Goal: Check status: Check status

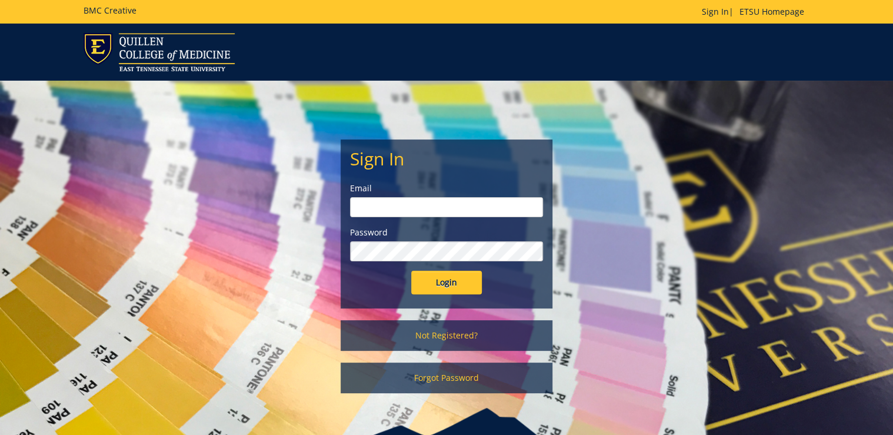
type input "ditcharo@etsu.edu"
click at [449, 273] on input "Login" at bounding box center [446, 283] width 71 height 24
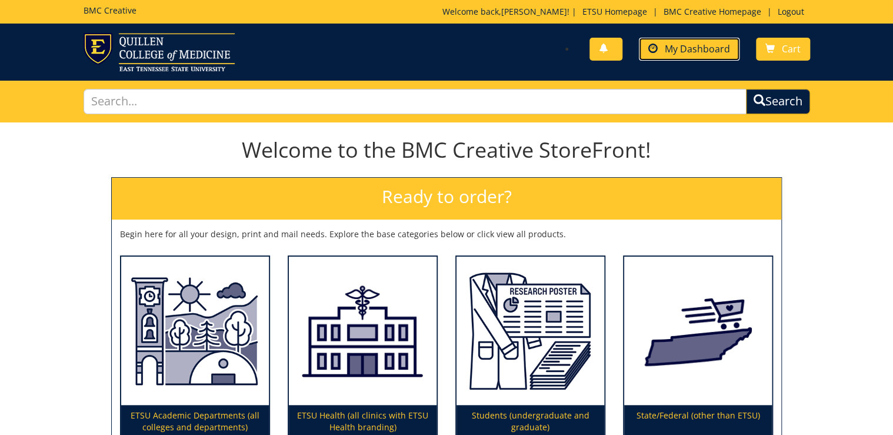
click at [708, 52] on span "My Dashboard" at bounding box center [697, 48] width 65 height 13
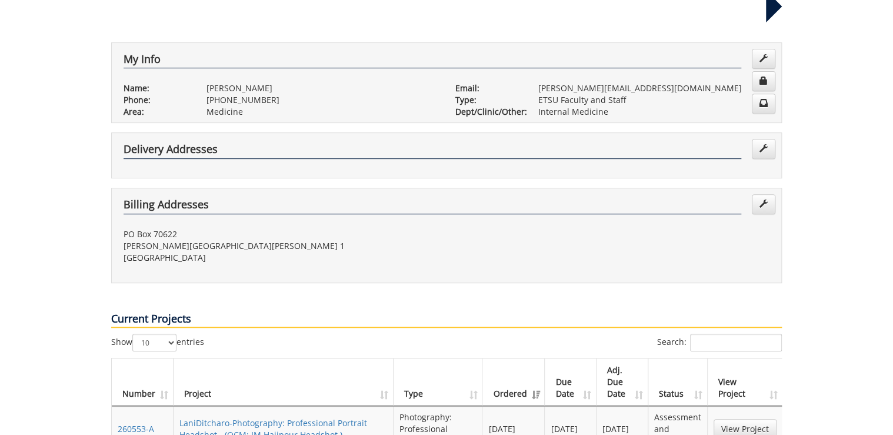
scroll to position [329, 0]
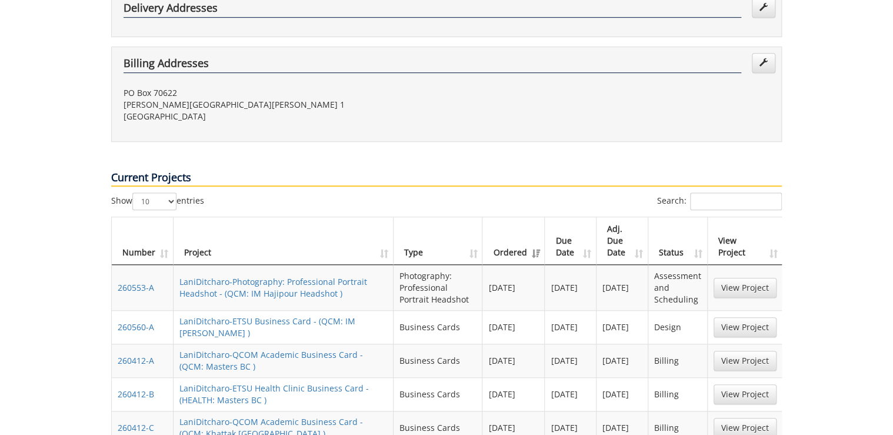
click at [752, 265] on td "View Project" at bounding box center [745, 287] width 75 height 45
click at [739, 278] on link "View Project" at bounding box center [744, 288] width 63 height 20
click at [741, 317] on link "View Project" at bounding box center [744, 327] width 63 height 20
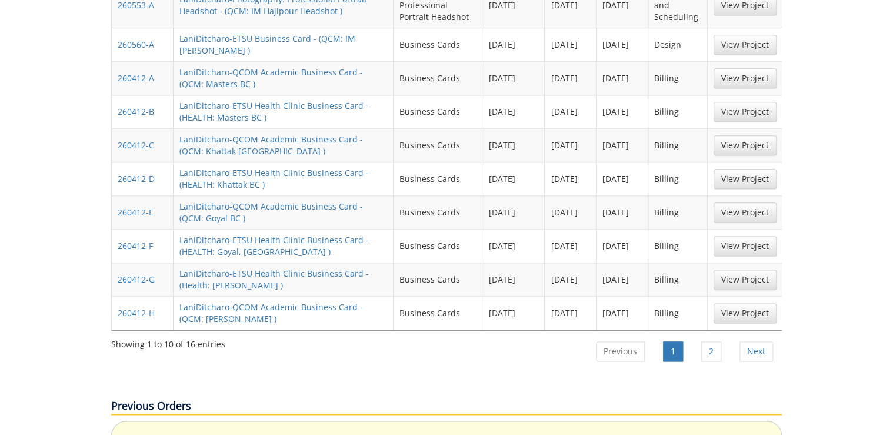
scroll to position [659, 0]
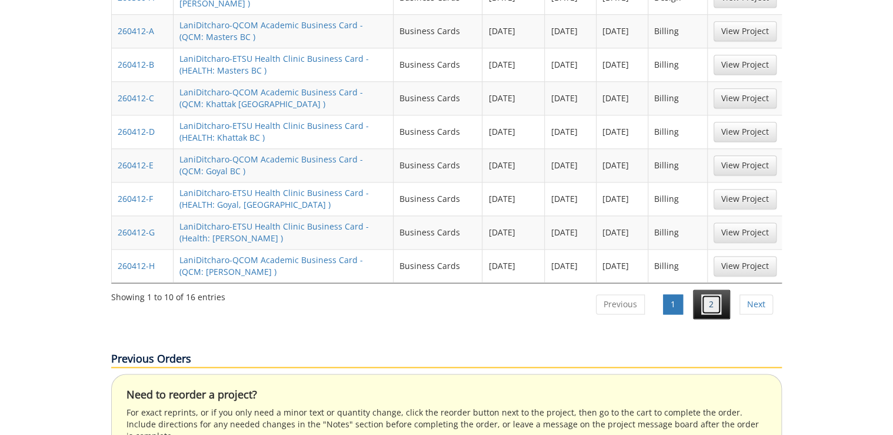
click at [702, 294] on link "2" at bounding box center [711, 304] width 20 height 20
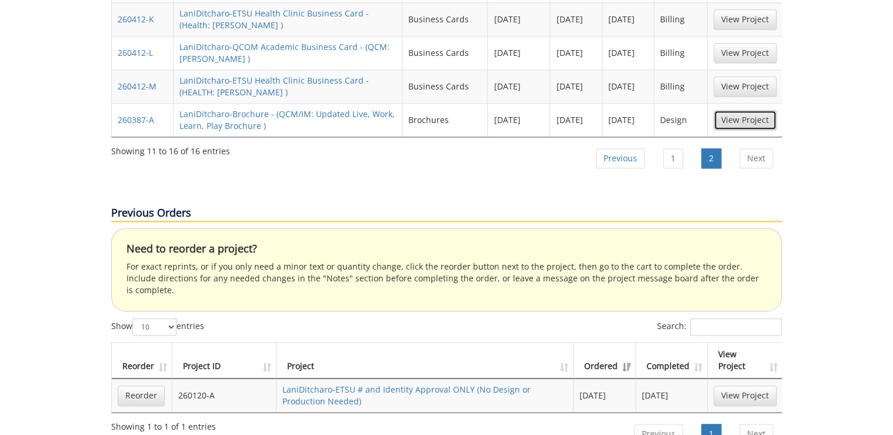
click at [730, 110] on link "View Project" at bounding box center [744, 120] width 63 height 20
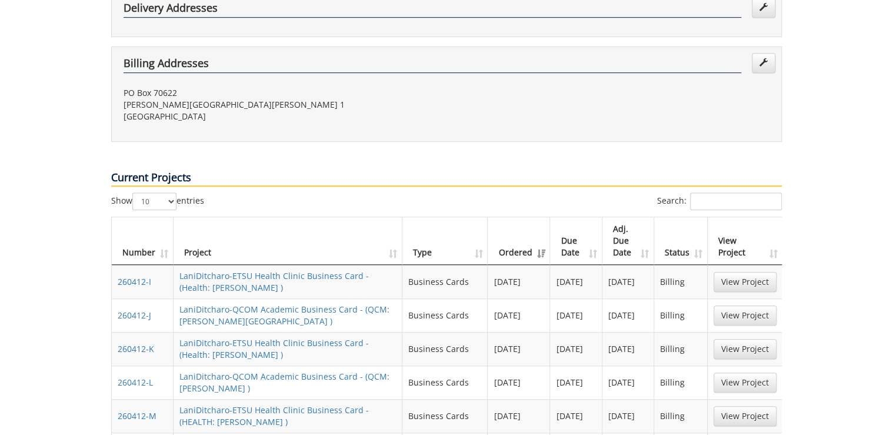
scroll to position [141, 0]
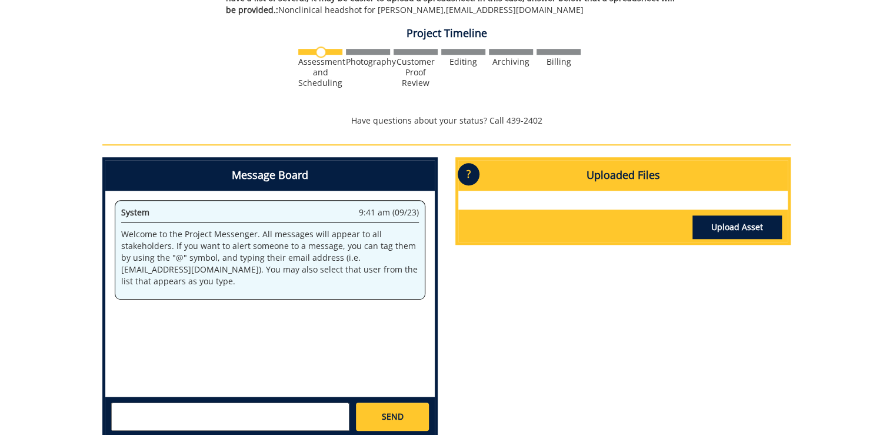
scroll to position [470, 0]
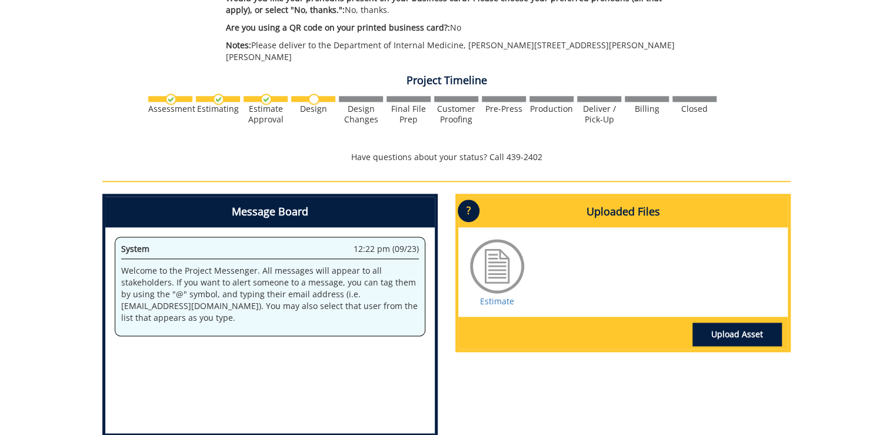
scroll to position [706, 0]
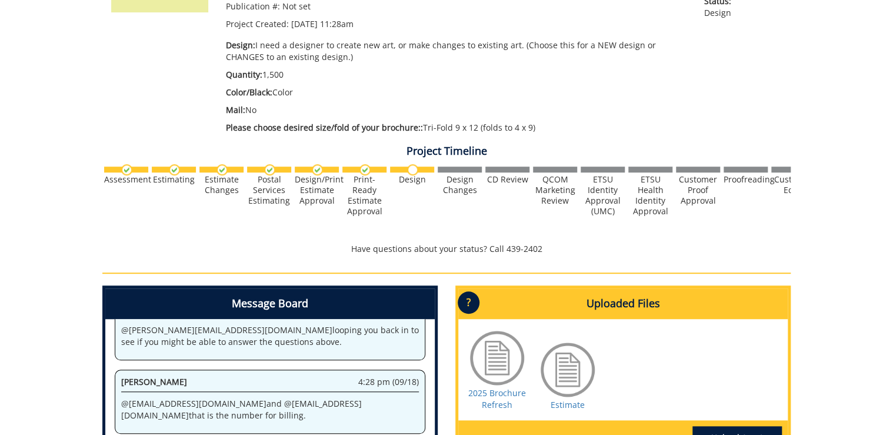
scroll to position [188, 0]
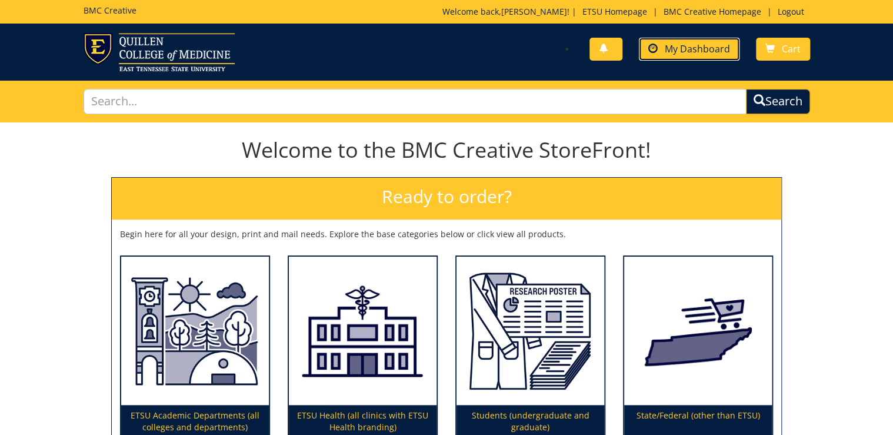
click at [702, 51] on span "My Dashboard" at bounding box center [697, 48] width 65 height 13
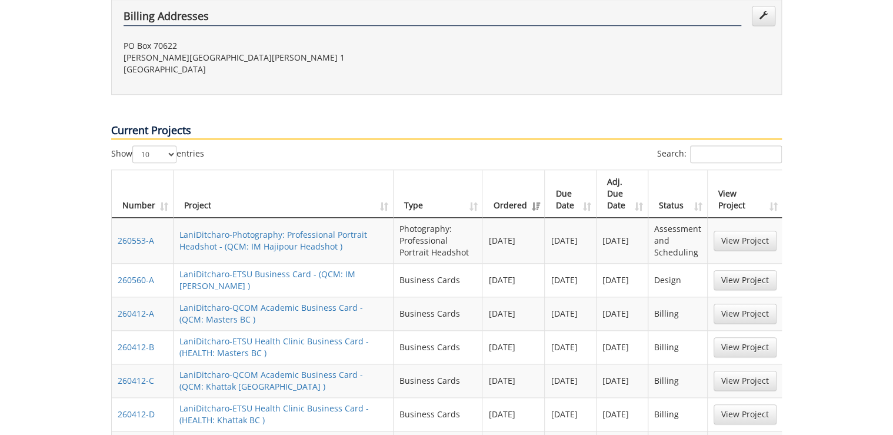
scroll to position [423, 0]
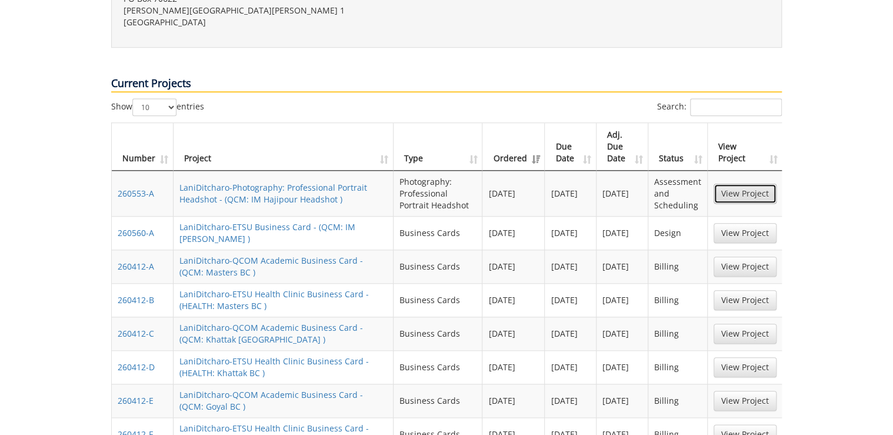
click at [763, 183] on link "View Project" at bounding box center [744, 193] width 63 height 20
click at [735, 223] on link "View Project" at bounding box center [744, 233] width 63 height 20
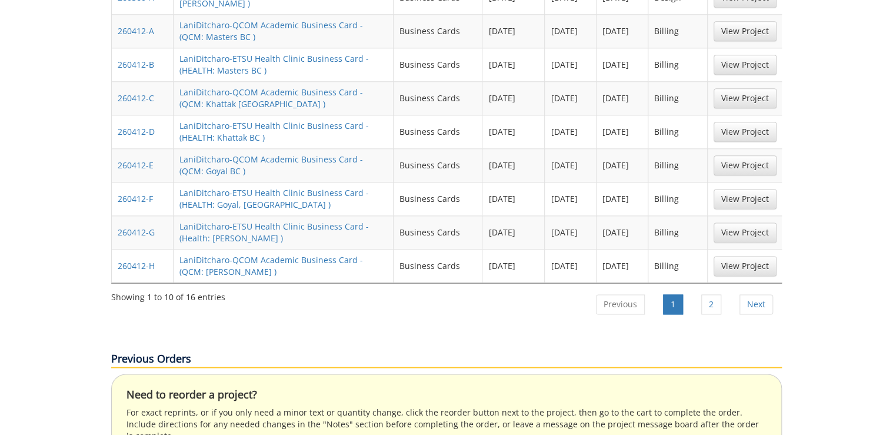
scroll to position [706, 0]
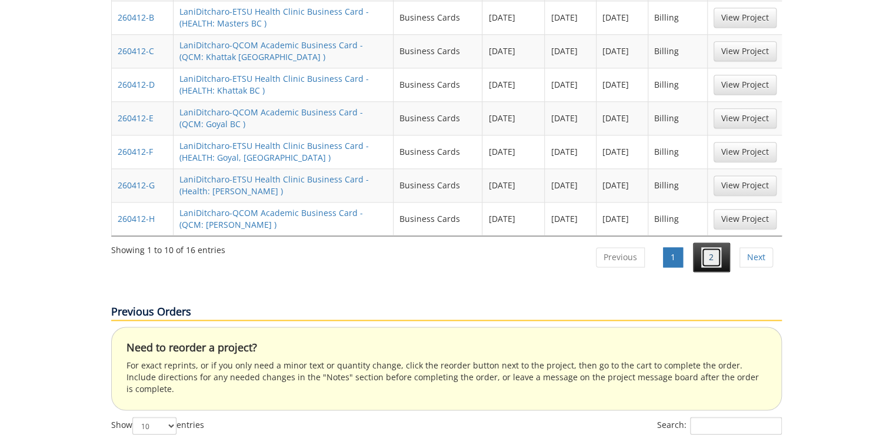
click at [708, 247] on link "2" at bounding box center [711, 257] width 20 height 20
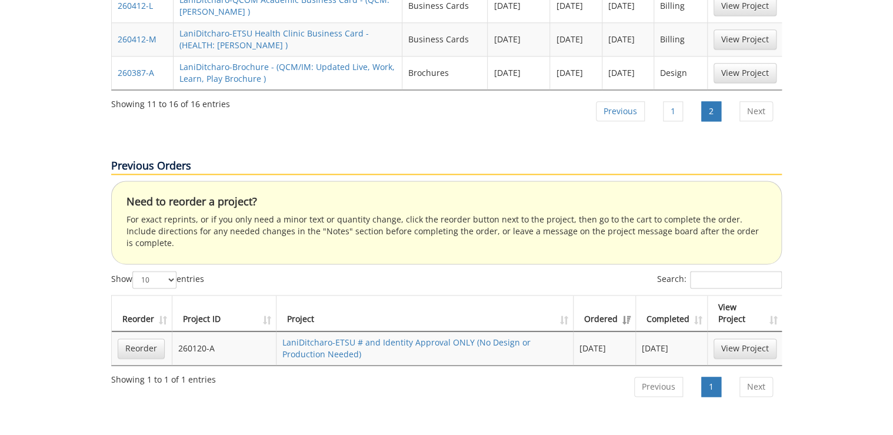
scroll to position [518, 0]
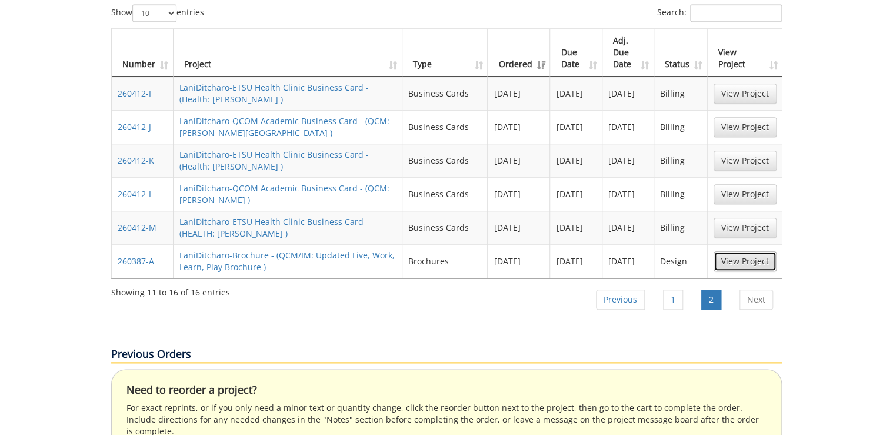
click at [747, 251] on link "View Project" at bounding box center [744, 261] width 63 height 20
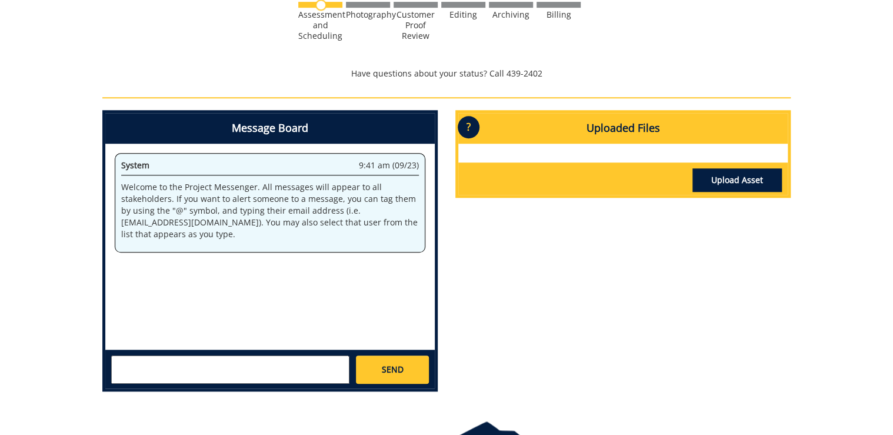
scroll to position [470, 0]
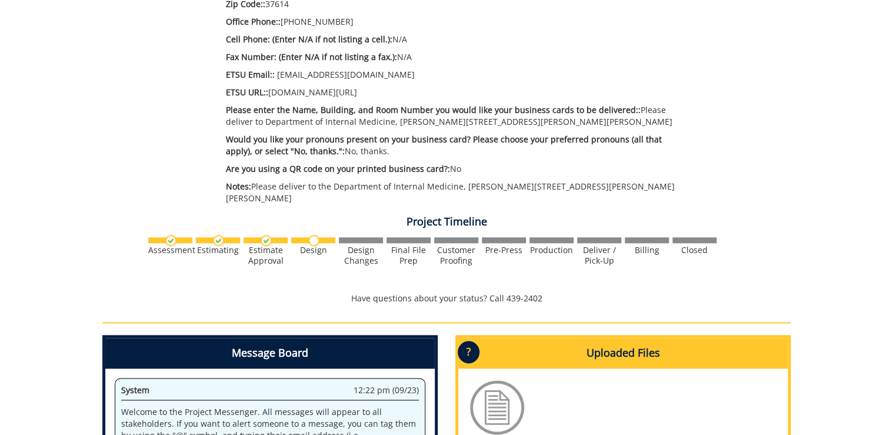
scroll to position [753, 0]
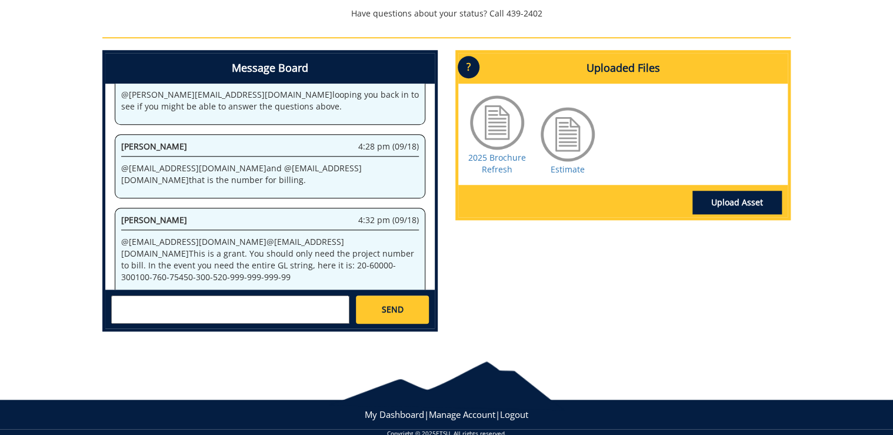
scroll to position [489, 0]
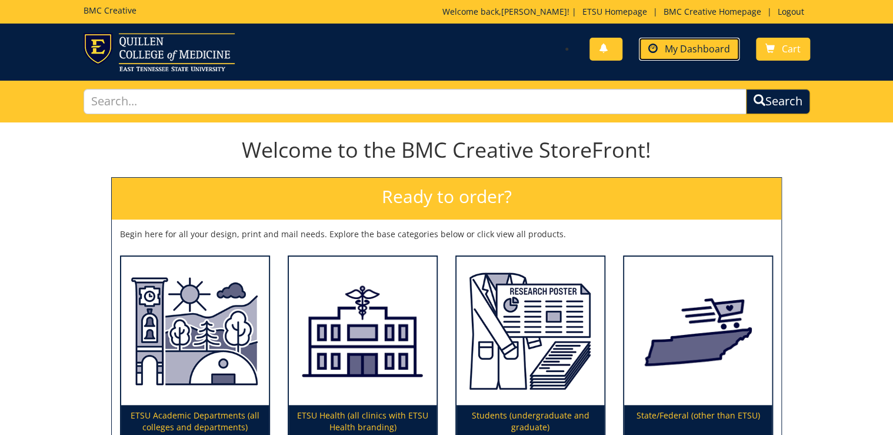
click at [689, 54] on span "My Dashboard" at bounding box center [697, 48] width 65 height 13
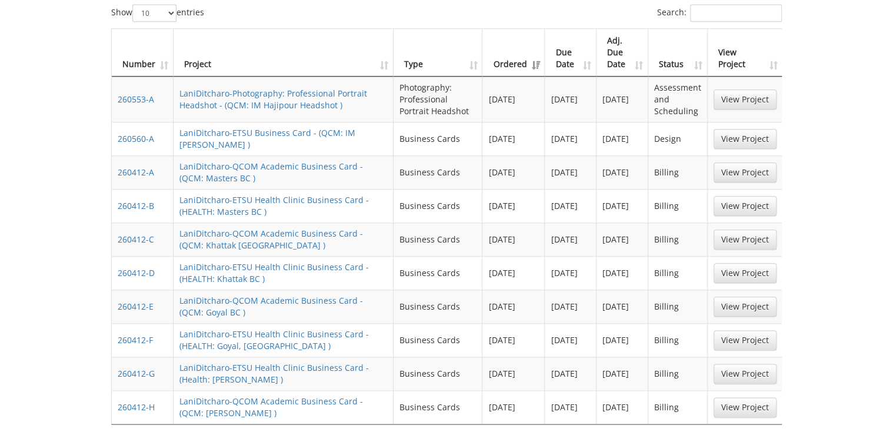
scroll to position [612, 0]
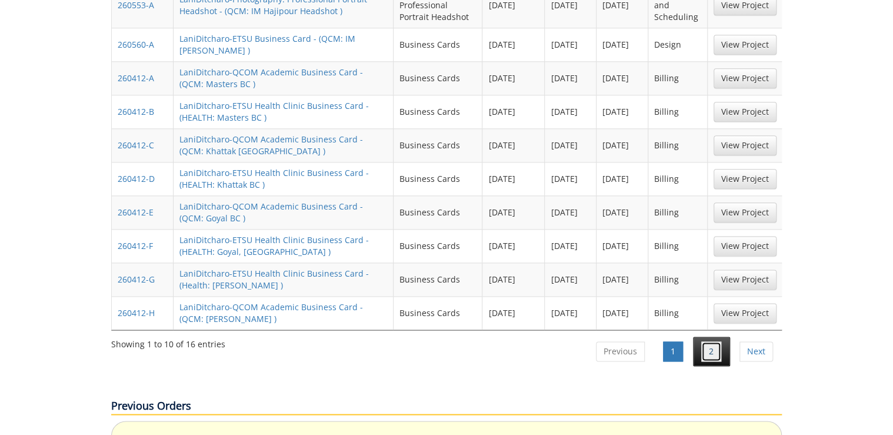
click at [703, 341] on link "2" at bounding box center [711, 351] width 20 height 20
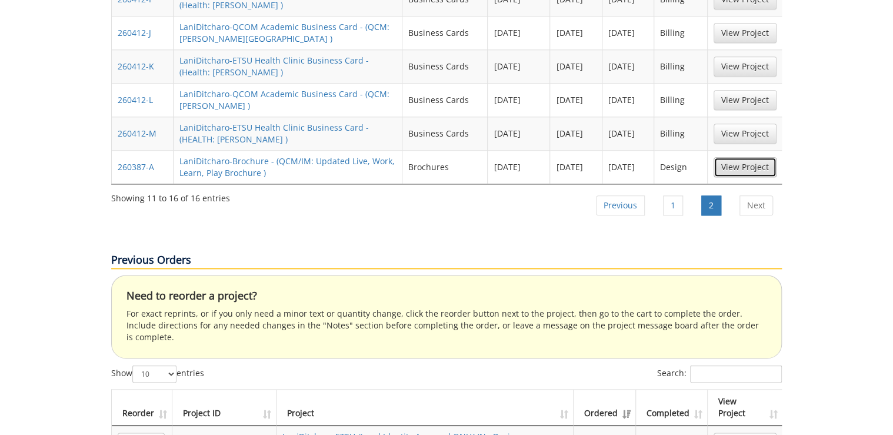
click at [739, 157] on link "View Project" at bounding box center [744, 167] width 63 height 20
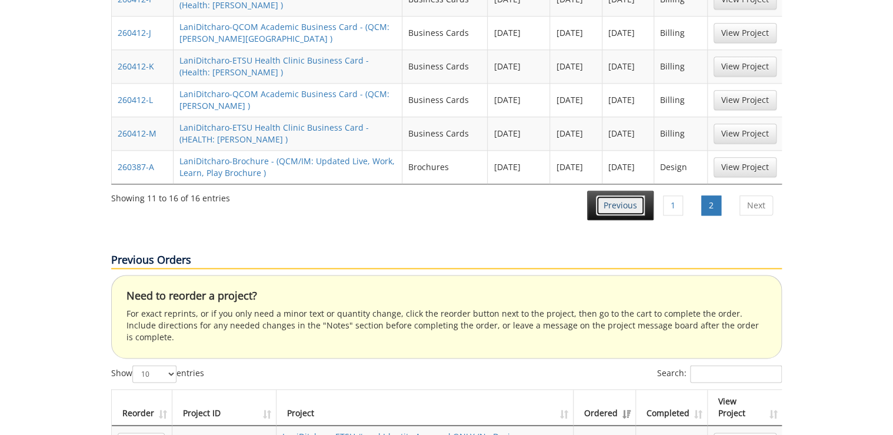
click at [634, 195] on link "Previous" at bounding box center [620, 205] width 49 height 20
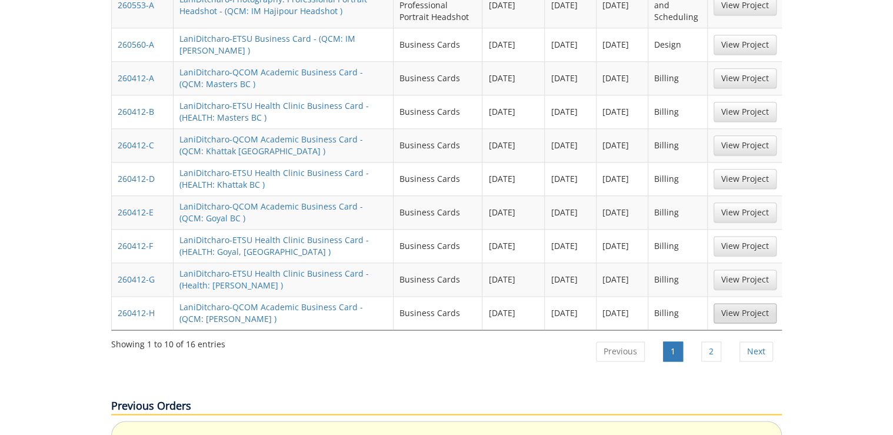
scroll to position [376, 0]
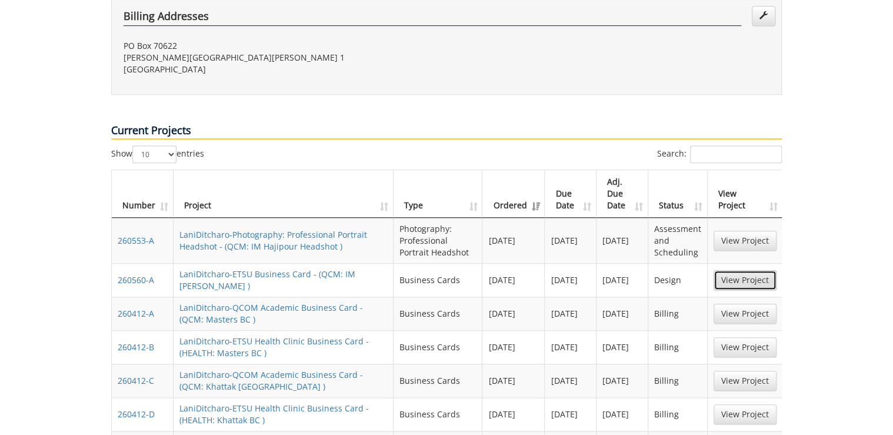
click at [749, 270] on link "View Project" at bounding box center [744, 280] width 63 height 20
click at [765, 231] on link "View Project" at bounding box center [744, 241] width 63 height 20
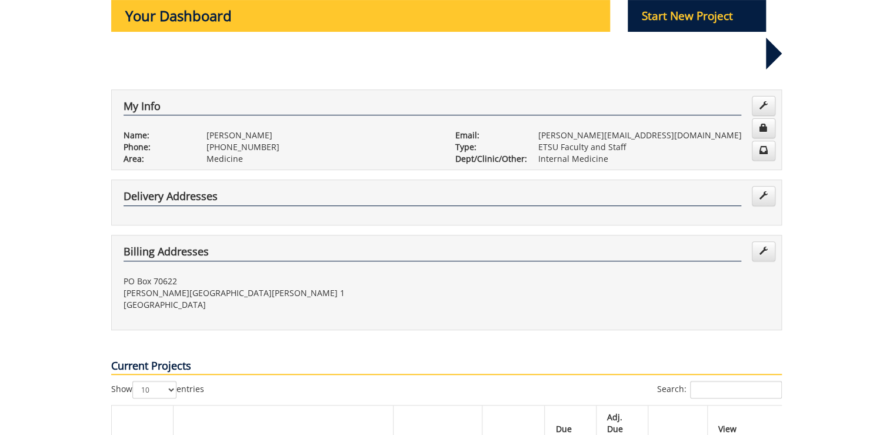
scroll to position [94, 0]
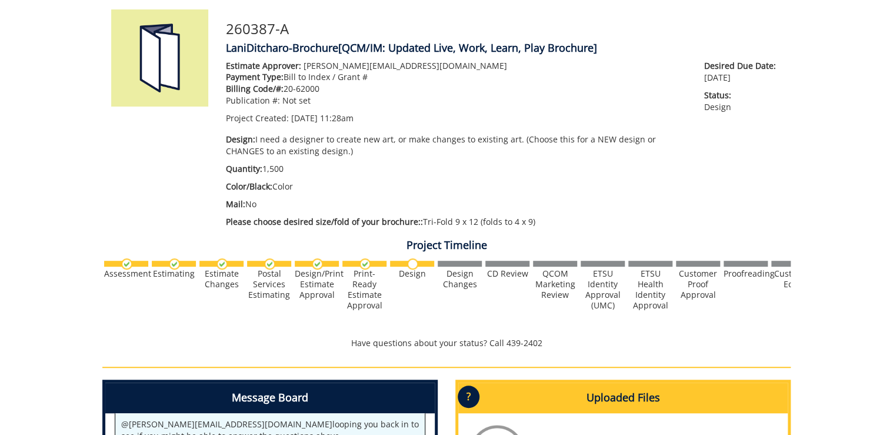
scroll to position [94, 0]
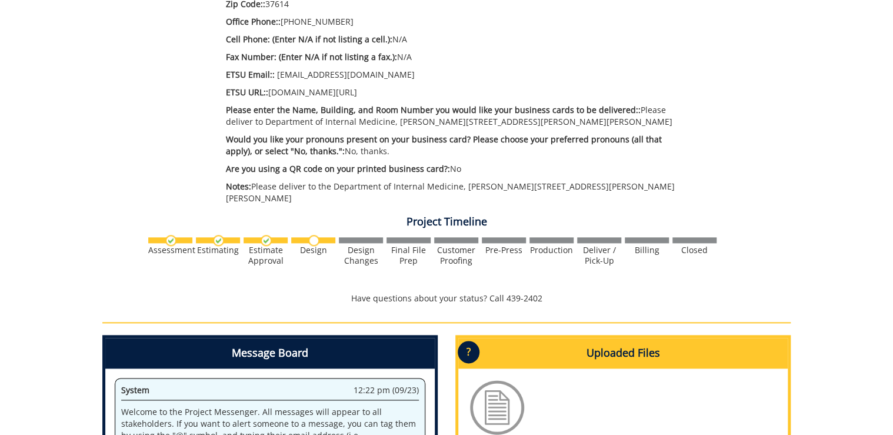
scroll to position [659, 0]
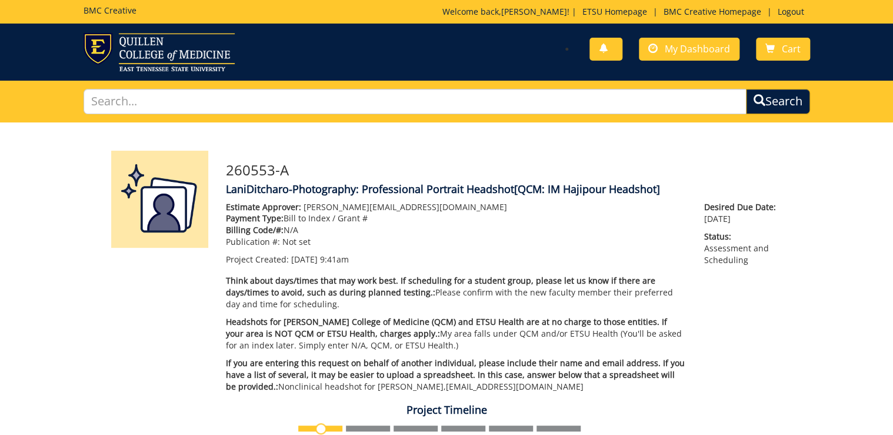
scroll to position [329, 0]
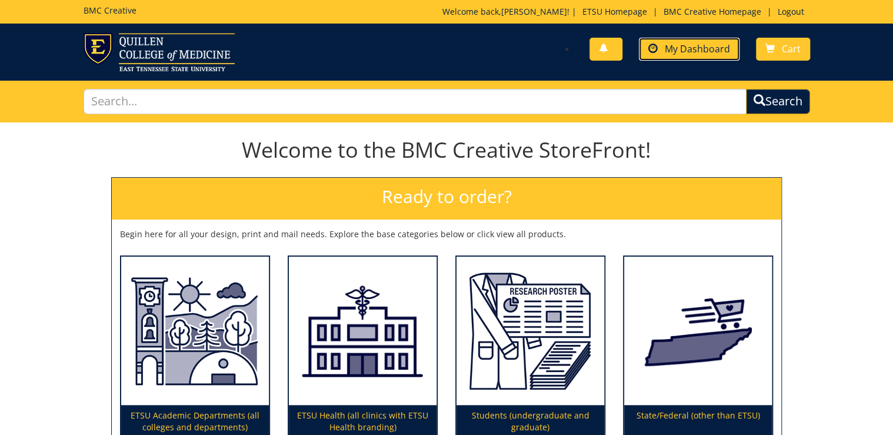
click at [719, 50] on span "My Dashboard" at bounding box center [697, 48] width 65 height 13
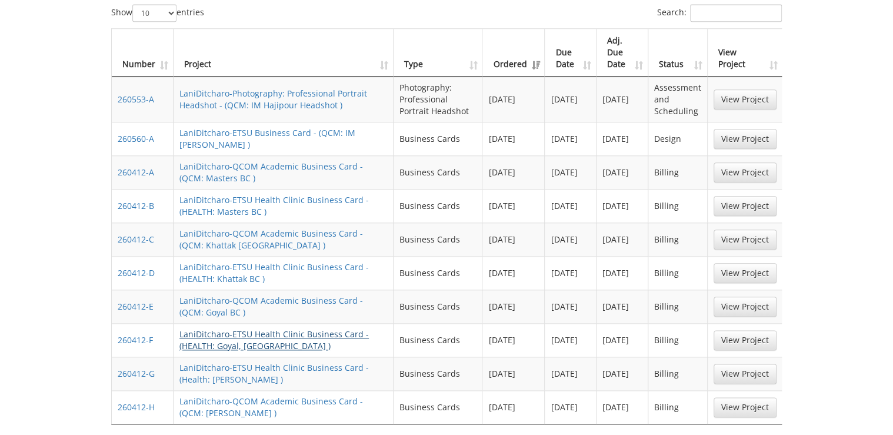
scroll to position [470, 0]
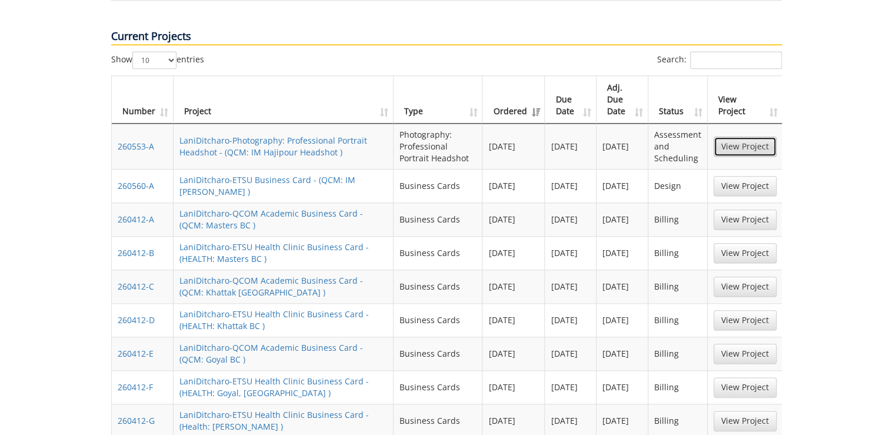
click at [726, 136] on link "View Project" at bounding box center [744, 146] width 63 height 20
click at [733, 176] on link "View Project" at bounding box center [744, 186] width 63 height 20
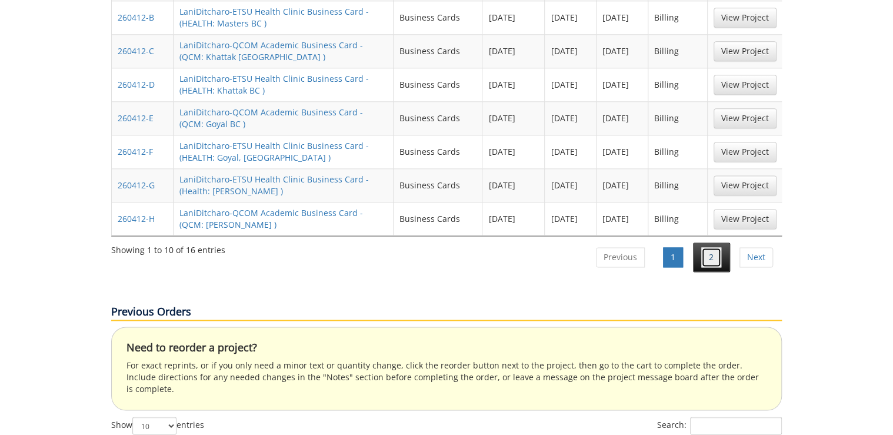
click at [703, 247] on link "2" at bounding box center [711, 257] width 20 height 20
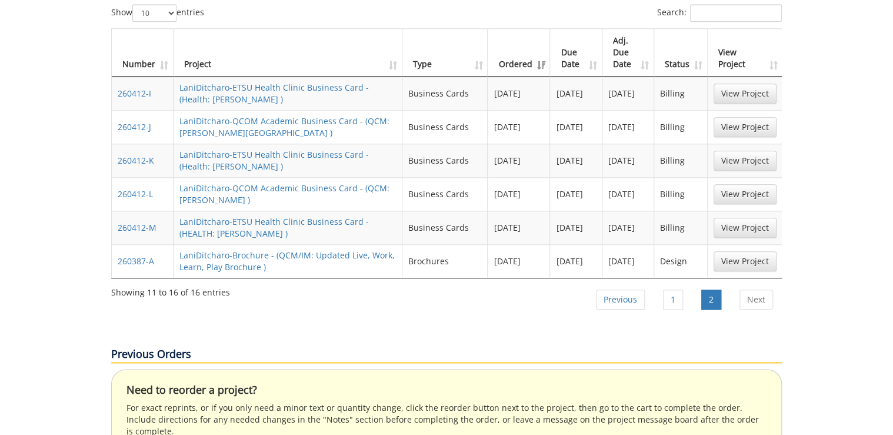
scroll to position [470, 0]
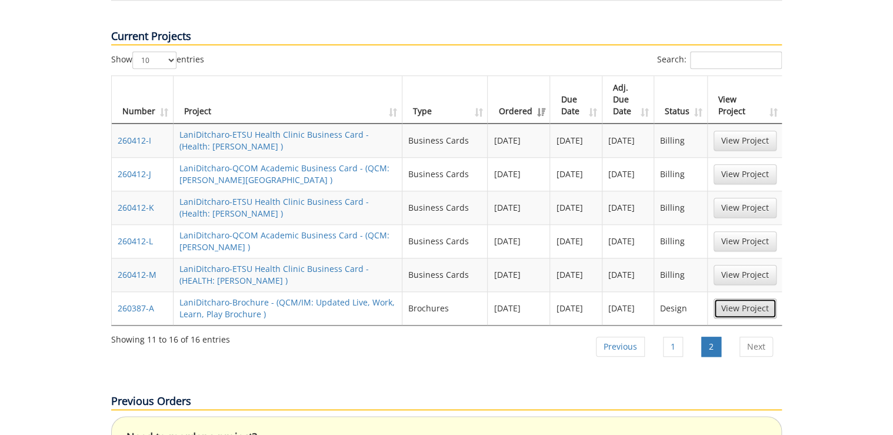
click at [750, 298] on link "View Project" at bounding box center [744, 308] width 63 height 20
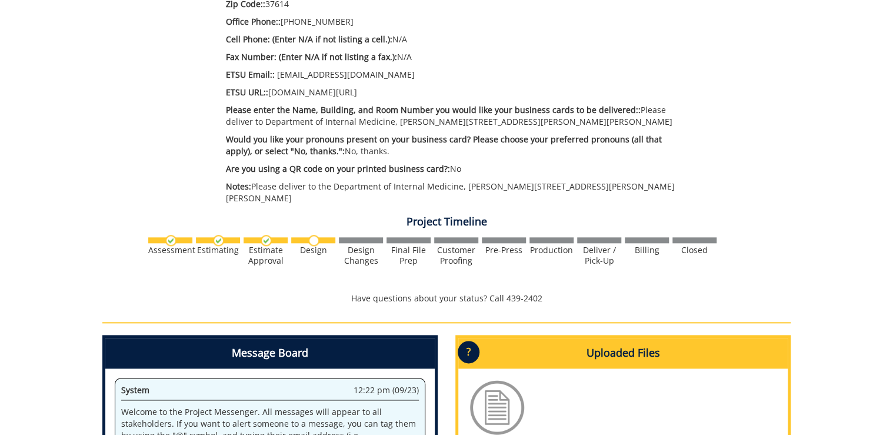
scroll to position [753, 0]
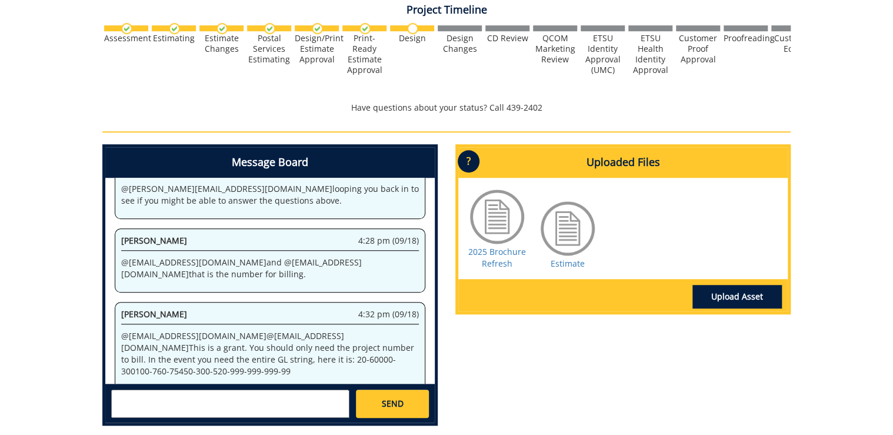
scroll to position [423, 0]
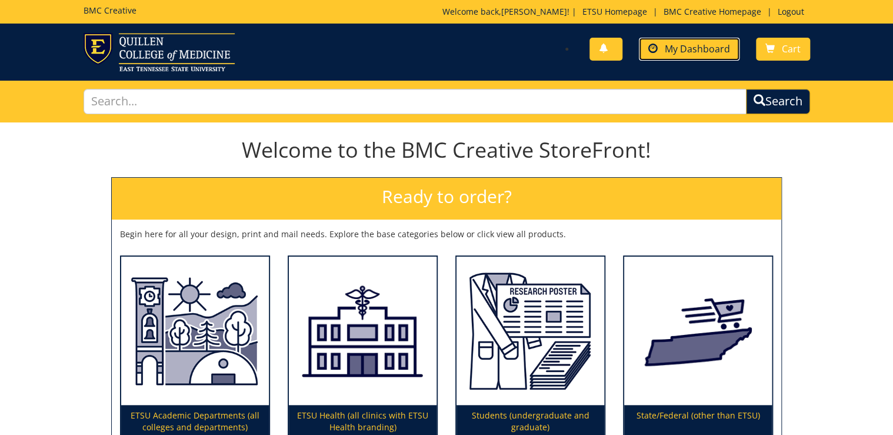
click at [703, 40] on link "My Dashboard" at bounding box center [689, 49] width 101 height 23
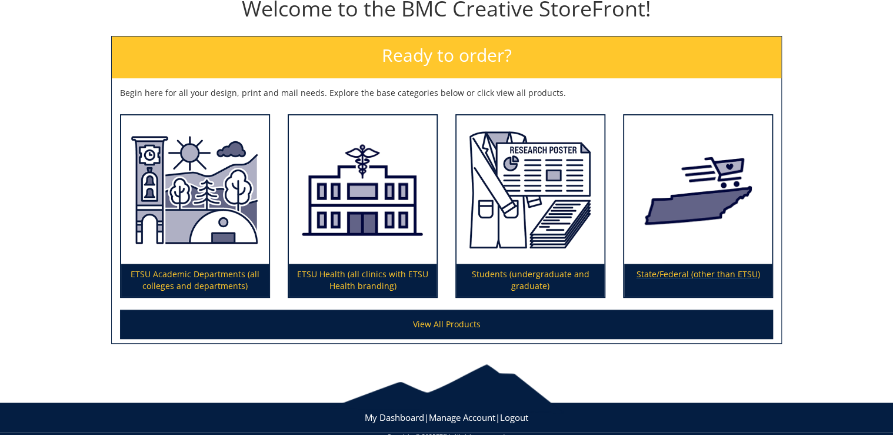
scroll to position [162, 0]
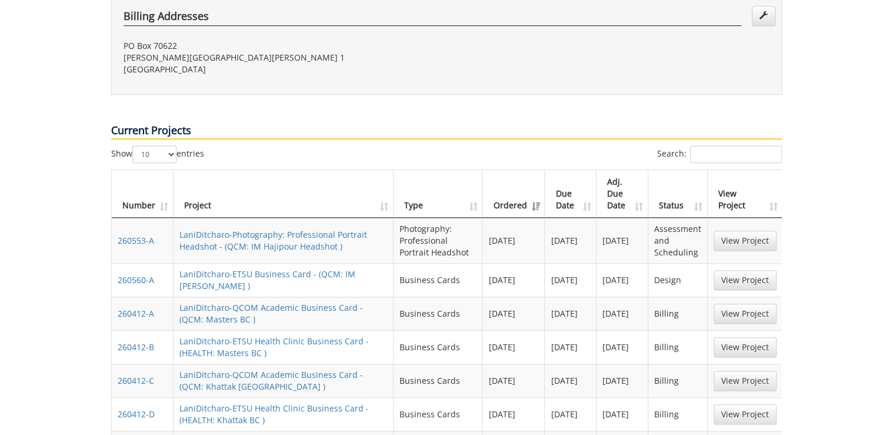
scroll to position [423, 0]
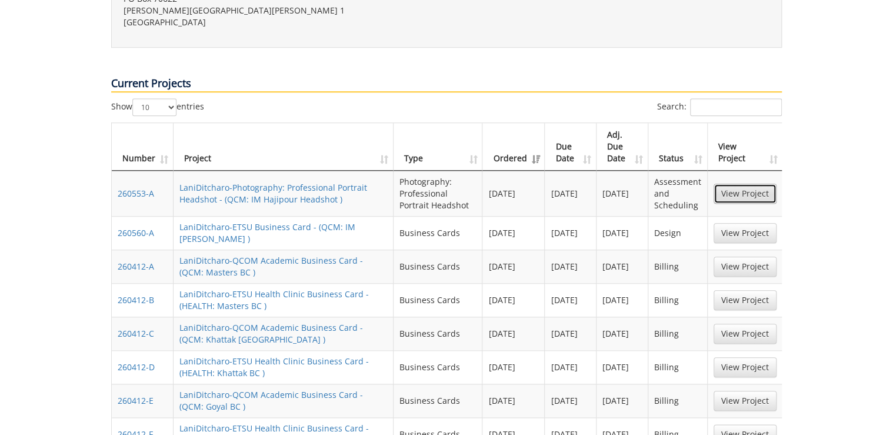
click at [733, 183] on link "View Project" at bounding box center [744, 193] width 63 height 20
click at [720, 223] on link "View Project" at bounding box center [744, 233] width 63 height 20
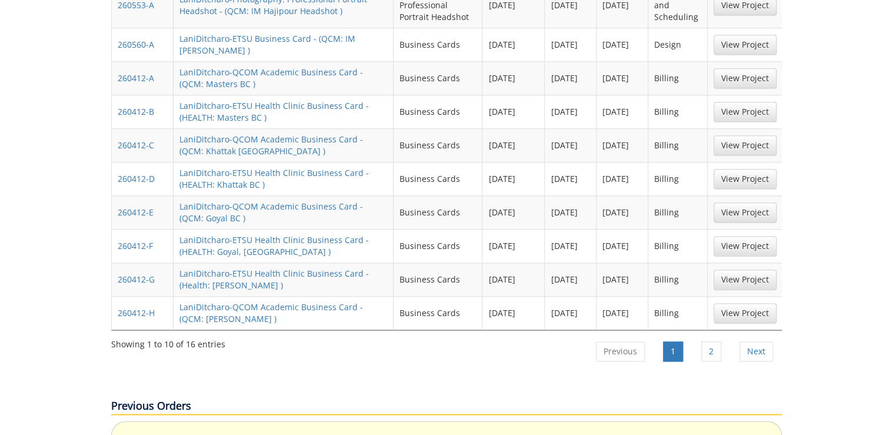
scroll to position [753, 0]
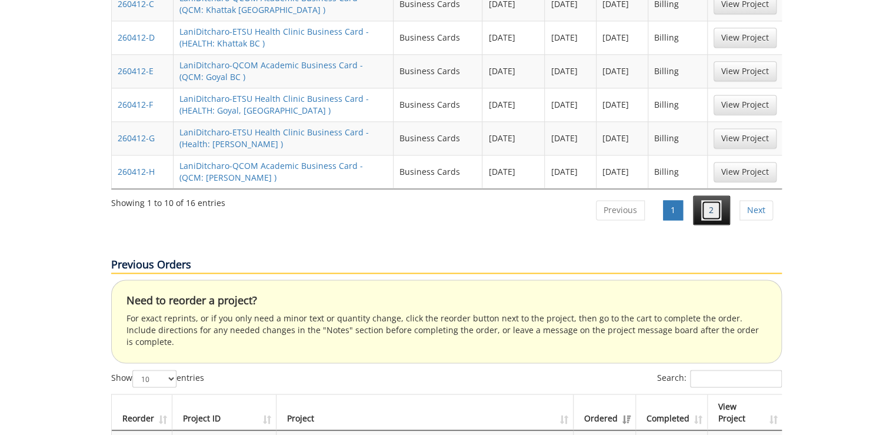
click at [715, 200] on link "2" at bounding box center [711, 210] width 20 height 20
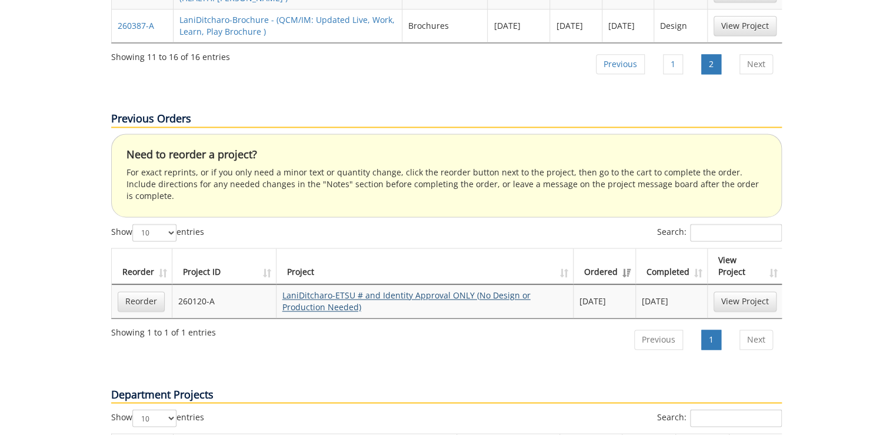
scroll to position [518, 0]
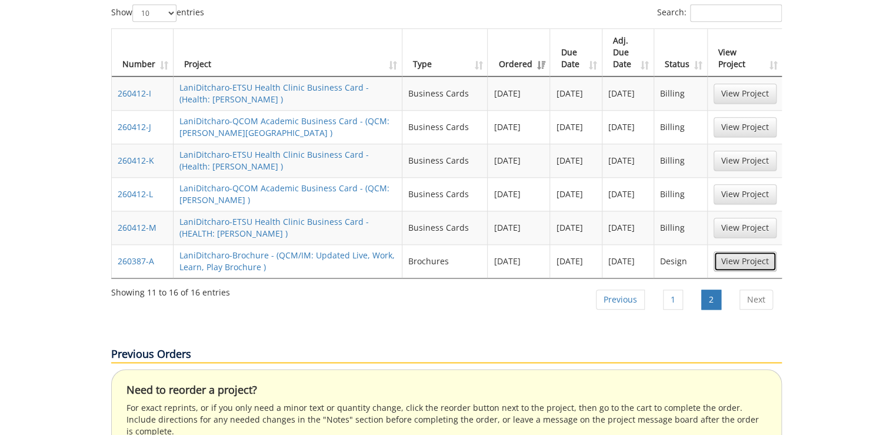
click at [736, 251] on link "View Project" at bounding box center [744, 261] width 63 height 20
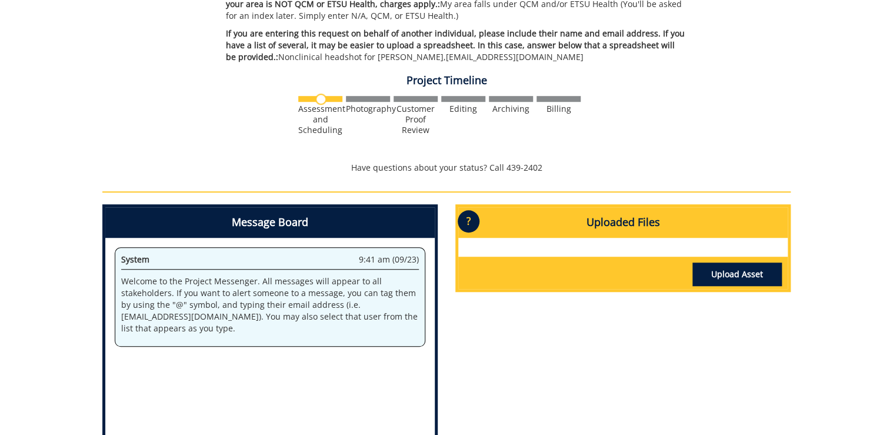
scroll to position [502, 0]
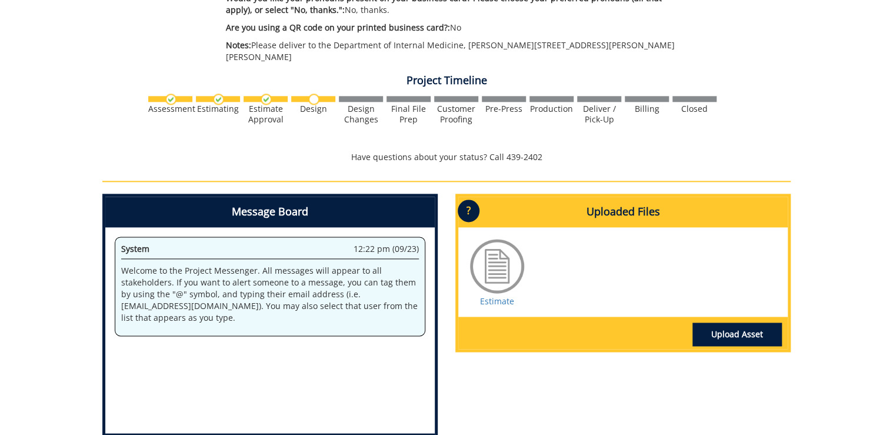
scroll to position [809, 0]
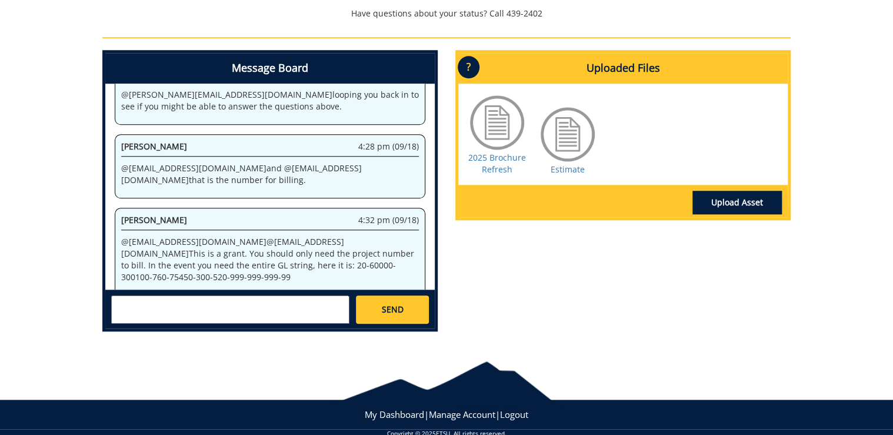
scroll to position [489, 0]
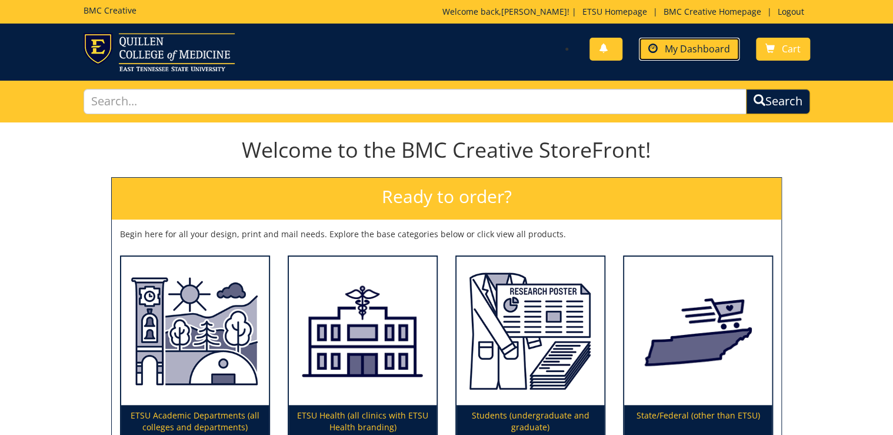
click at [690, 42] on span "My Dashboard" at bounding box center [697, 48] width 65 height 13
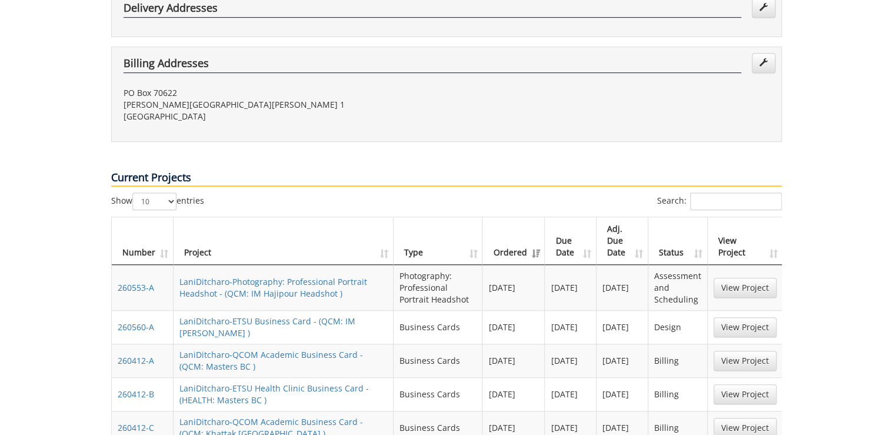
scroll to position [376, 0]
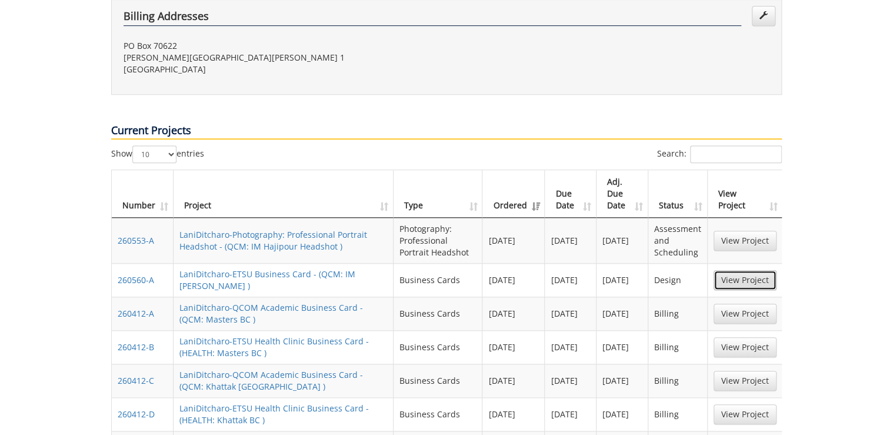
click at [730, 270] on link "View Project" at bounding box center [744, 280] width 63 height 20
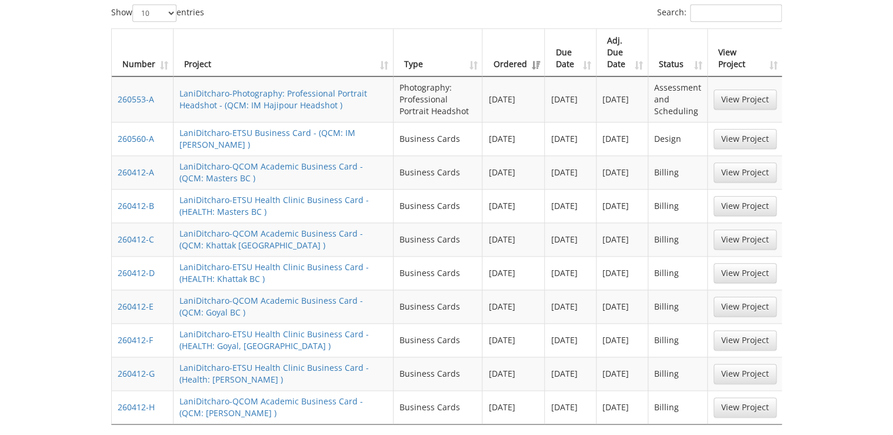
scroll to position [612, 0]
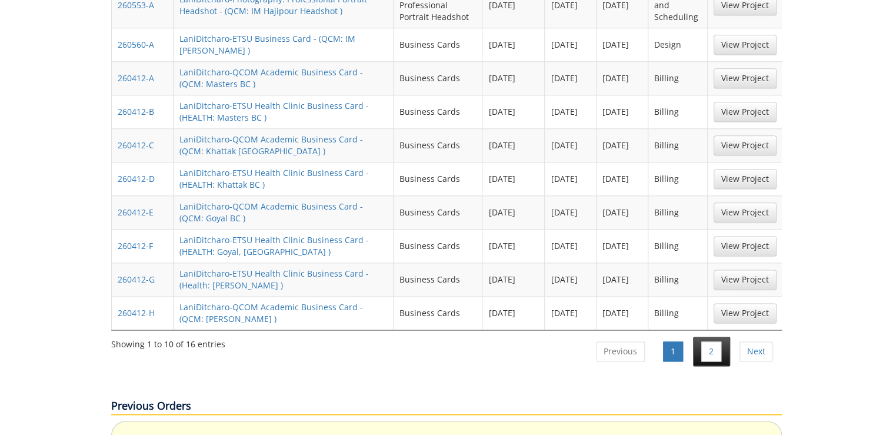
click at [706, 336] on li "2" at bounding box center [711, 350] width 37 height 29
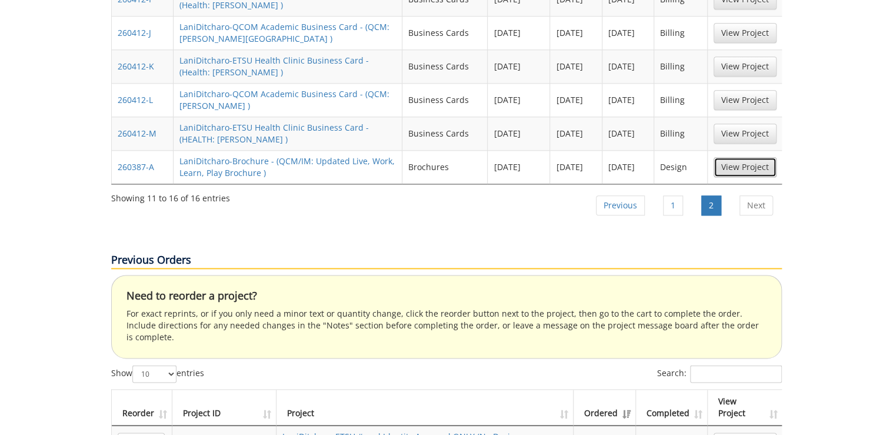
click at [748, 157] on link "View Project" at bounding box center [744, 167] width 63 height 20
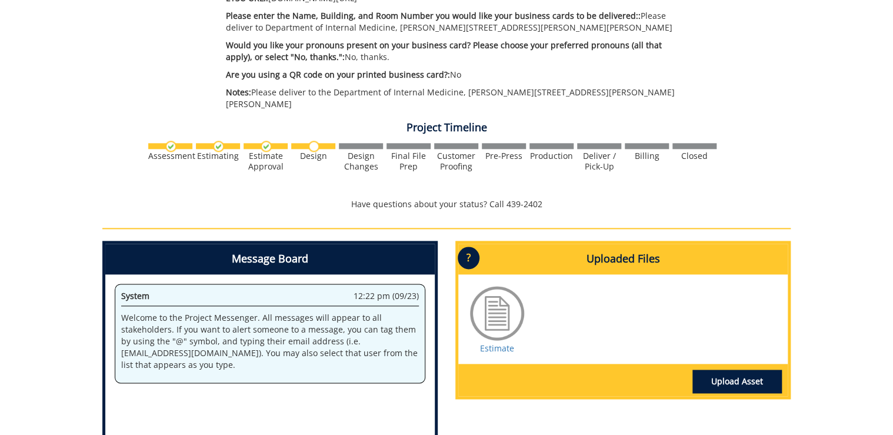
scroll to position [659, 0]
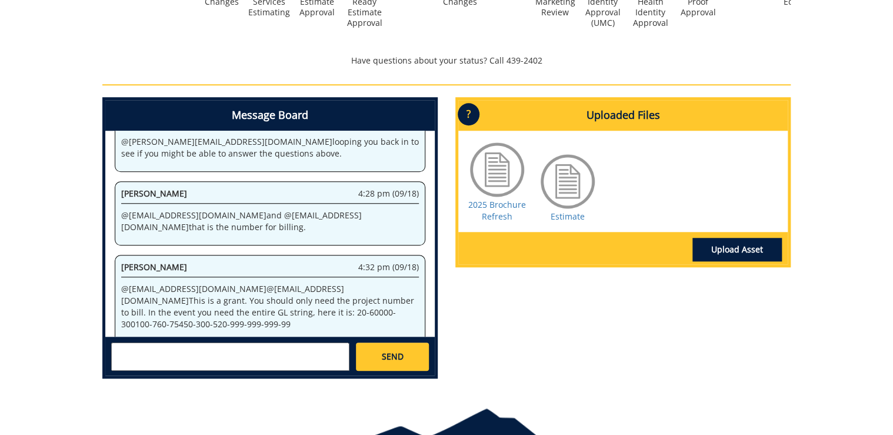
scroll to position [470, 0]
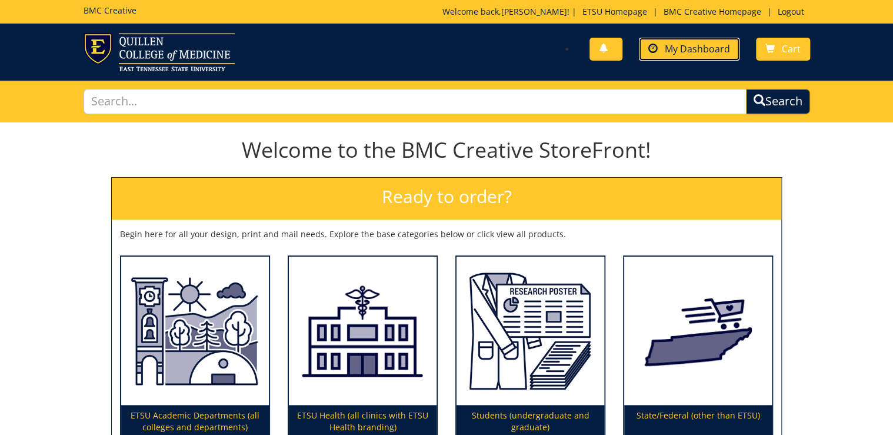
click at [710, 55] on link "My Dashboard" at bounding box center [689, 49] width 101 height 23
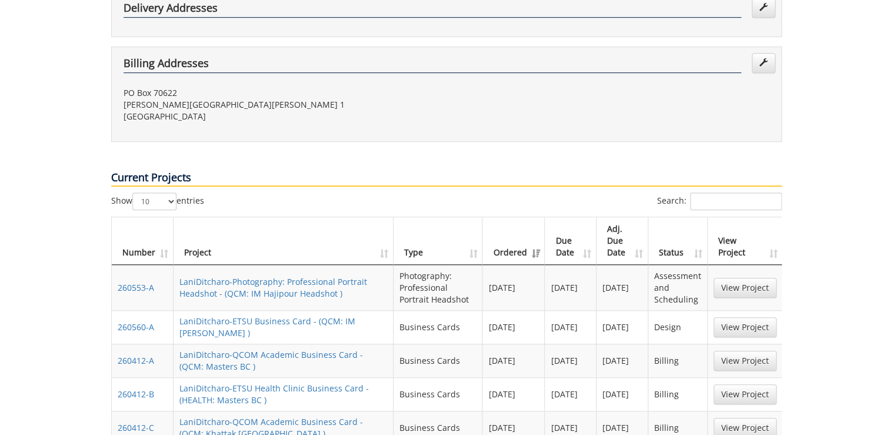
scroll to position [376, 0]
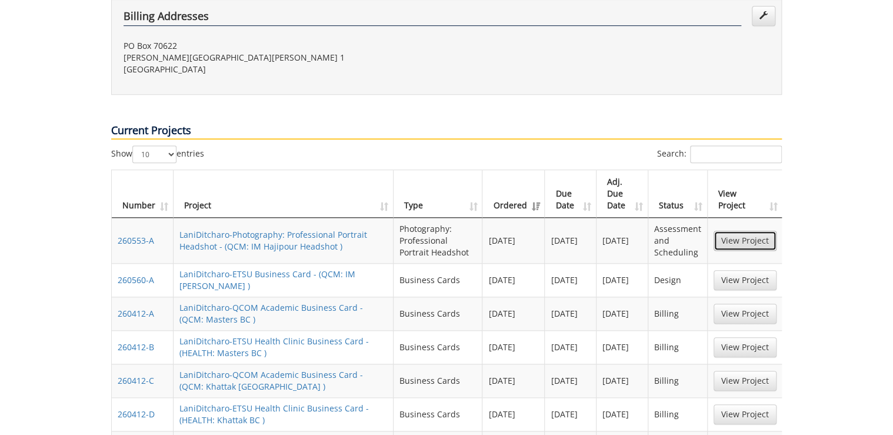
click at [752, 231] on link "View Project" at bounding box center [744, 241] width 63 height 20
click at [748, 270] on link "View Project" at bounding box center [744, 280] width 63 height 20
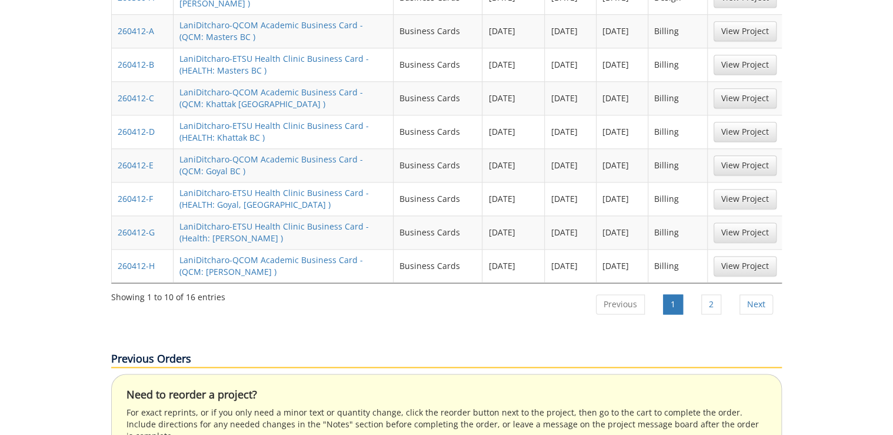
scroll to position [706, 0]
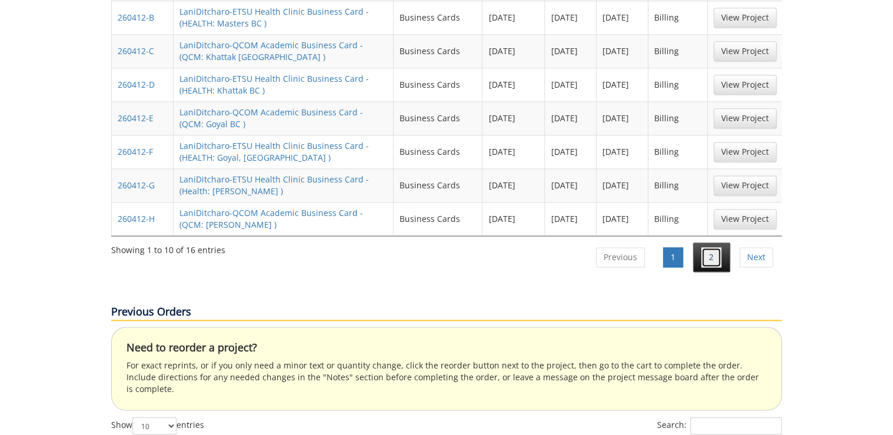
click at [710, 247] on link "2" at bounding box center [711, 257] width 20 height 20
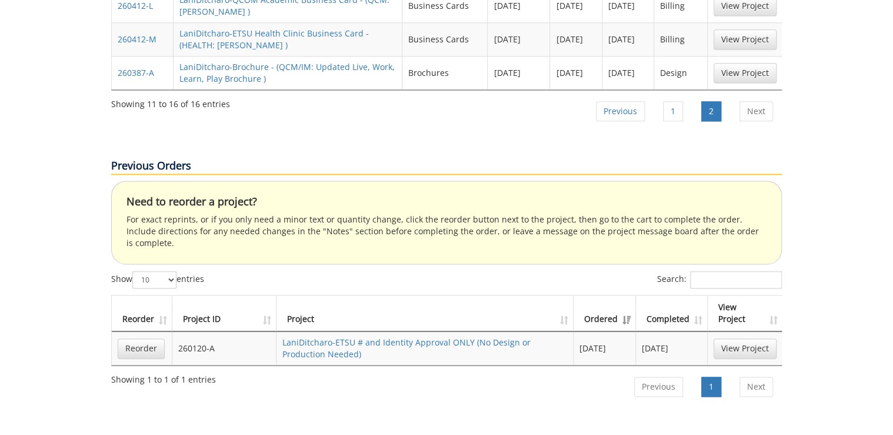
scroll to position [565, 0]
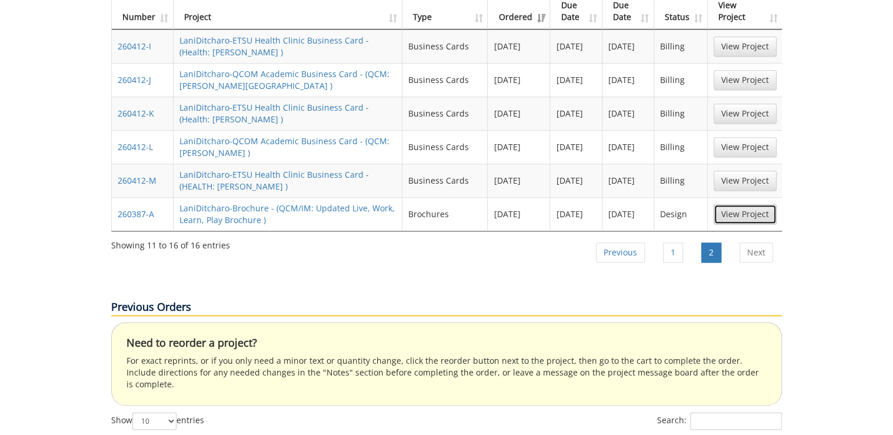
click at [729, 204] on link "View Project" at bounding box center [744, 214] width 63 height 20
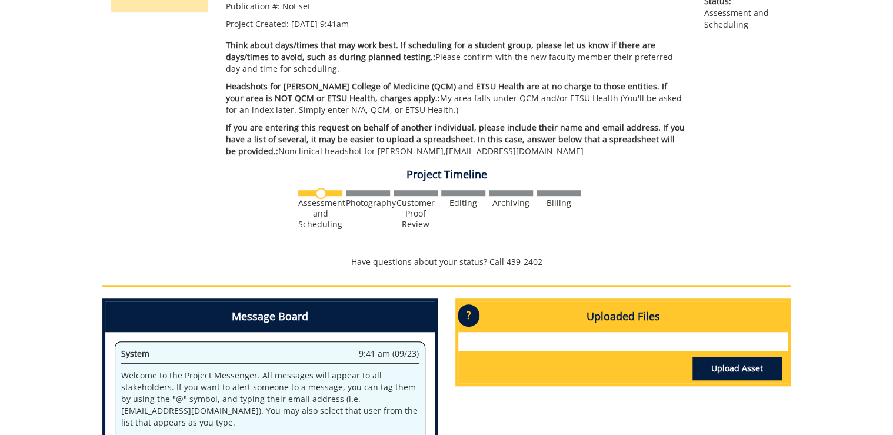
scroll to position [423, 0]
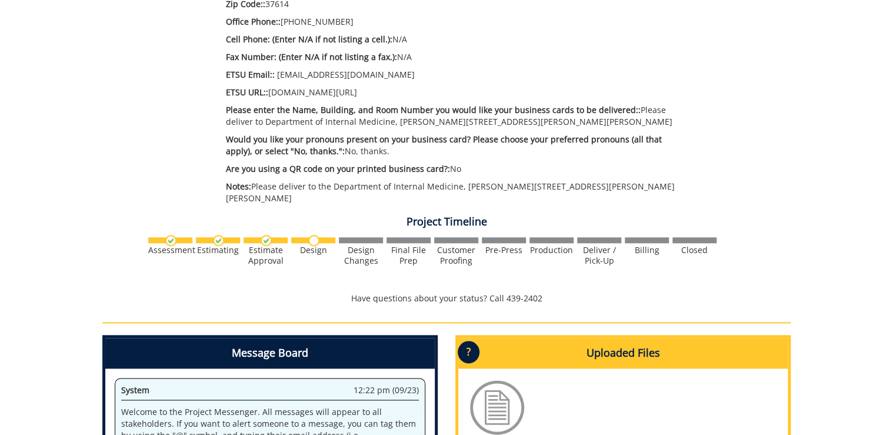
scroll to position [753, 0]
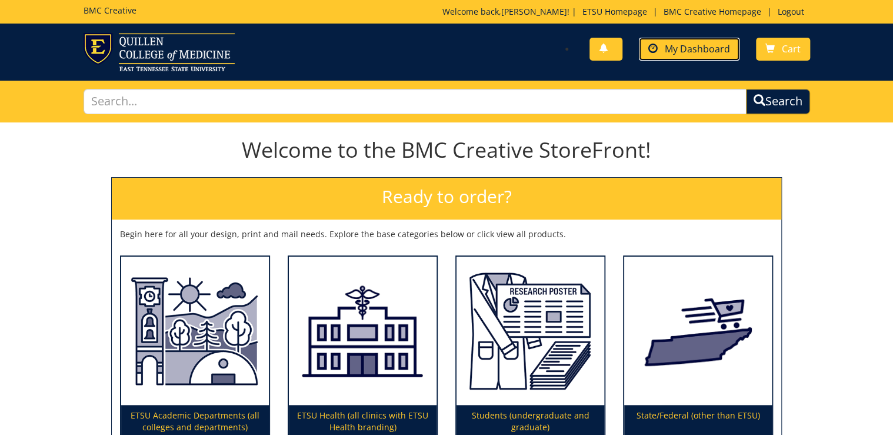
click at [708, 55] on link "My Dashboard" at bounding box center [689, 49] width 101 height 23
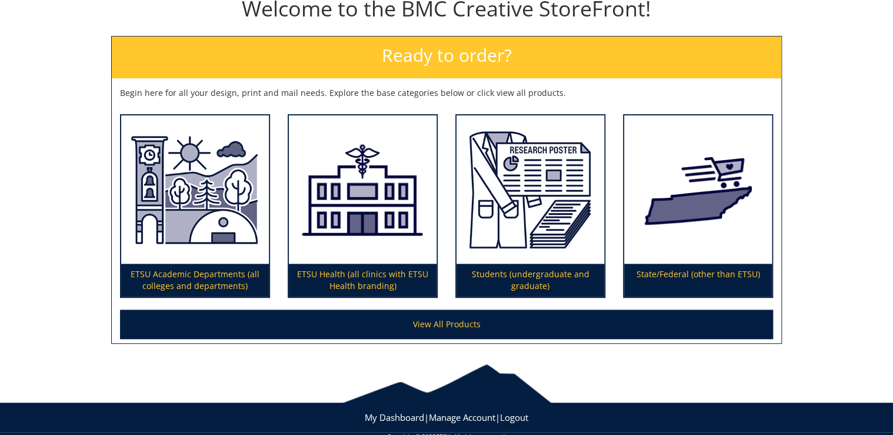
scroll to position [162, 0]
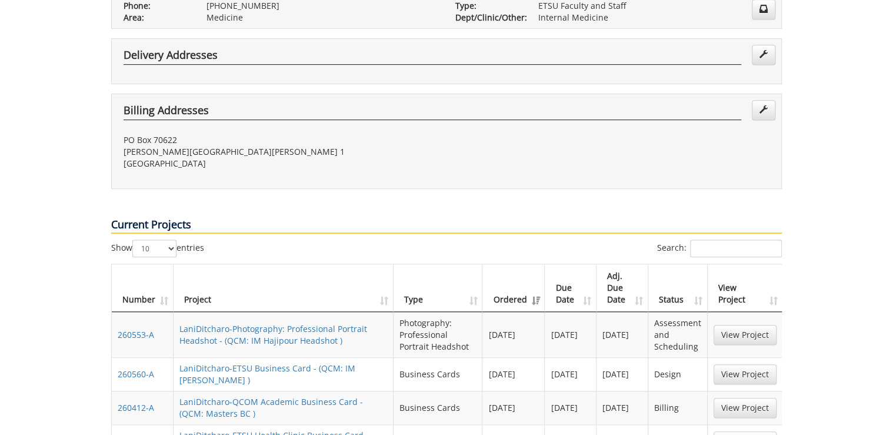
scroll to position [518, 0]
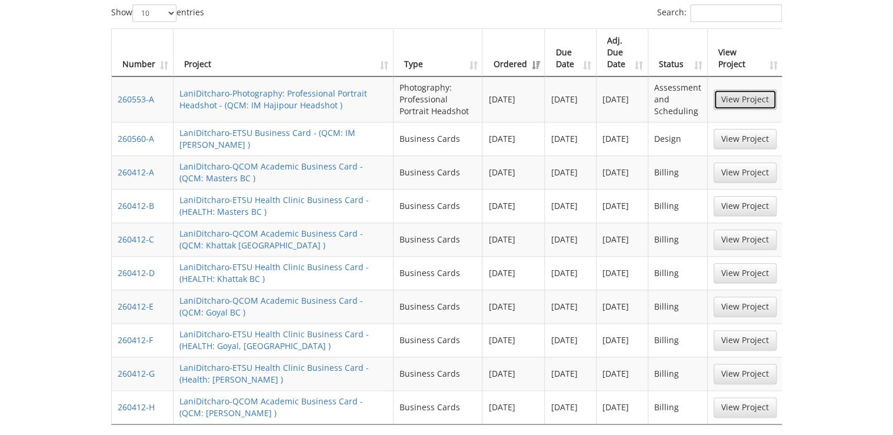
click at [762, 89] on link "View Project" at bounding box center [744, 99] width 63 height 20
click at [748, 129] on link "View Project" at bounding box center [744, 139] width 63 height 20
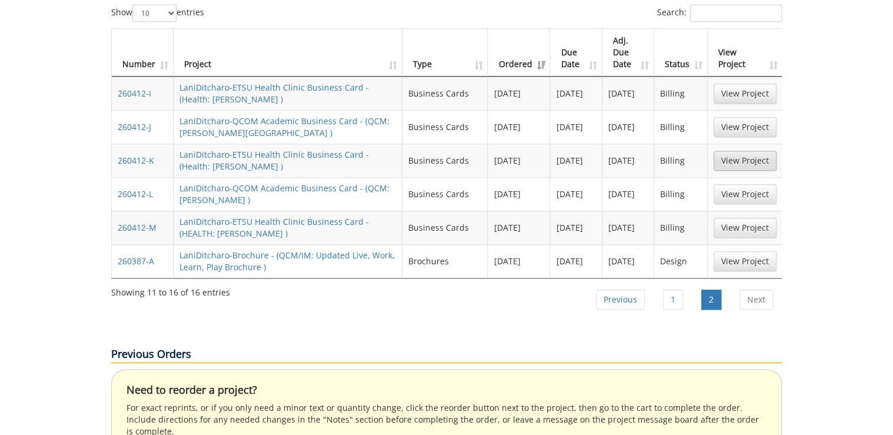
scroll to position [376, 0]
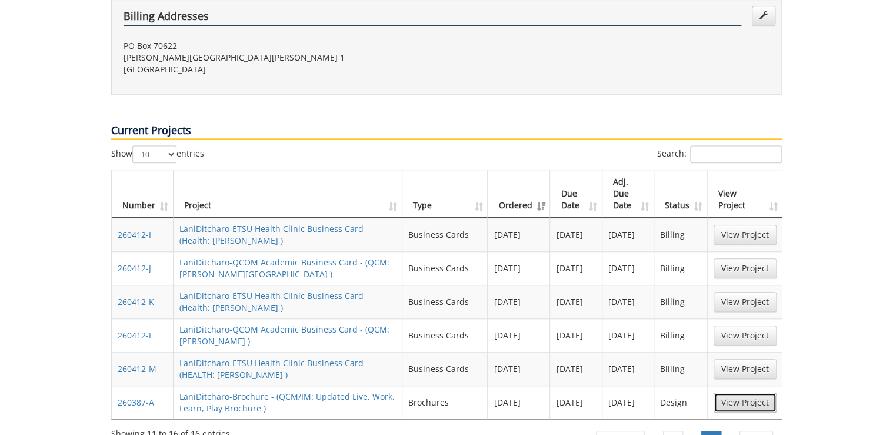
click at [757, 392] on link "View Project" at bounding box center [744, 402] width 63 height 20
click at [670, 431] on link "1" at bounding box center [673, 441] width 20 height 20
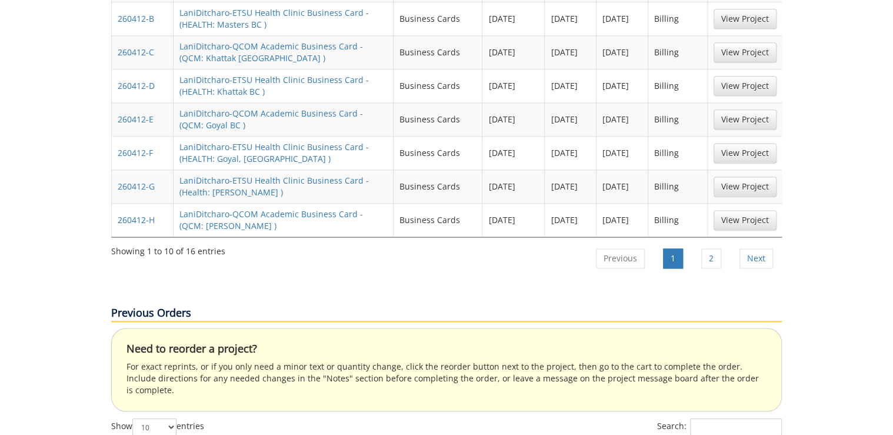
scroll to position [422, 0]
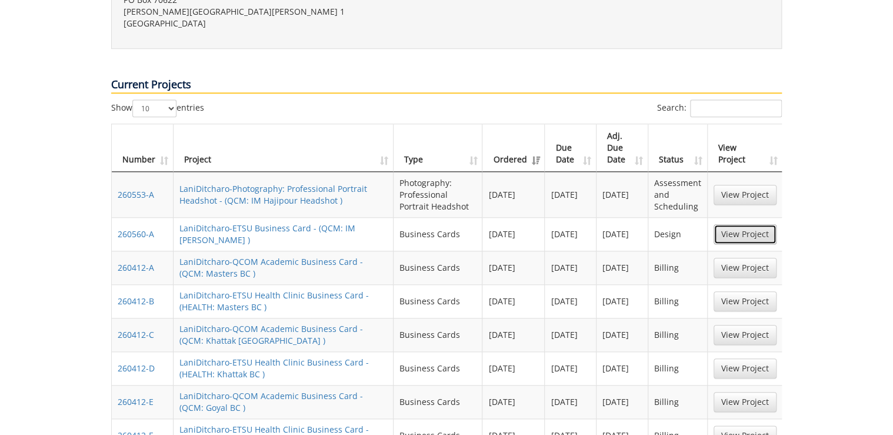
click at [750, 224] on link "View Project" at bounding box center [744, 234] width 63 height 20
click at [767, 185] on link "View Project" at bounding box center [744, 195] width 63 height 20
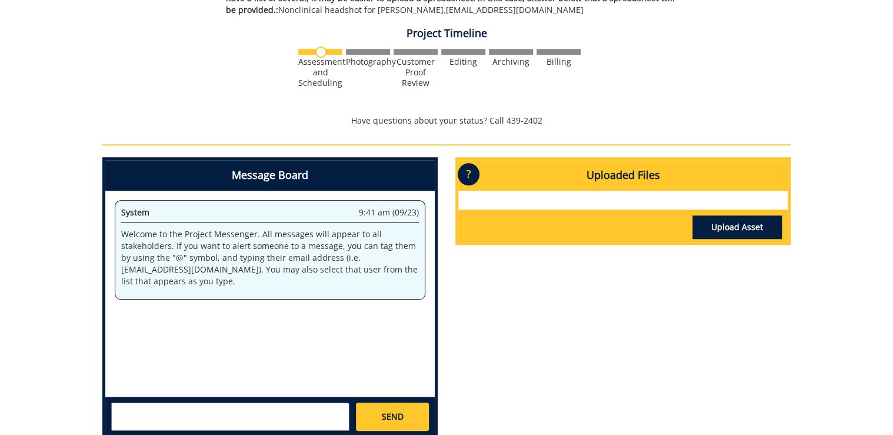
scroll to position [502, 0]
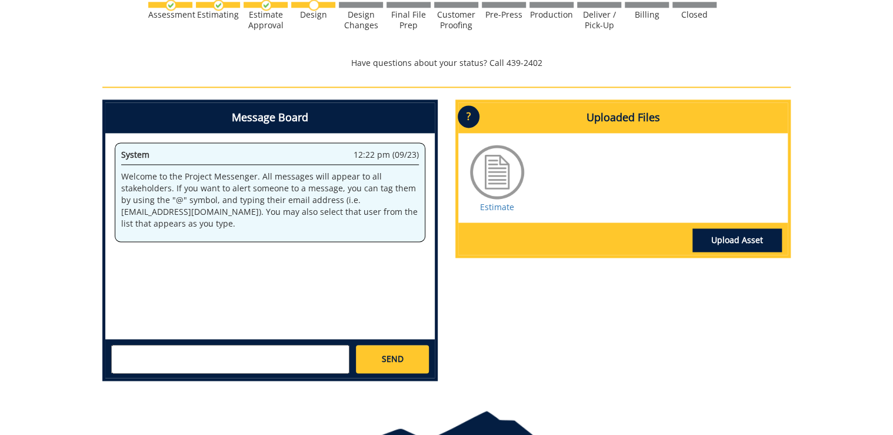
scroll to position [800, 0]
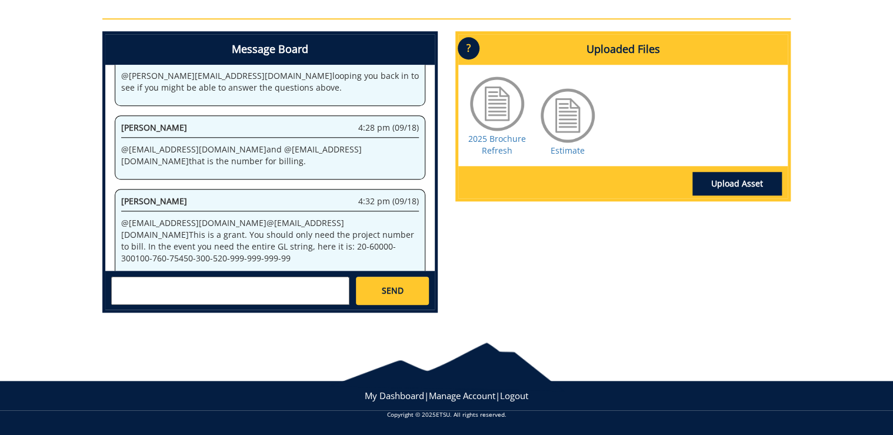
scroll to position [254, 0]
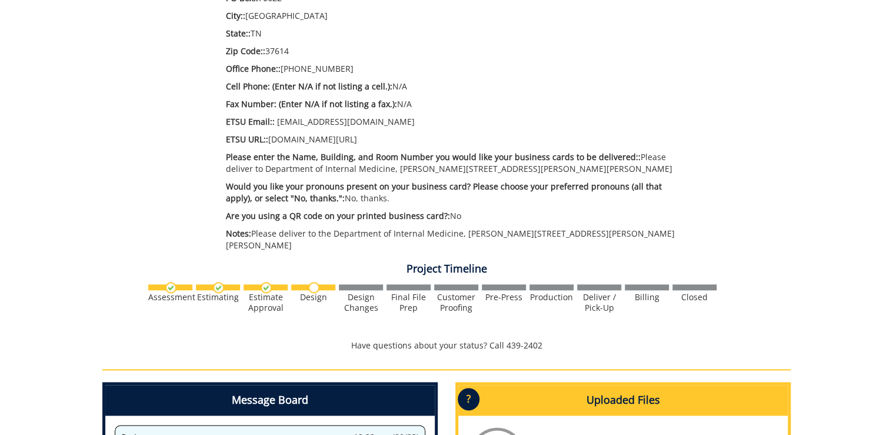
scroll to position [706, 0]
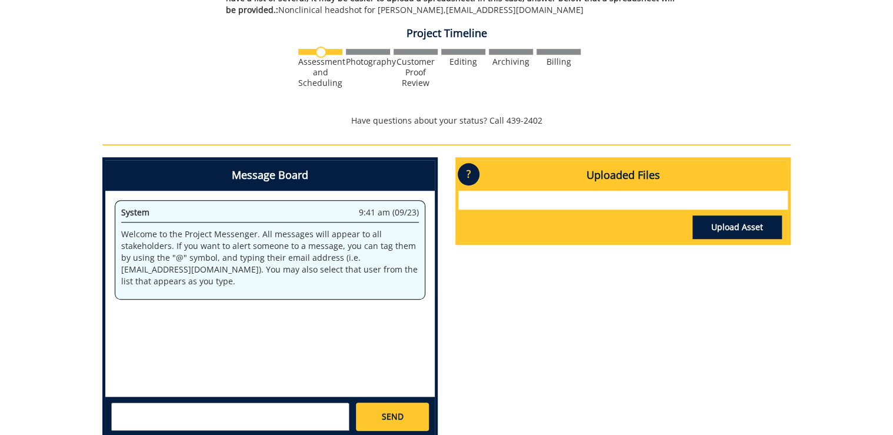
scroll to position [502, 0]
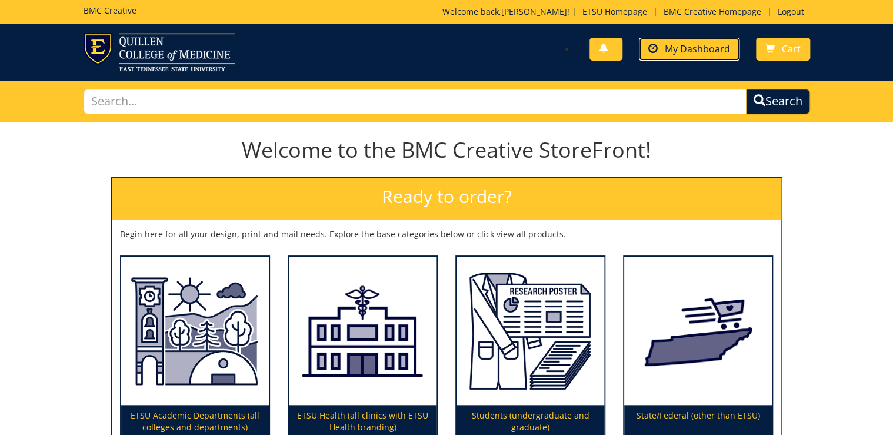
click at [720, 55] on link "My Dashboard" at bounding box center [689, 49] width 101 height 23
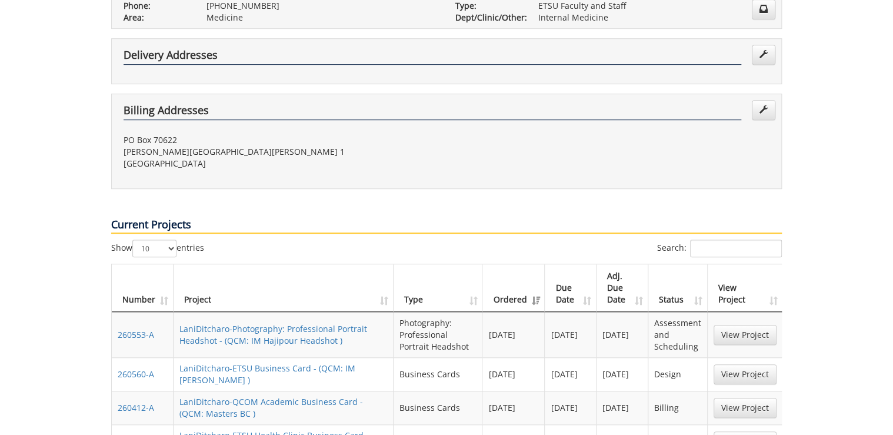
scroll to position [423, 0]
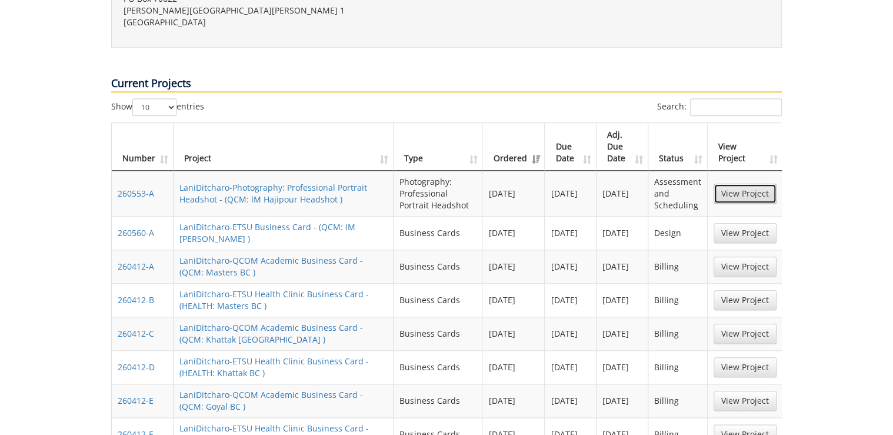
click at [724, 183] on link "View Project" at bounding box center [744, 193] width 63 height 20
click at [738, 223] on link "View Project" at bounding box center [744, 233] width 63 height 20
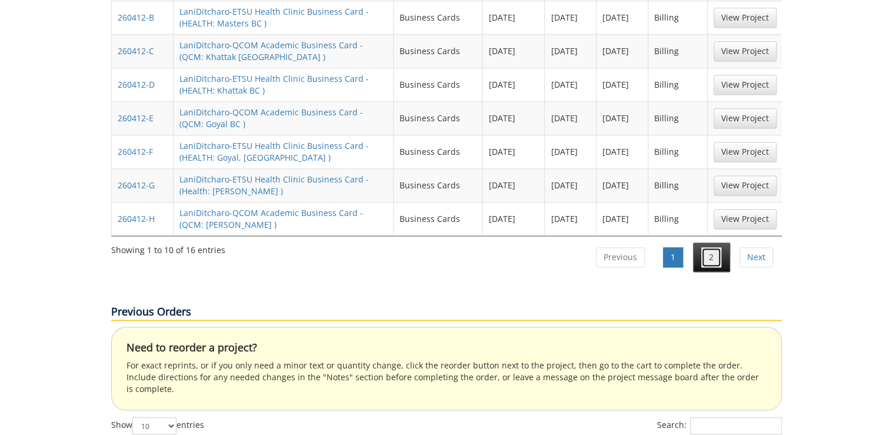
click at [709, 247] on link "2" at bounding box center [711, 257] width 20 height 20
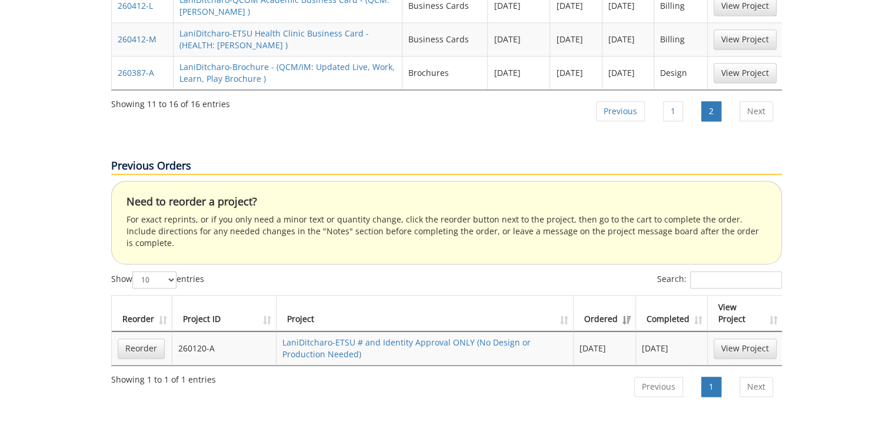
scroll to position [423, 0]
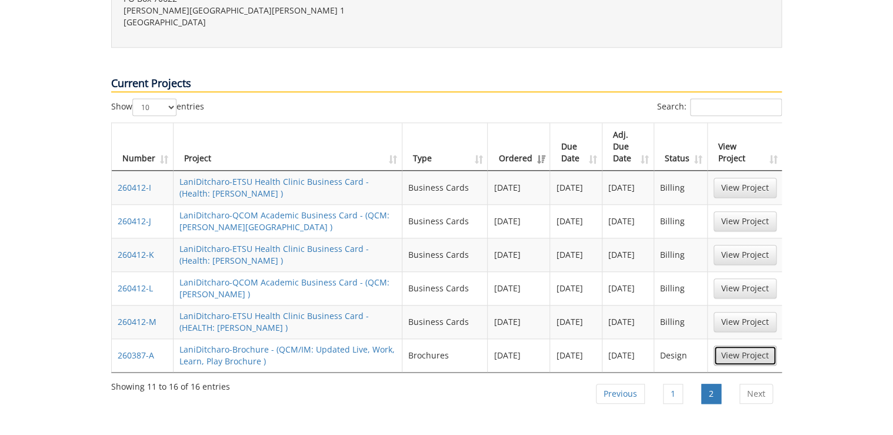
click at [746, 345] on link "View Project" at bounding box center [744, 355] width 63 height 20
click at [753, 345] on link "View Project" at bounding box center [744, 355] width 63 height 20
click at [629, 383] on link "Previous" at bounding box center [620, 393] width 49 height 20
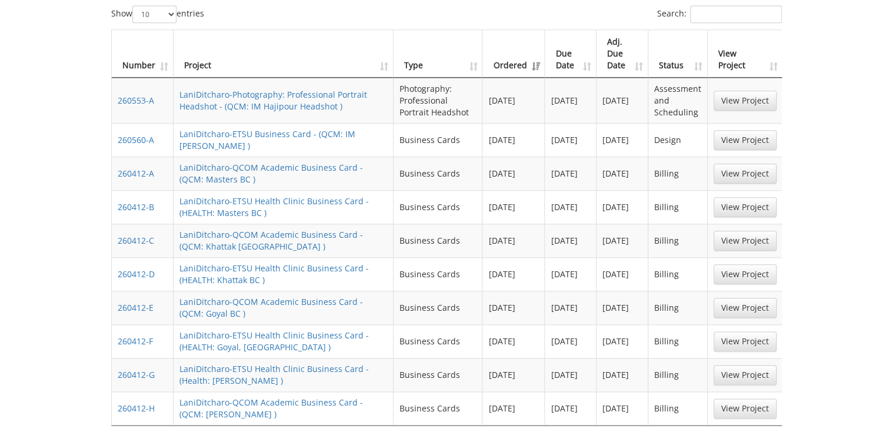
scroll to position [422, 0]
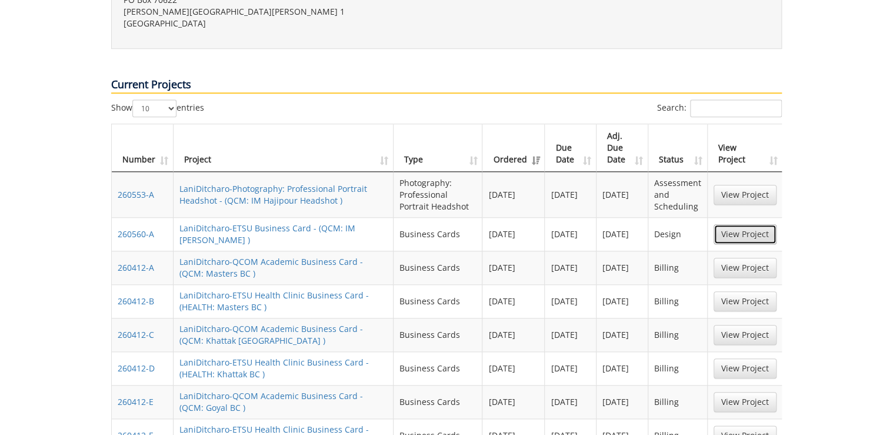
click at [743, 224] on link "View Project" at bounding box center [744, 234] width 63 height 20
click at [745, 224] on link "View Project" at bounding box center [744, 234] width 63 height 20
click at [736, 258] on link "View Project" at bounding box center [744, 268] width 63 height 20
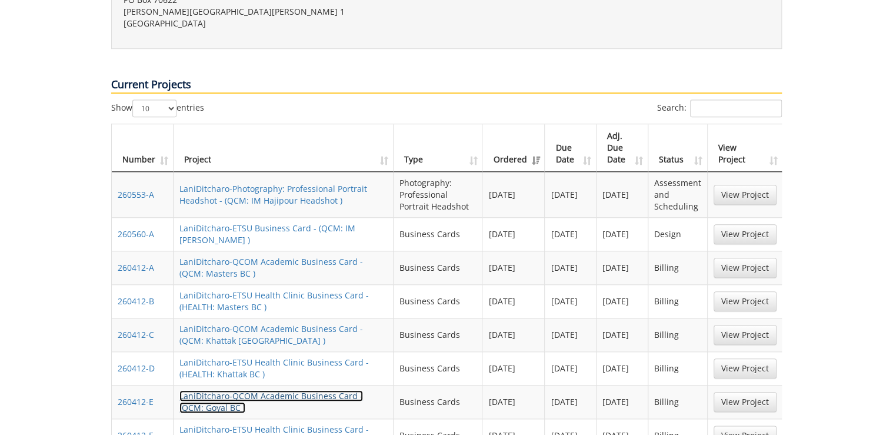
click at [223, 390] on link "LaniDitcharo-QCOM Academic Business Card - (QCM: Goyal BC )" at bounding box center [270, 401] width 183 height 23
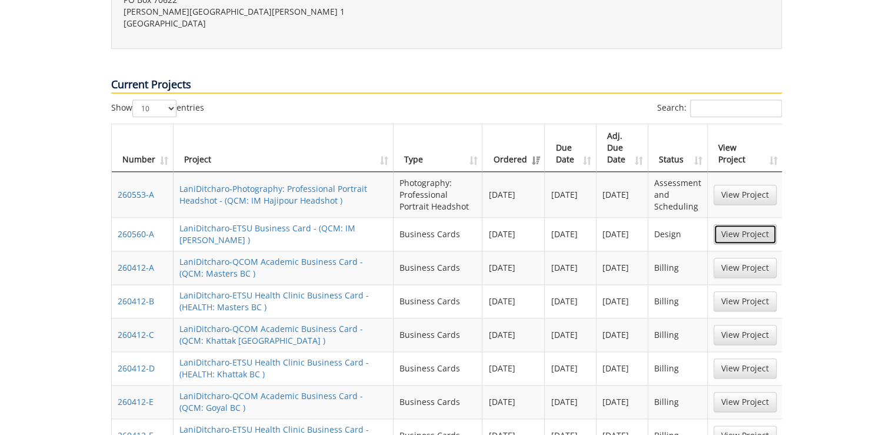
click at [734, 224] on link "View Project" at bounding box center [744, 234] width 63 height 20
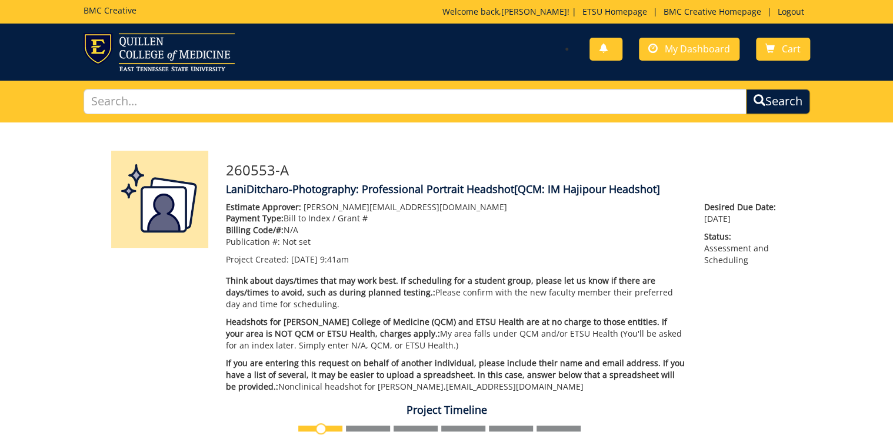
scroll to position [282, 0]
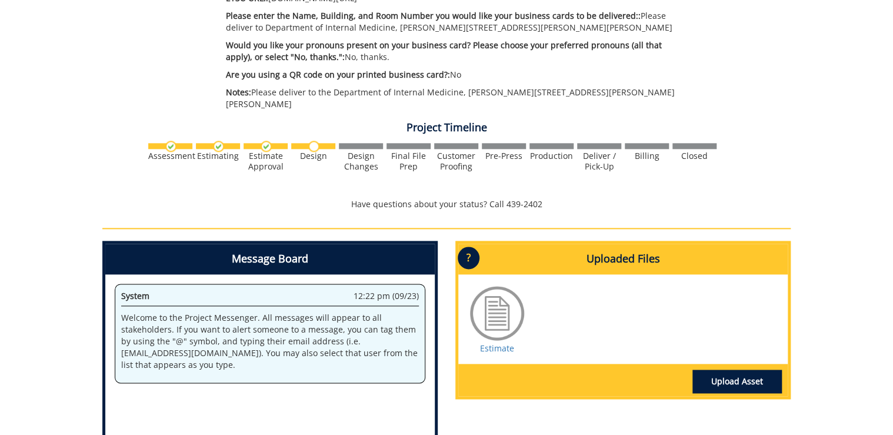
scroll to position [659, 0]
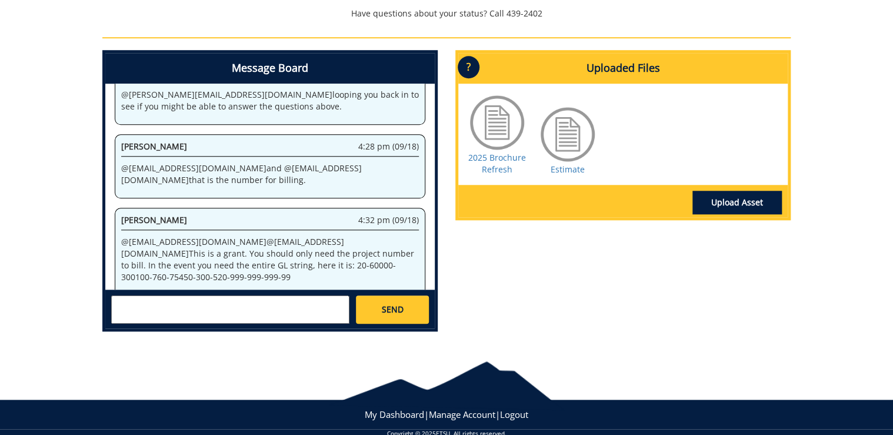
scroll to position [489, 0]
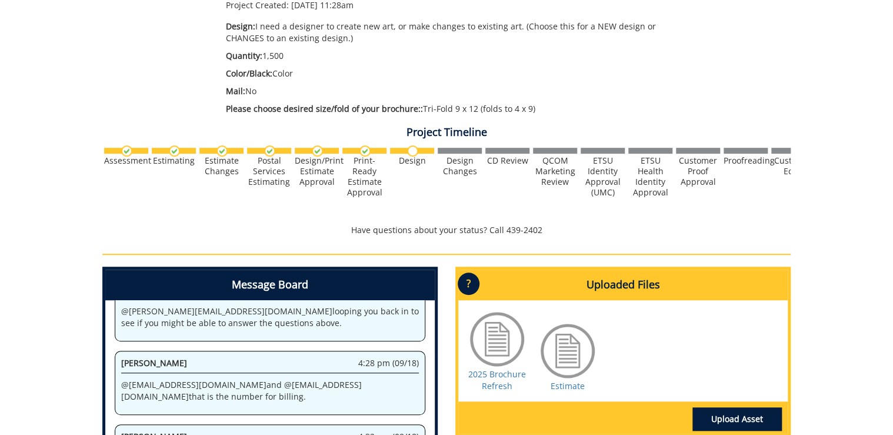
scroll to position [348, 0]
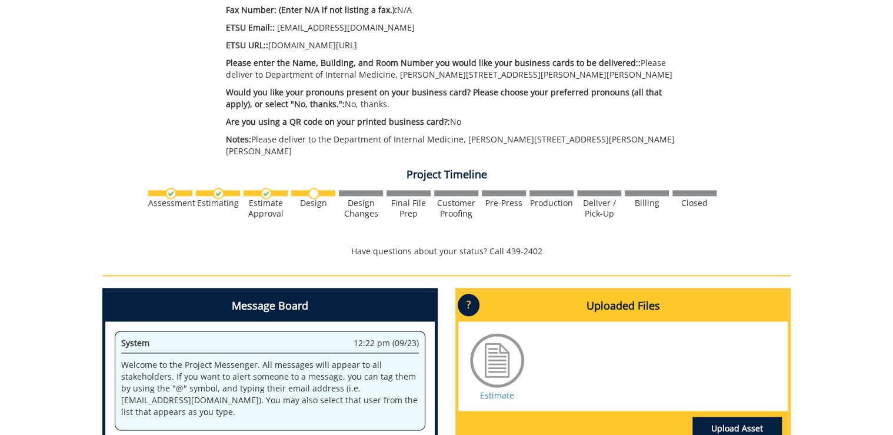
scroll to position [809, 0]
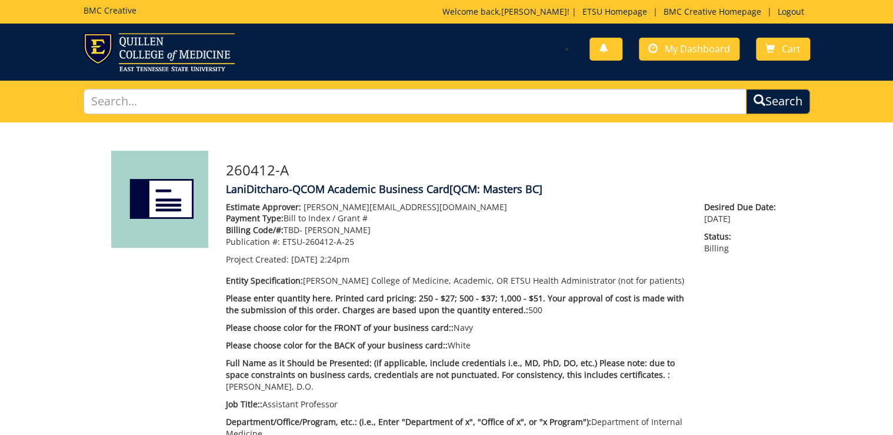
scroll to position [313, 0]
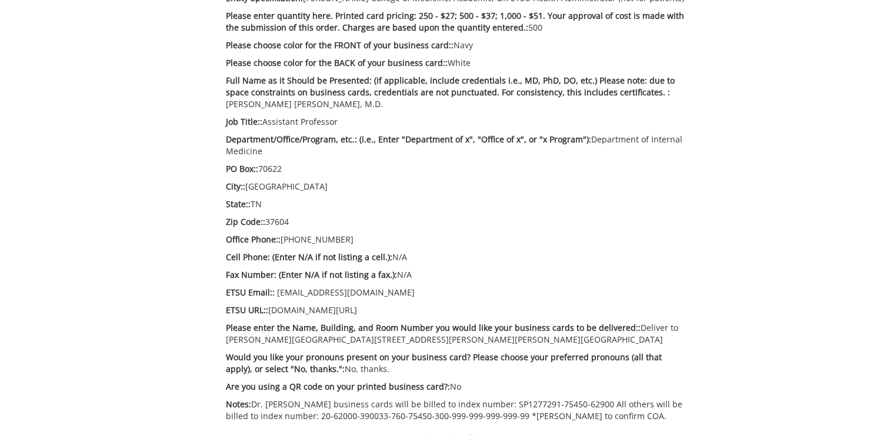
scroll to position [329, 0]
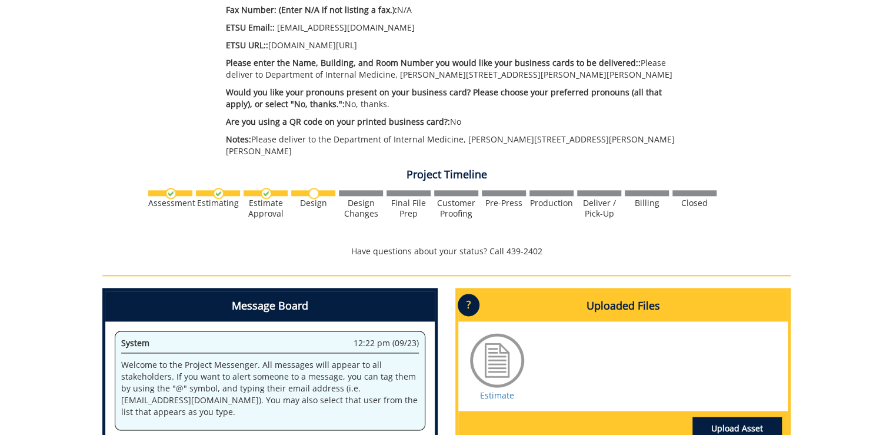
scroll to position [612, 0]
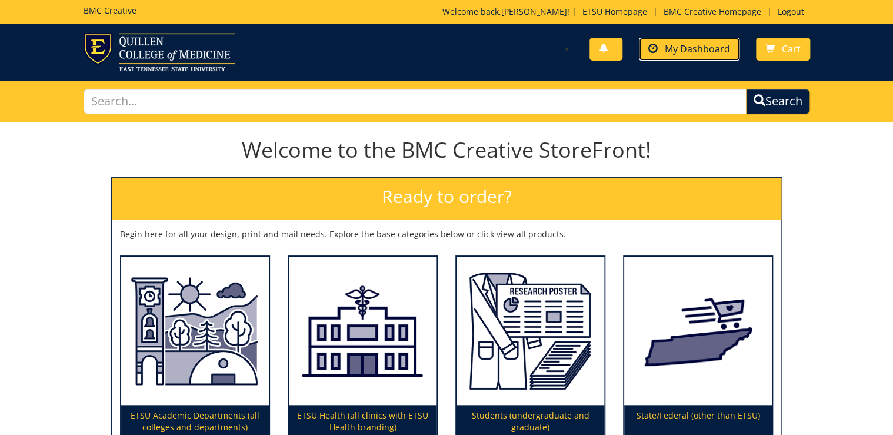
click at [717, 47] on span "My Dashboard" at bounding box center [697, 48] width 65 height 13
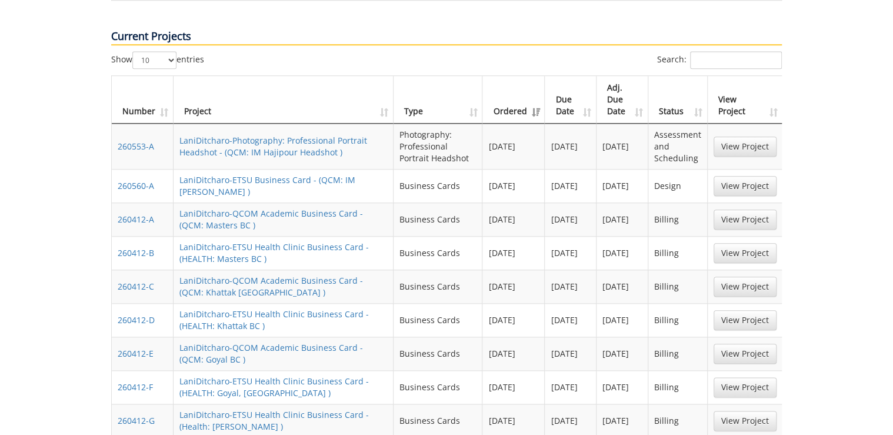
scroll to position [659, 0]
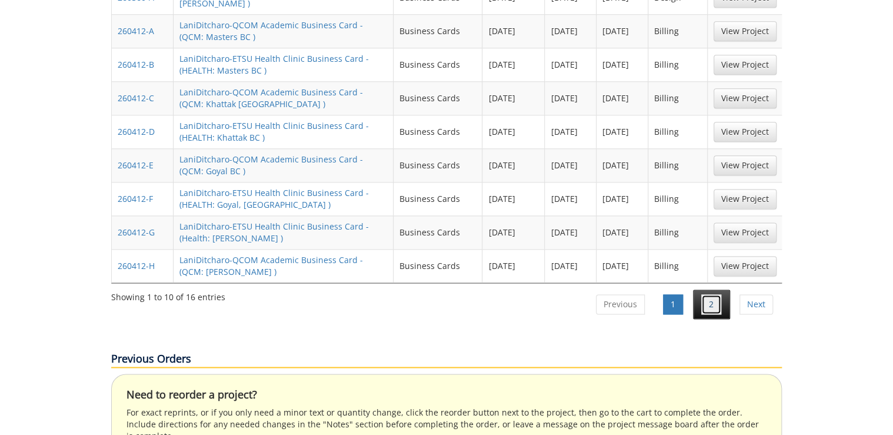
click at [719, 294] on link "2" at bounding box center [711, 304] width 20 height 20
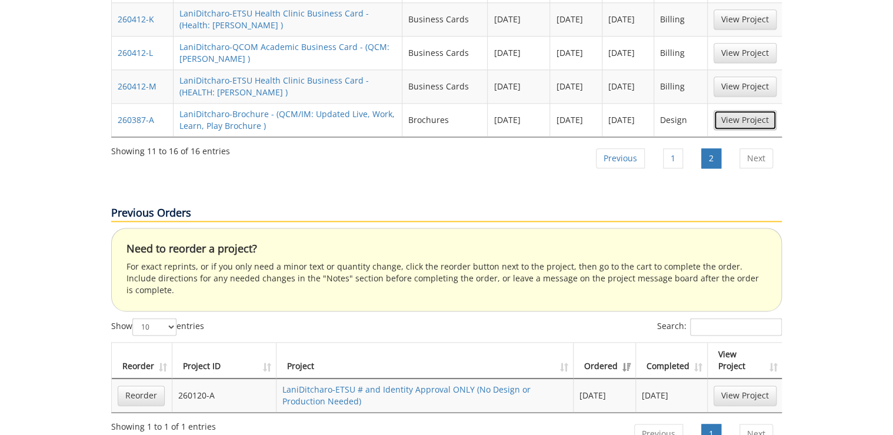
click at [736, 110] on link "View Project" at bounding box center [744, 120] width 63 height 20
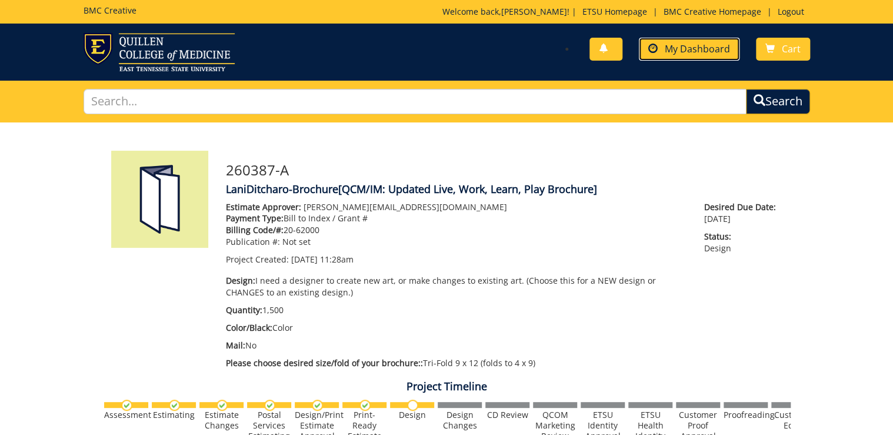
click at [719, 56] on link "My Dashboard" at bounding box center [689, 49] width 101 height 23
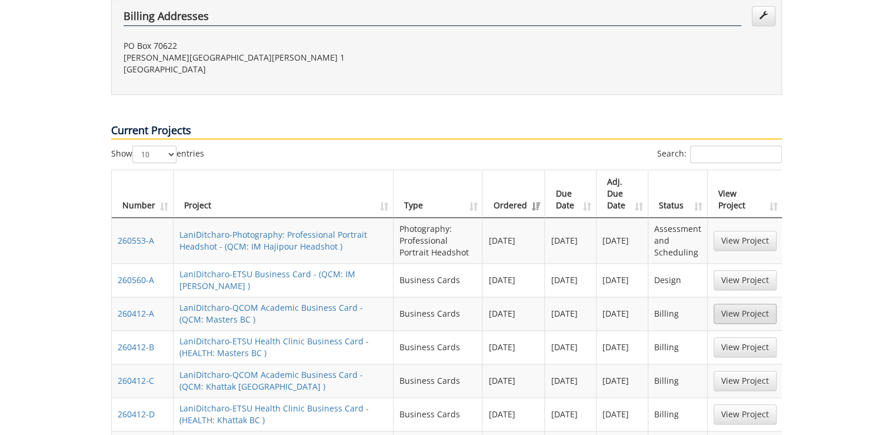
scroll to position [423, 0]
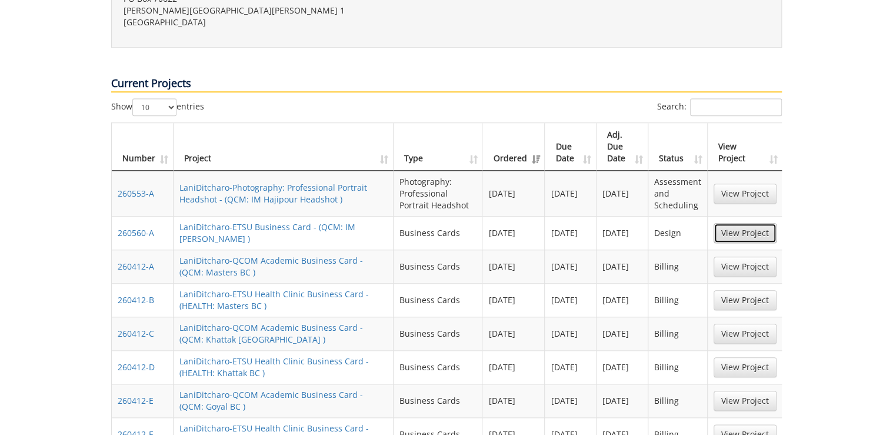
click at [734, 223] on link "View Project" at bounding box center [744, 233] width 63 height 20
click at [749, 183] on link "View Project" at bounding box center [744, 193] width 63 height 20
click at [737, 223] on link "View Project" at bounding box center [744, 233] width 63 height 20
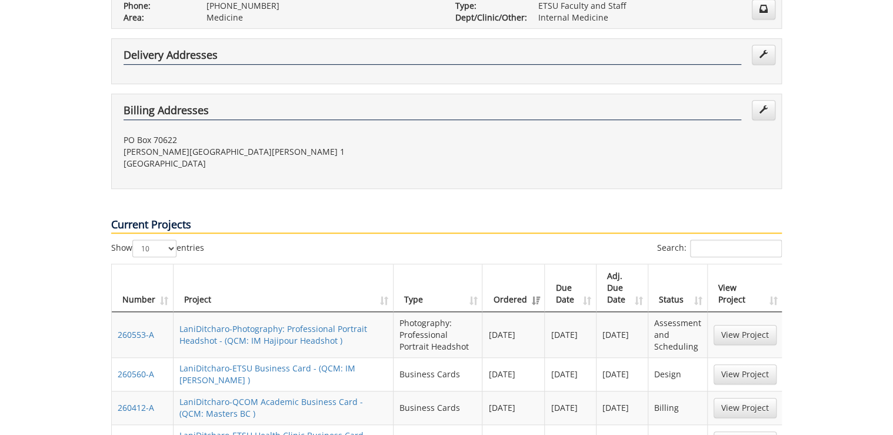
scroll to position [0, 0]
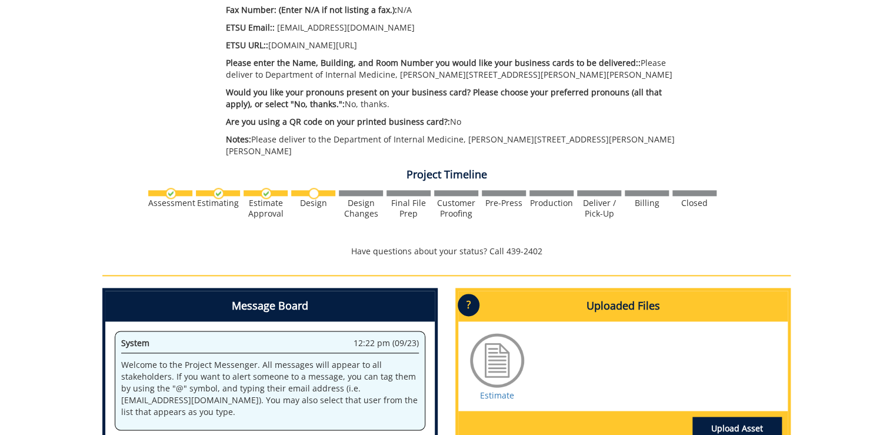
scroll to position [800, 0]
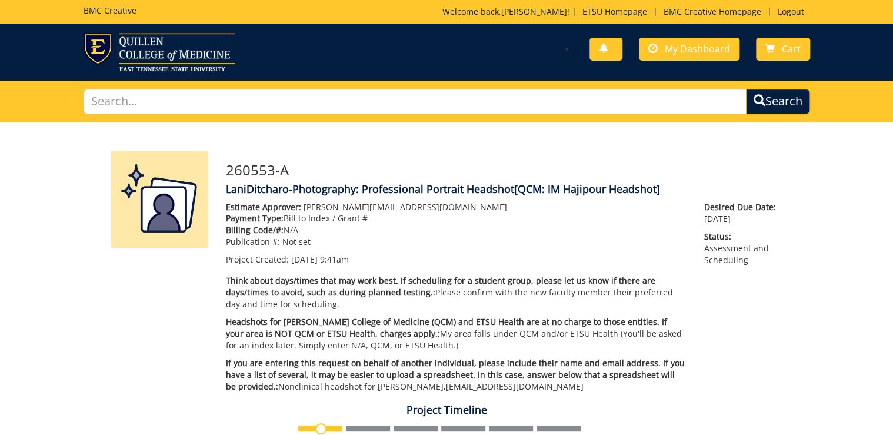
scroll to position [282, 0]
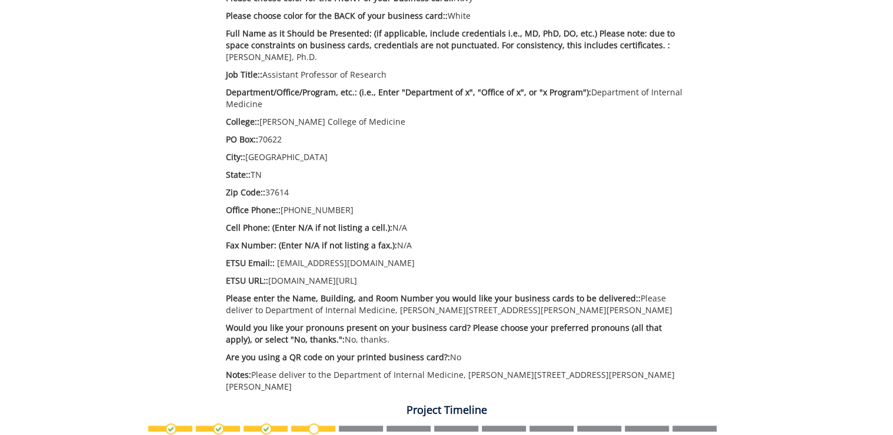
scroll to position [612, 0]
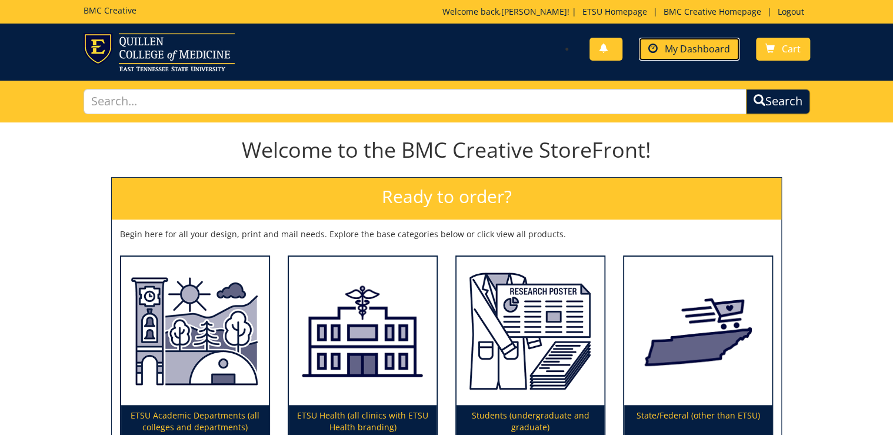
click at [705, 50] on span "My Dashboard" at bounding box center [697, 48] width 65 height 13
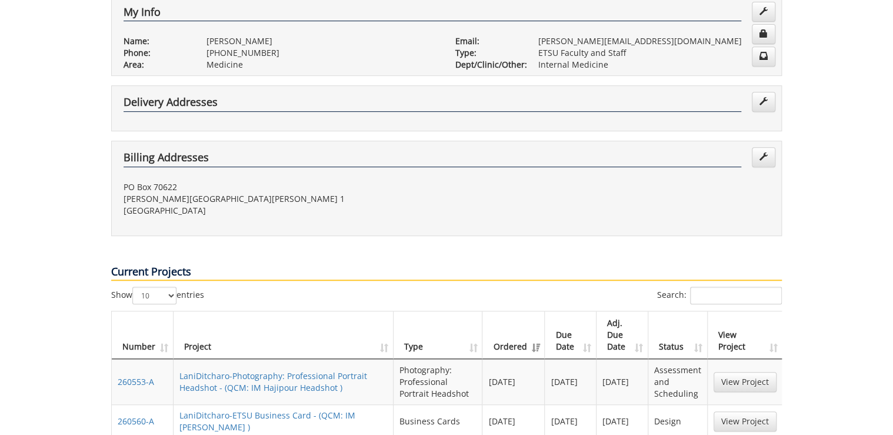
scroll to position [329, 0]
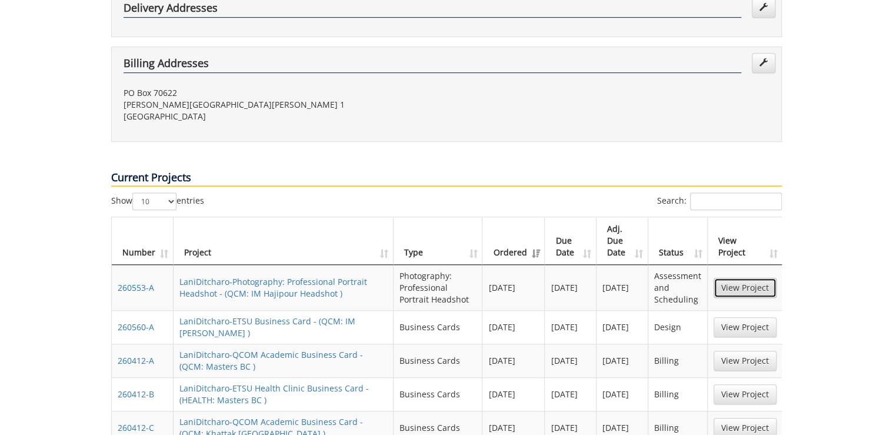
click at [726, 278] on link "View Project" at bounding box center [744, 288] width 63 height 20
click at [748, 317] on link "View Project" at bounding box center [744, 327] width 63 height 20
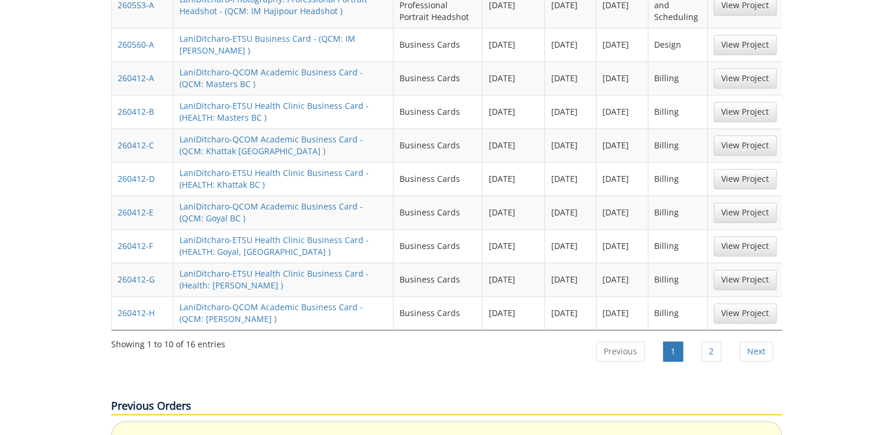
scroll to position [659, 0]
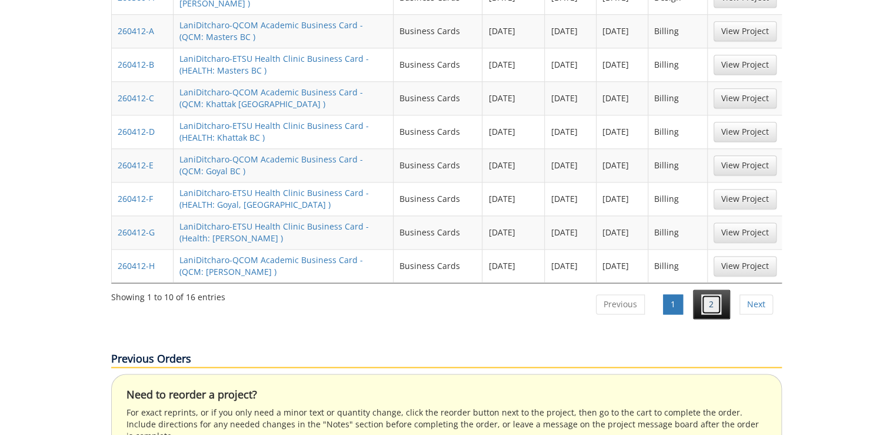
click at [719, 294] on link "2" at bounding box center [711, 304] width 20 height 20
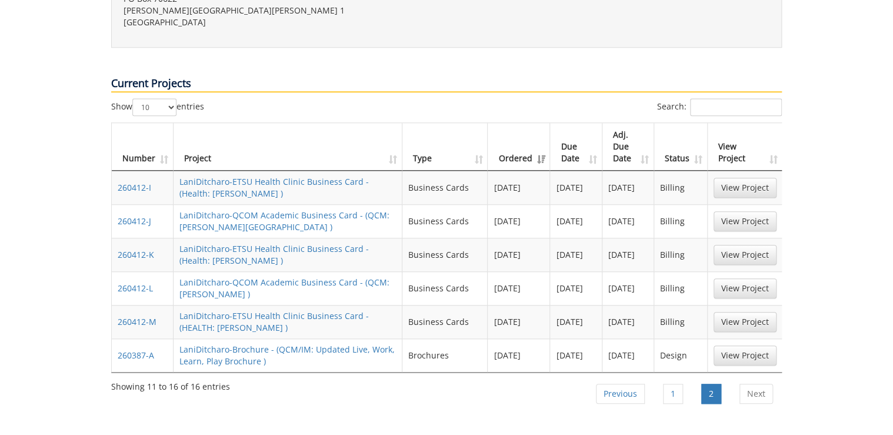
scroll to position [376, 0]
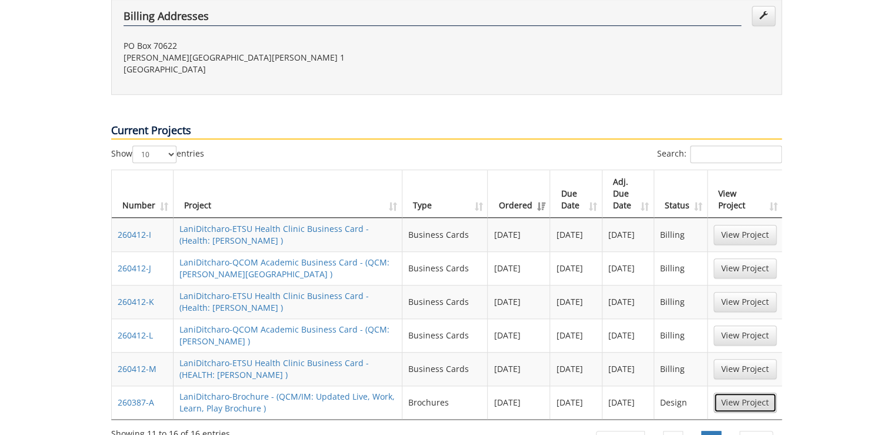
click at [736, 392] on link "View Project" at bounding box center [744, 402] width 63 height 20
click at [682, 431] on link "1" at bounding box center [673, 441] width 20 height 20
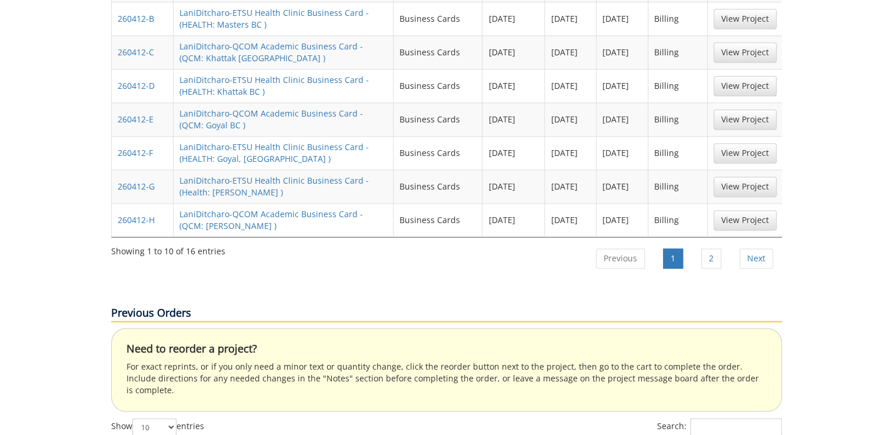
scroll to position [469, 0]
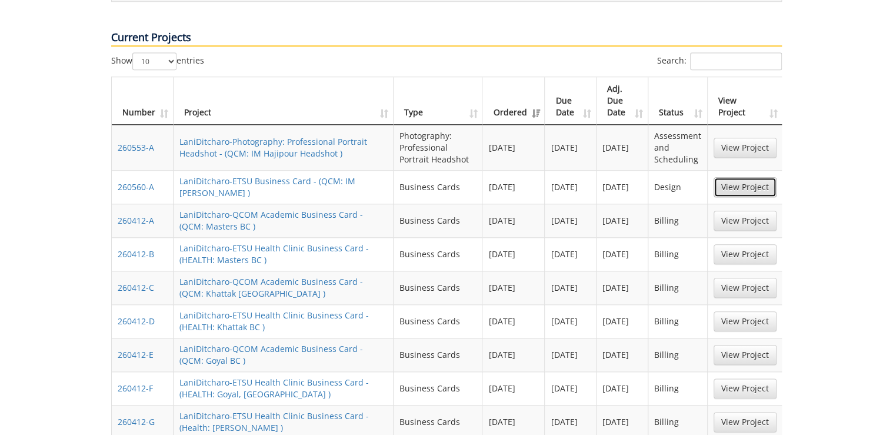
click at [727, 177] on link "View Project" at bounding box center [744, 187] width 63 height 20
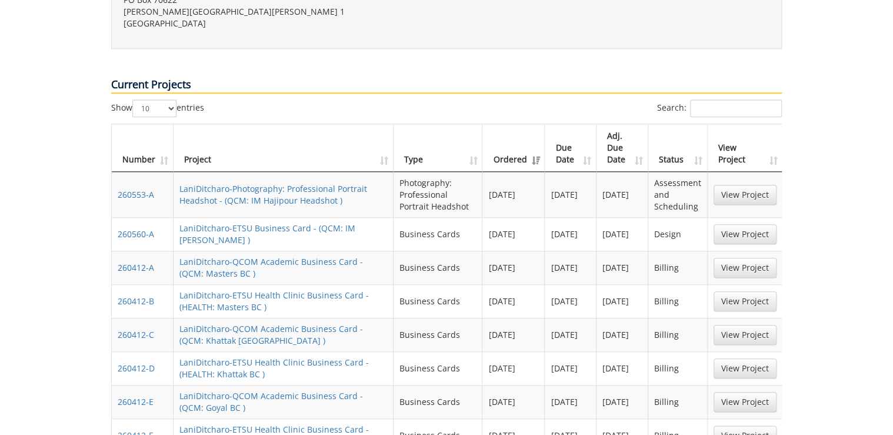
scroll to position [375, 0]
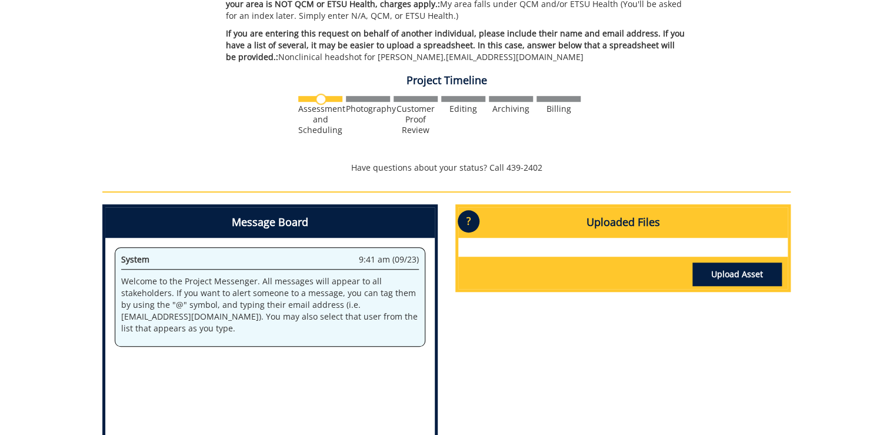
scroll to position [376, 0]
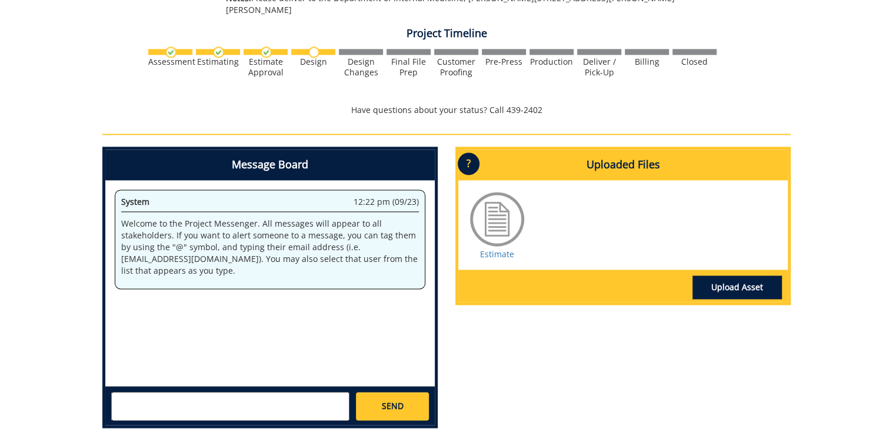
scroll to position [753, 0]
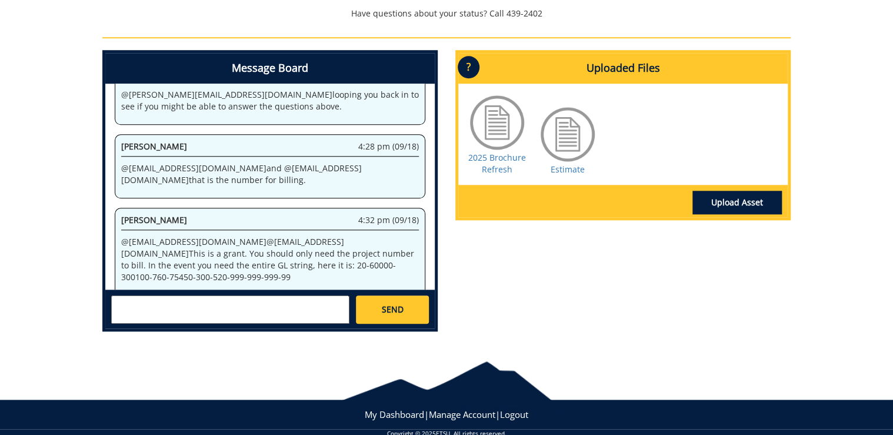
scroll to position [489, 0]
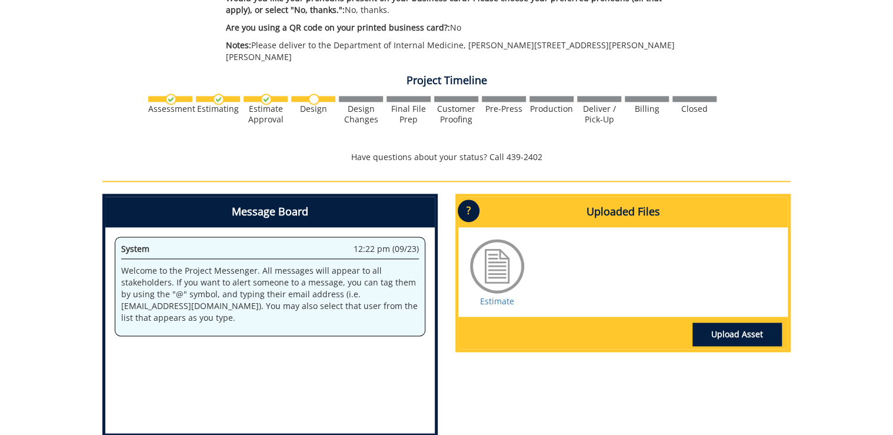
scroll to position [706, 0]
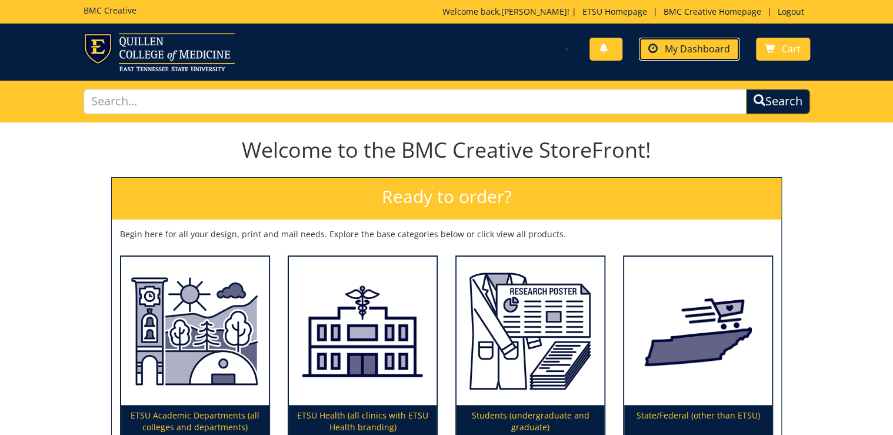
click at [709, 53] on span "My Dashboard" at bounding box center [697, 48] width 65 height 13
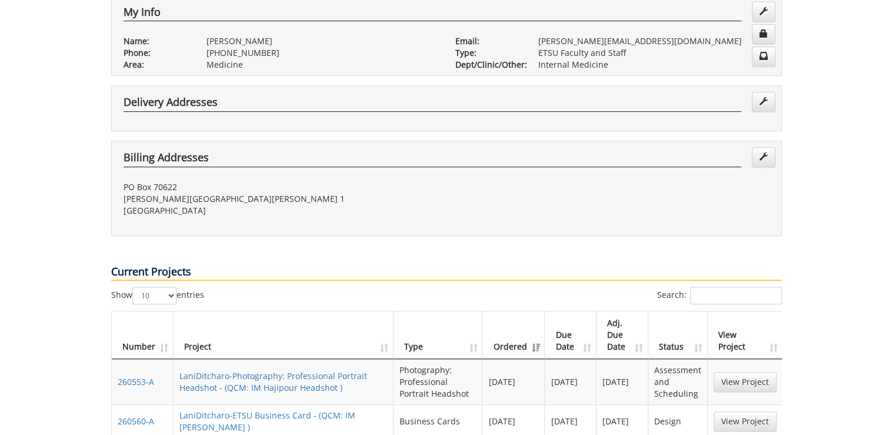
scroll to position [329, 0]
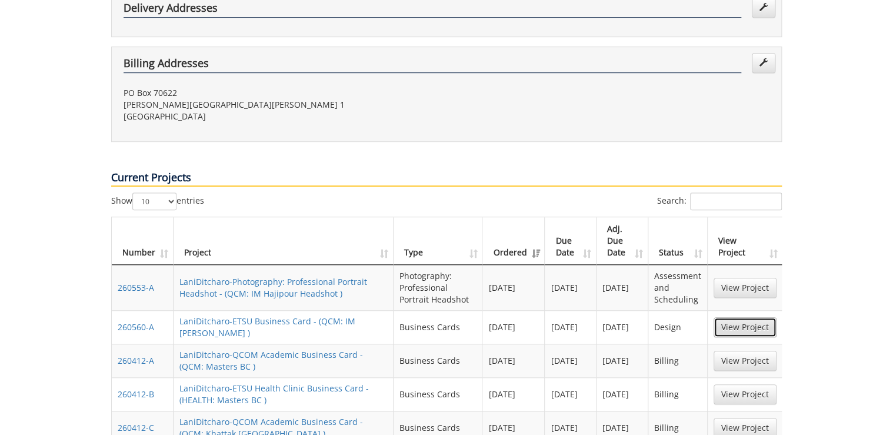
click at [740, 317] on link "View Project" at bounding box center [744, 327] width 63 height 20
click at [760, 278] on link "View Project" at bounding box center [744, 288] width 63 height 20
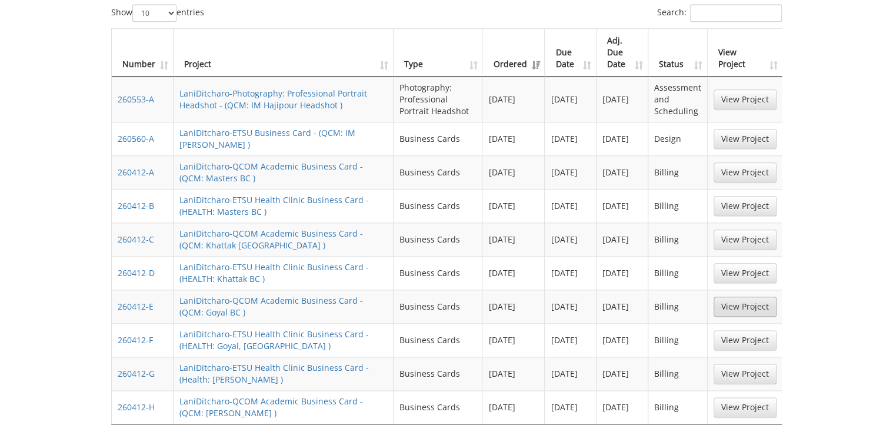
scroll to position [565, 0]
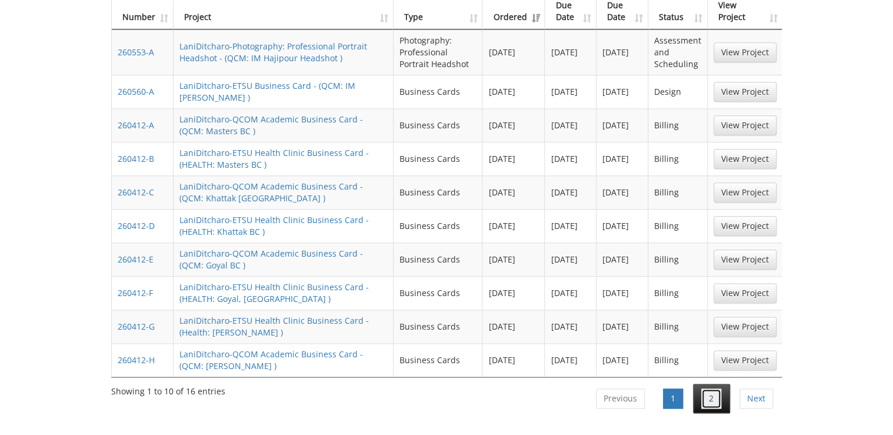
click at [720, 388] on link "2" at bounding box center [711, 398] width 20 height 20
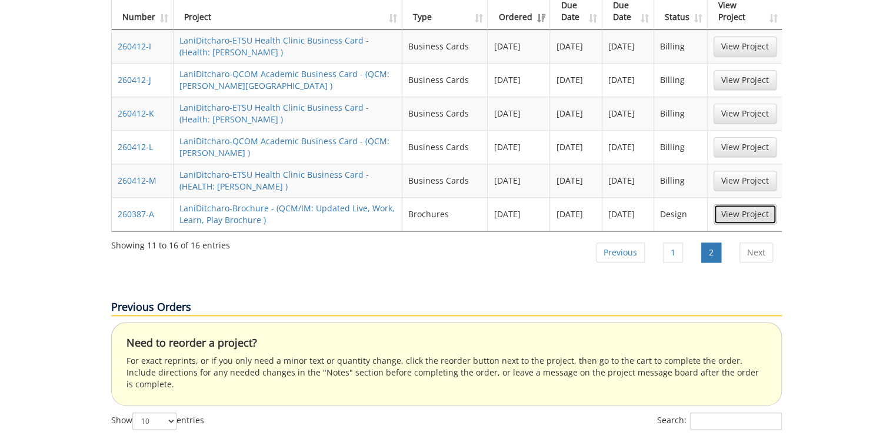
click at [736, 204] on link "View Project" at bounding box center [744, 214] width 63 height 20
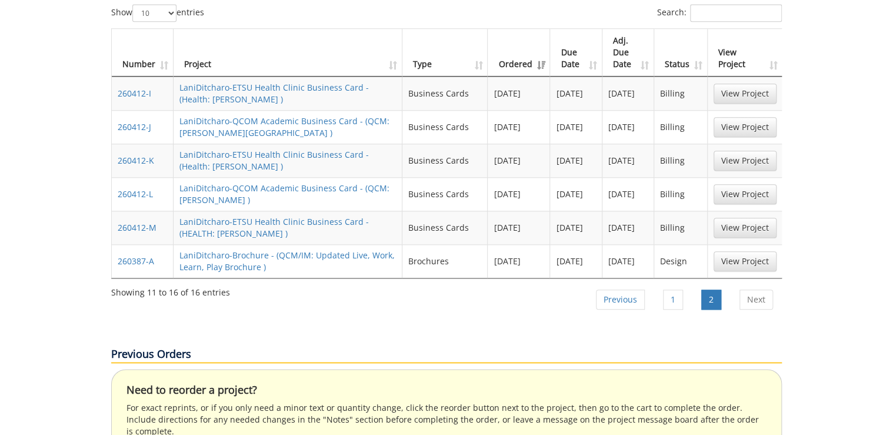
scroll to position [376, 0]
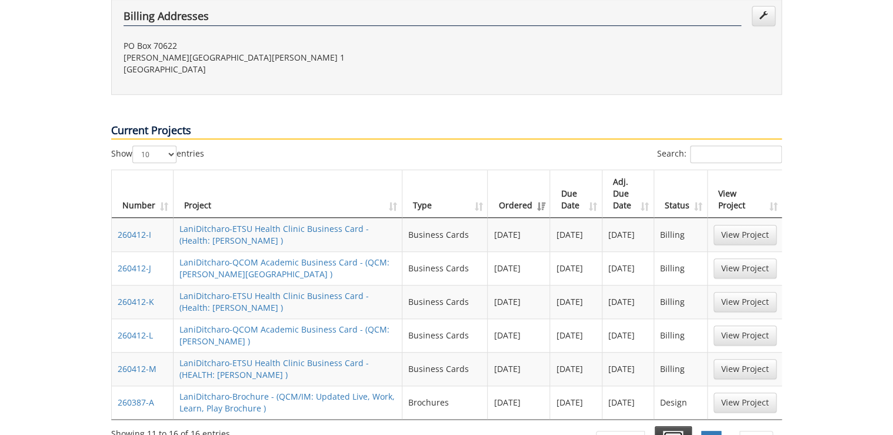
click at [675, 431] on link "1" at bounding box center [673, 441] width 20 height 20
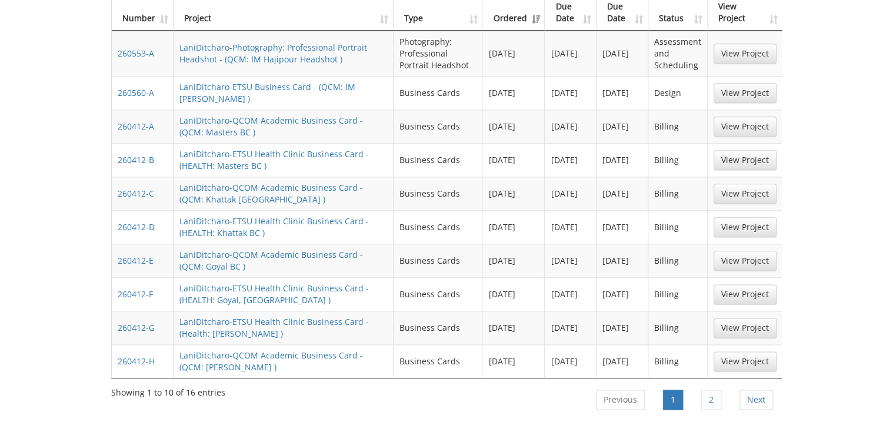
scroll to position [375, 0]
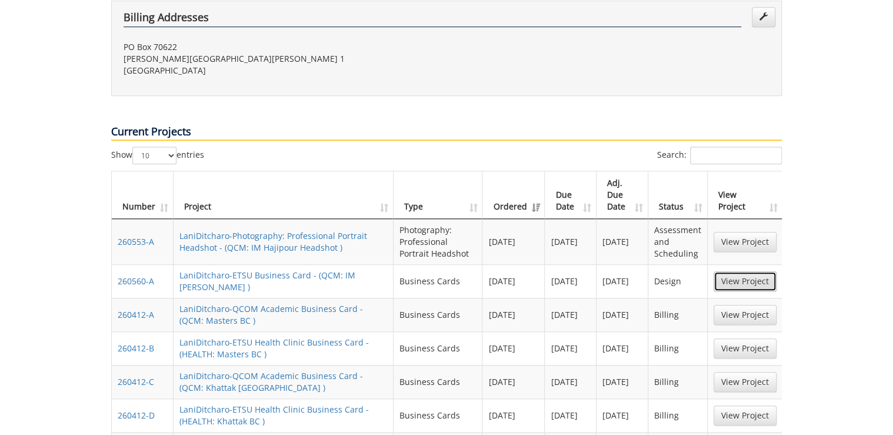
click at [753, 271] on link "View Project" at bounding box center [744, 281] width 63 height 20
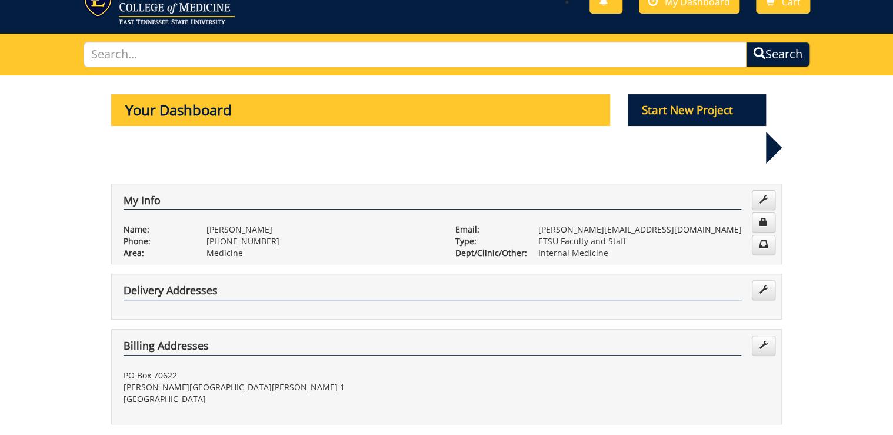
scroll to position [0, 0]
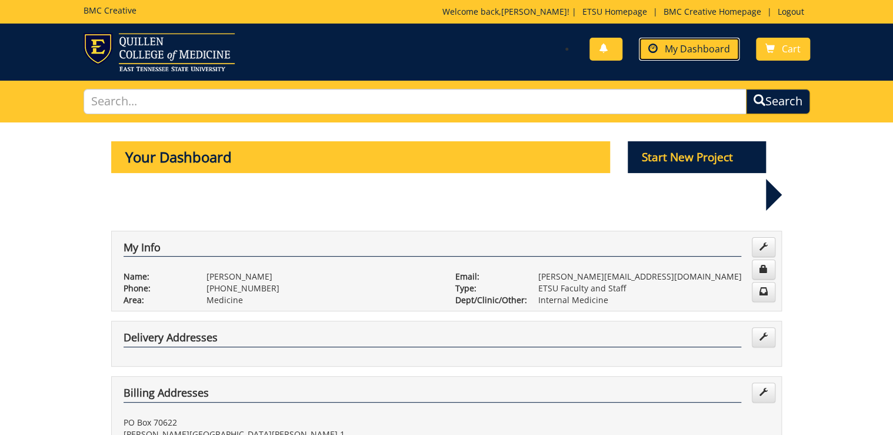
click at [687, 40] on link "My Dashboard" at bounding box center [689, 49] width 101 height 23
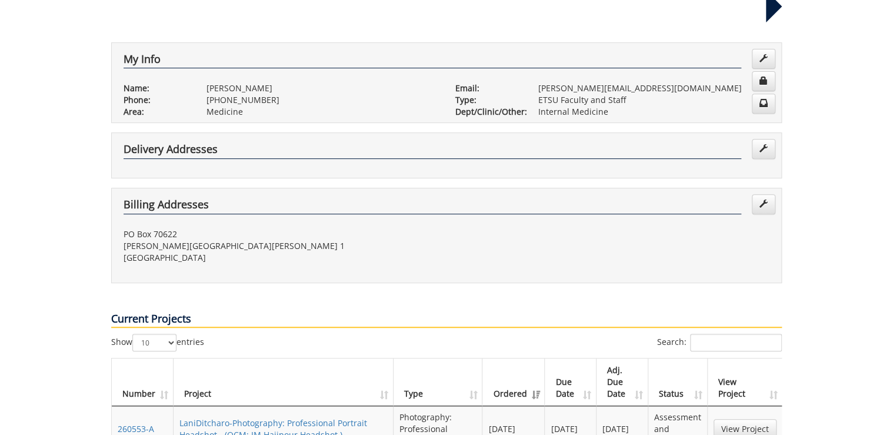
scroll to position [235, 0]
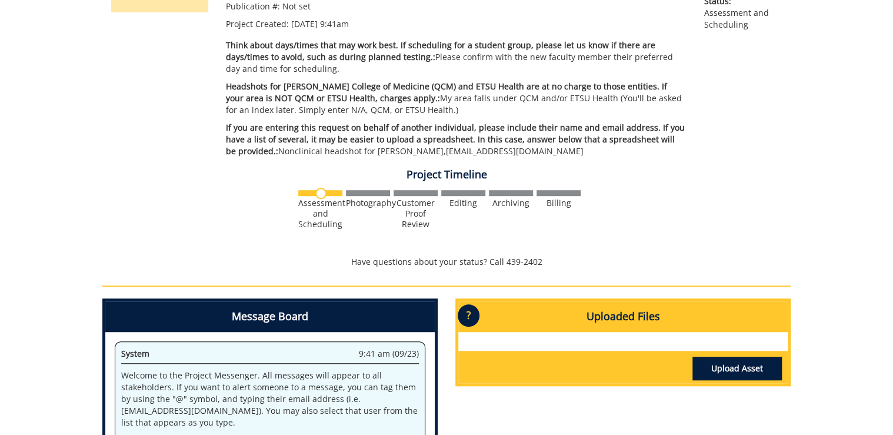
scroll to position [376, 0]
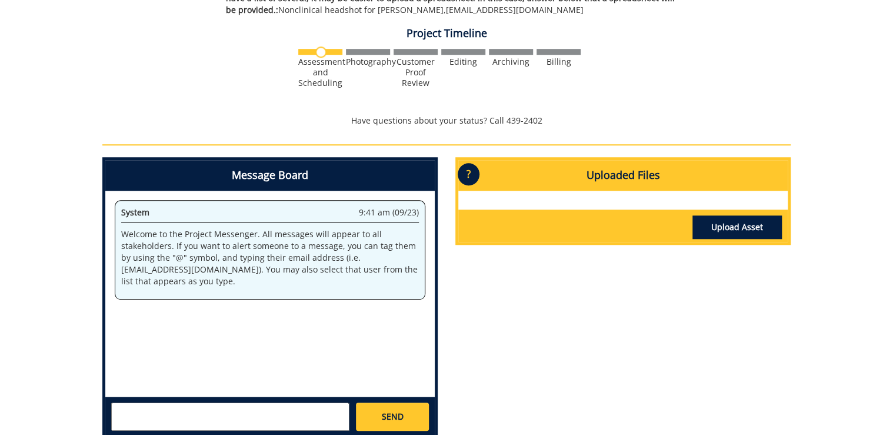
click at [661, 297] on div "Message Board System 9:41 am (09/23) Welcome to the Project Messenger. All mess…" at bounding box center [447, 302] width 706 height 291
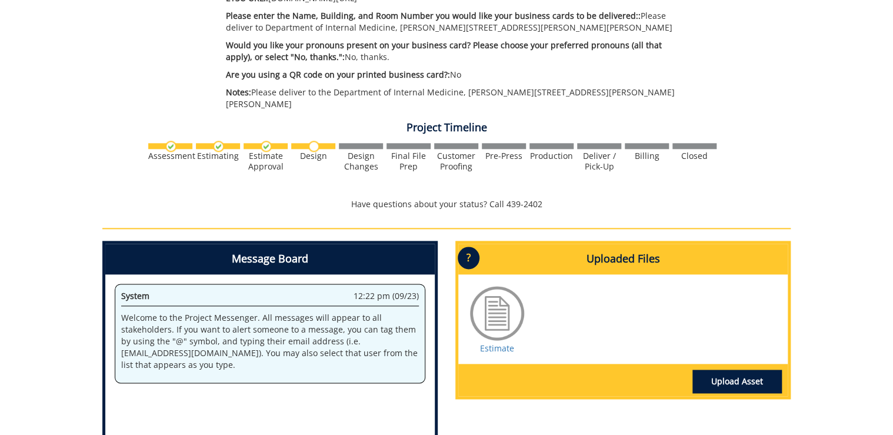
scroll to position [706, 0]
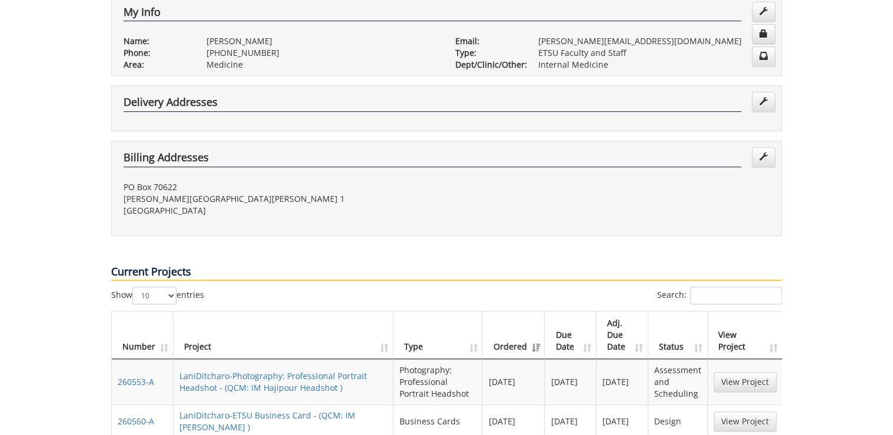
scroll to position [518, 0]
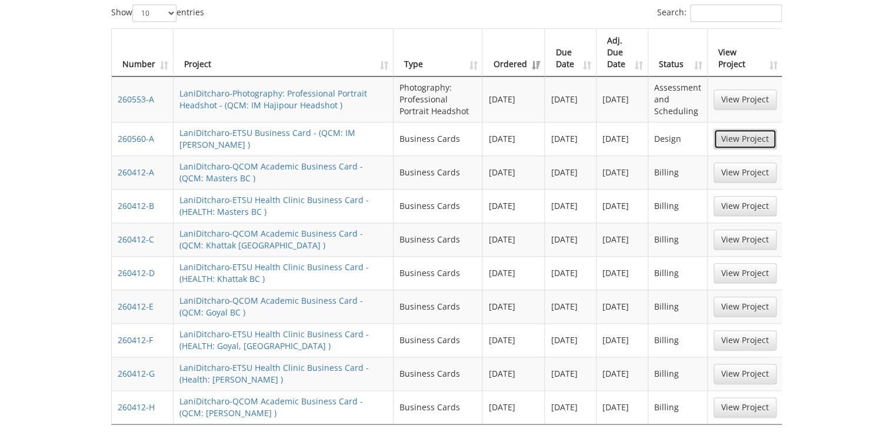
click at [739, 129] on link "View Project" at bounding box center [744, 139] width 63 height 20
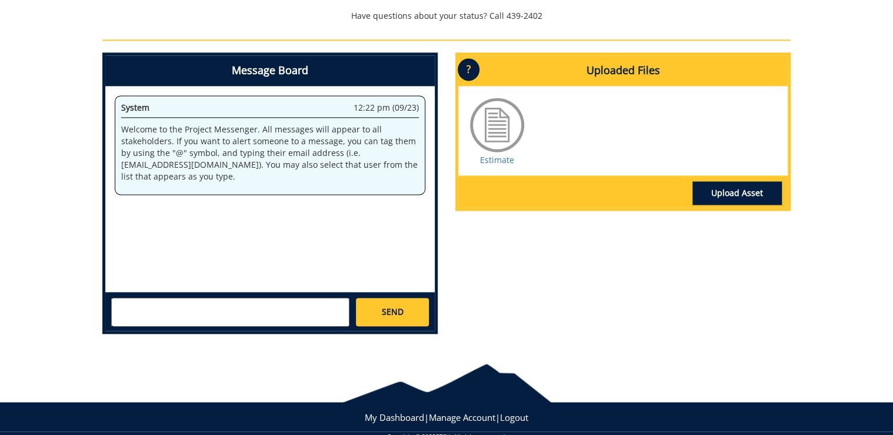
scroll to position [809, 0]
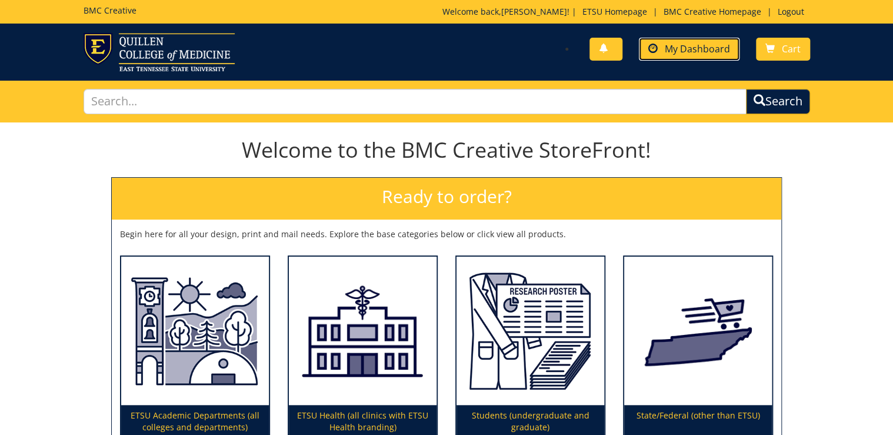
click at [704, 45] on span "My Dashboard" at bounding box center [697, 48] width 65 height 13
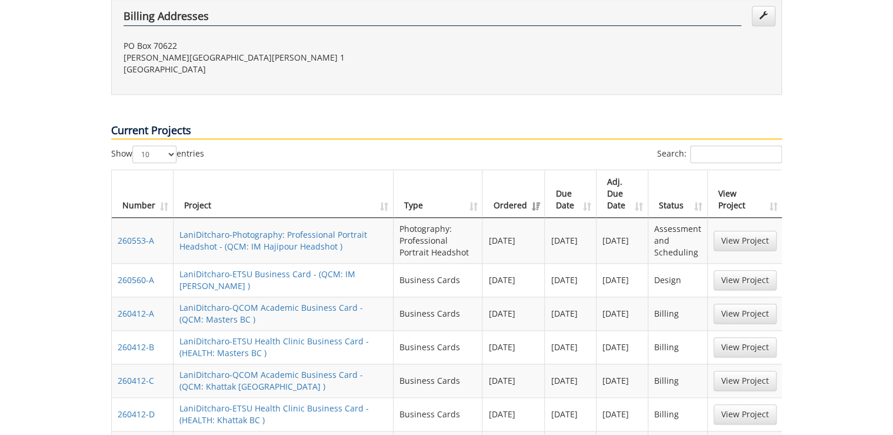
scroll to position [565, 0]
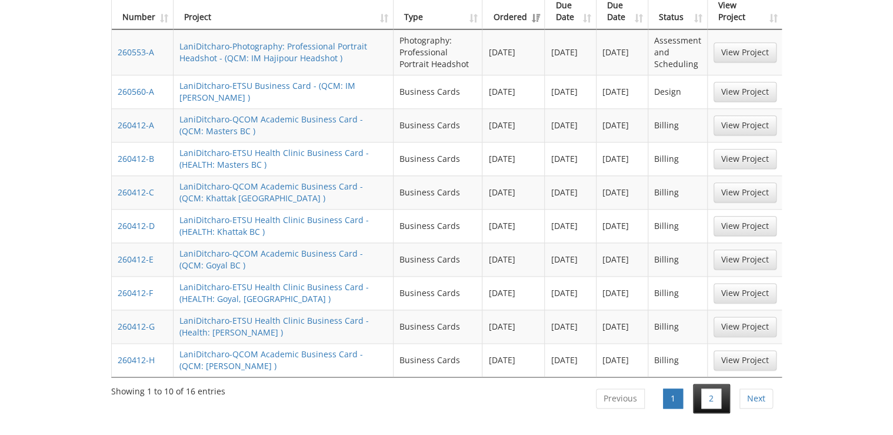
click at [700, 383] on li "2" at bounding box center [711, 397] width 37 height 29
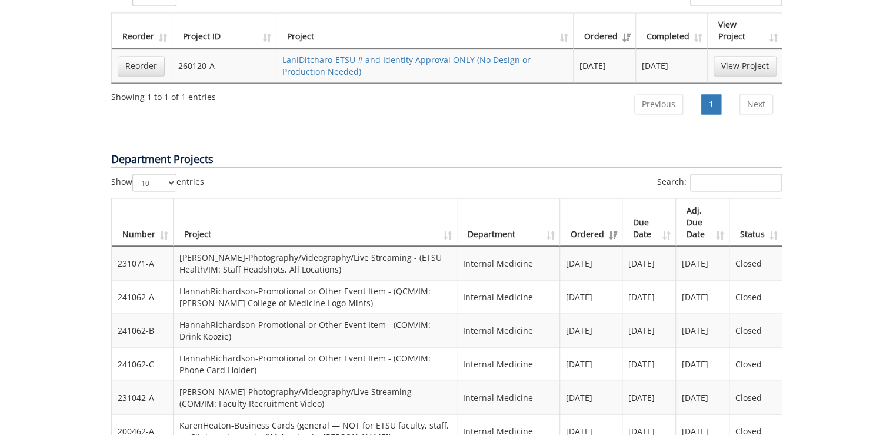
scroll to position [1035, 0]
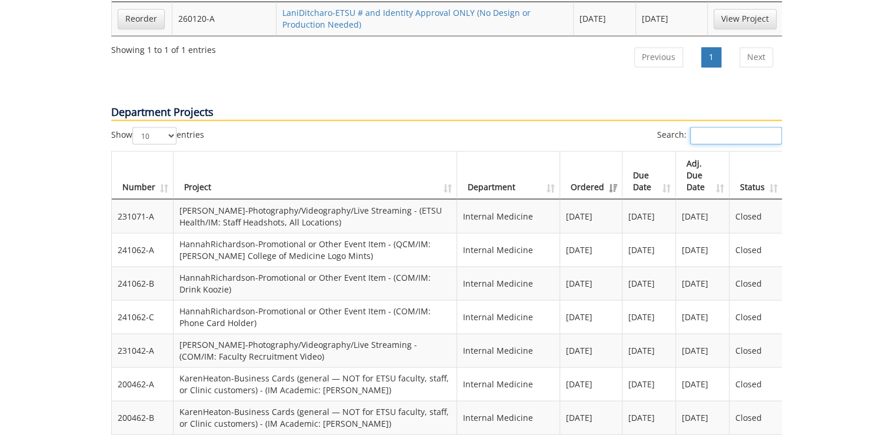
click at [736, 126] on input "Search:" at bounding box center [736, 135] width 92 height 18
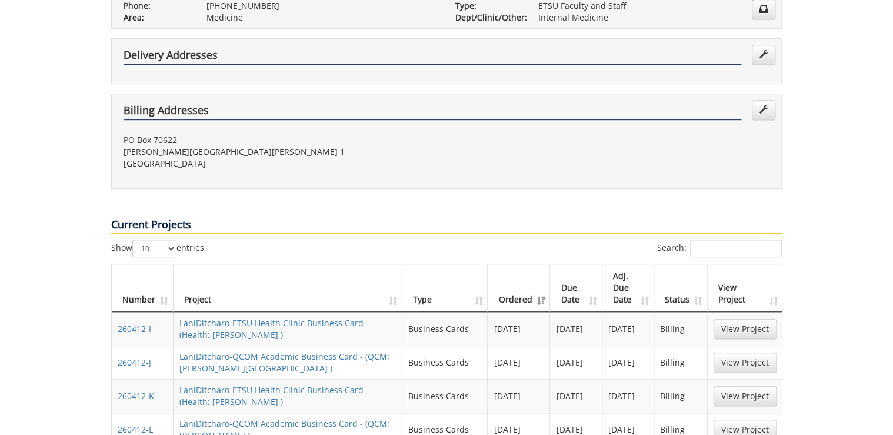
scroll to position [565, 0]
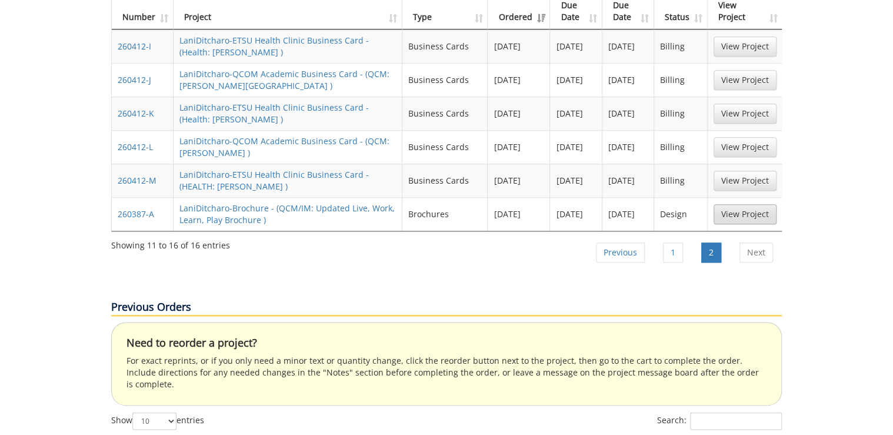
type input "brochure"
click at [743, 204] on link "View Project" at bounding box center [744, 214] width 63 height 20
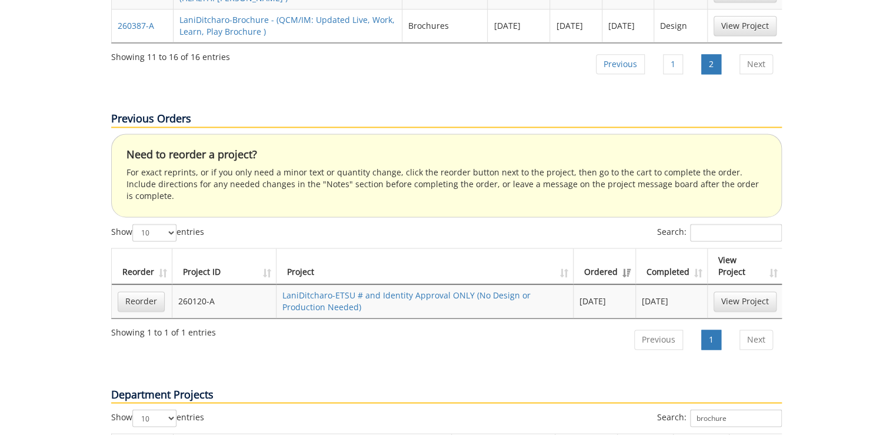
scroll to position [470, 0]
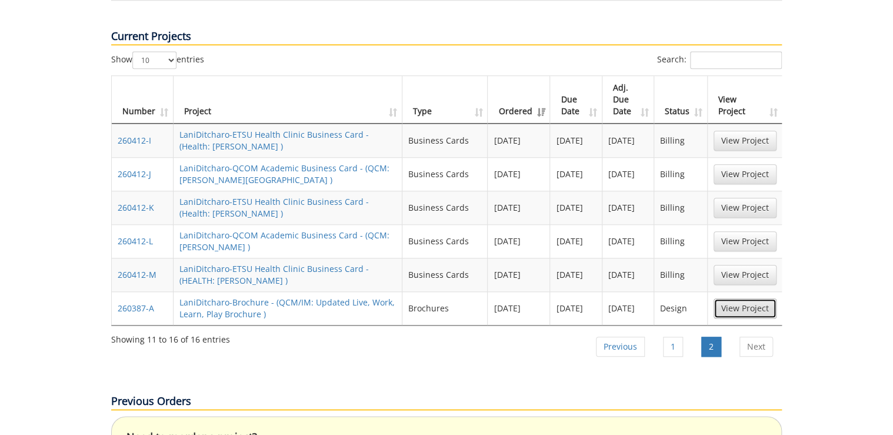
click at [729, 298] on link "View Project" at bounding box center [744, 308] width 63 height 20
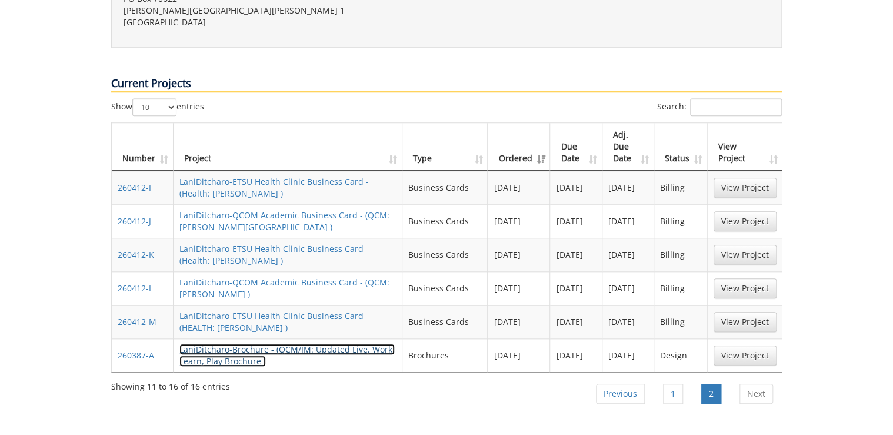
click at [235, 343] on link "LaniDitcharo-Brochure - (QCM/IM: Updated Live, Work, Learn, Play Brochure )" at bounding box center [286, 354] width 215 height 23
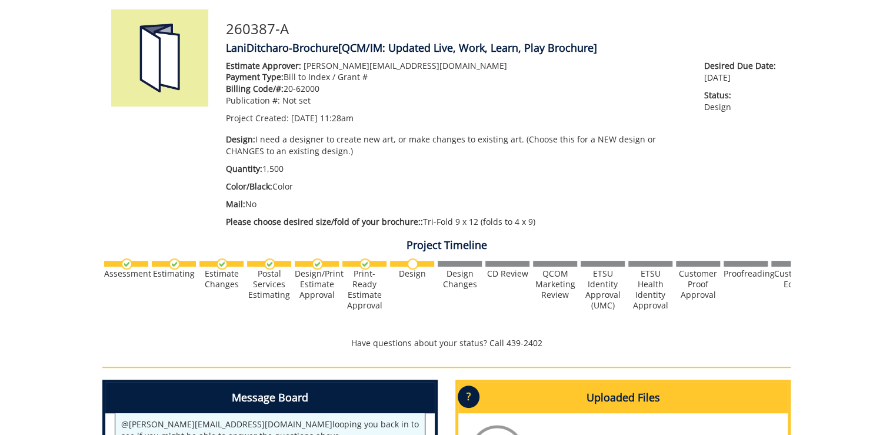
scroll to position [47, 0]
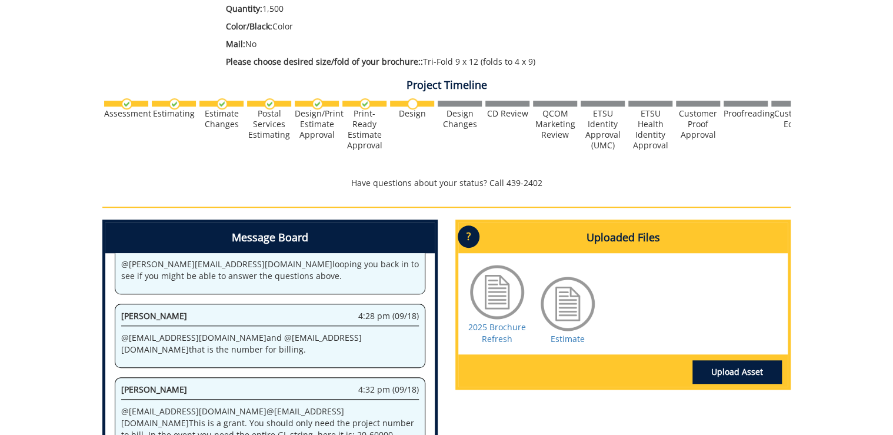
scroll to position [442, 0]
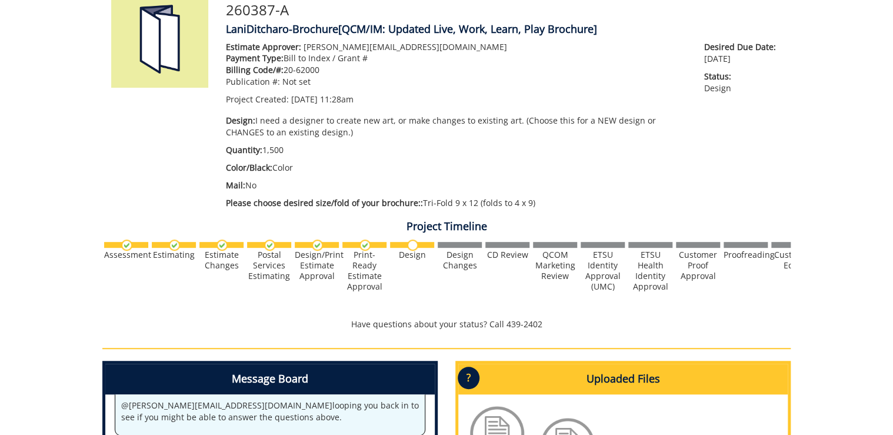
scroll to position [113, 0]
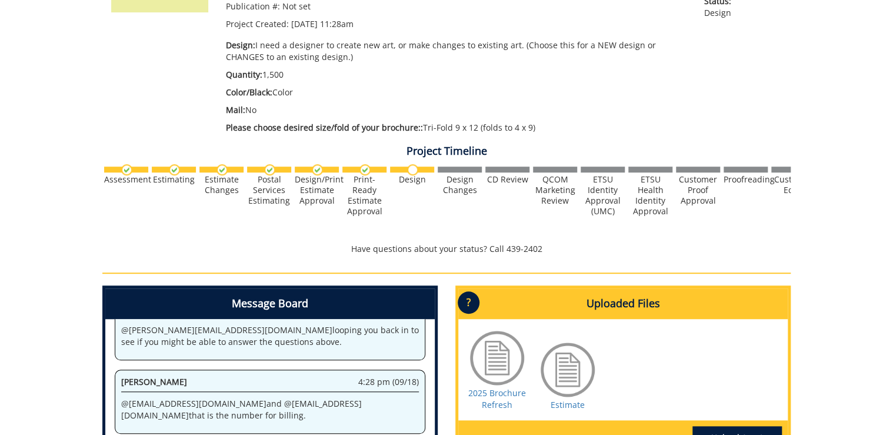
scroll to position [329, 0]
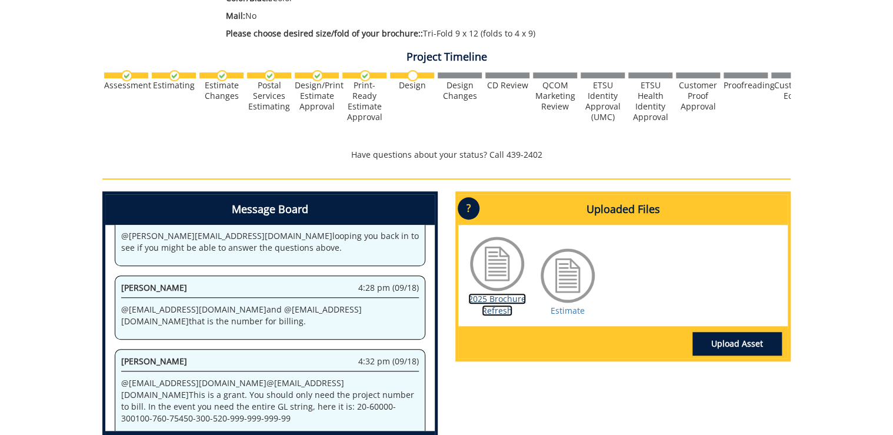
click at [508, 303] on link "2025 Brochure Refresh" at bounding box center [497, 304] width 58 height 23
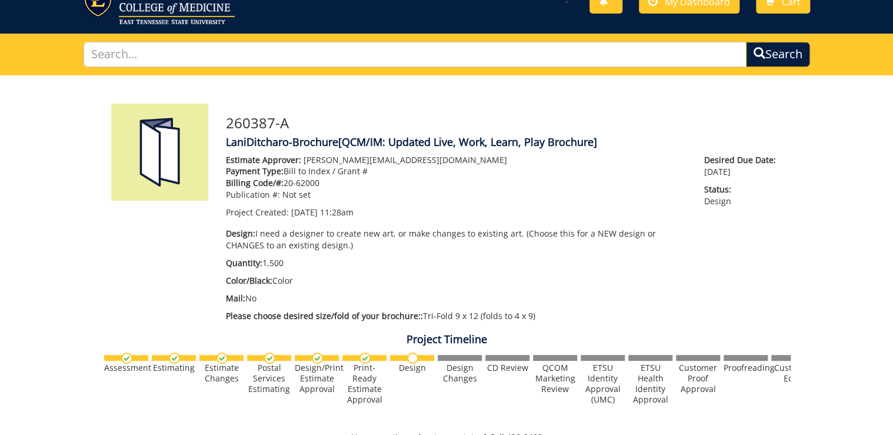
scroll to position [0, 0]
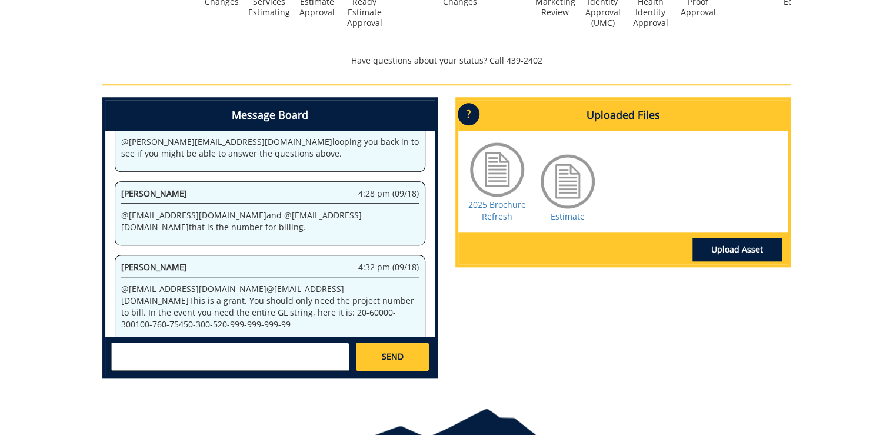
scroll to position [489, 0]
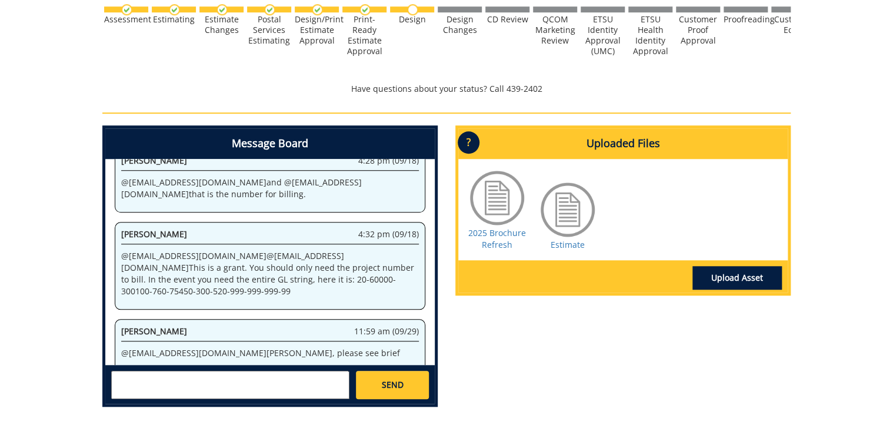
scroll to position [489, 0]
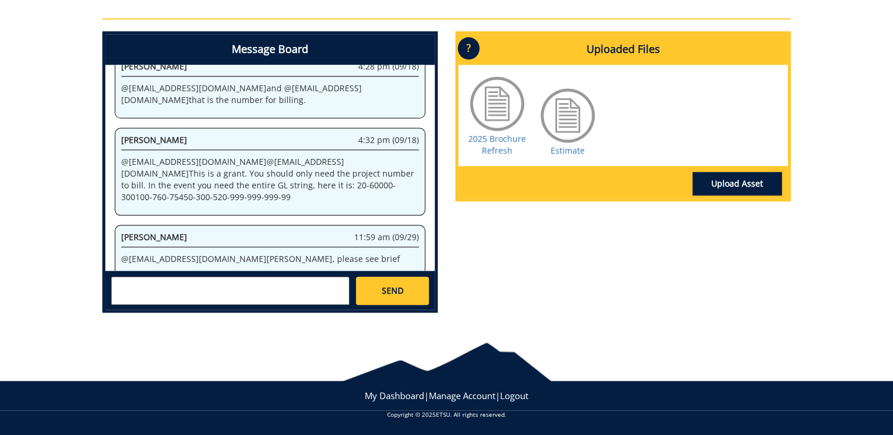
scroll to position [442, 0]
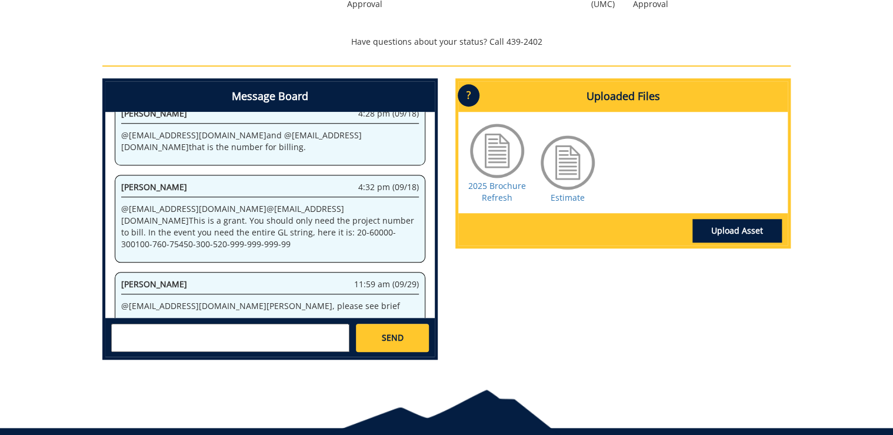
click at [315, 341] on textarea at bounding box center [230, 337] width 238 height 28
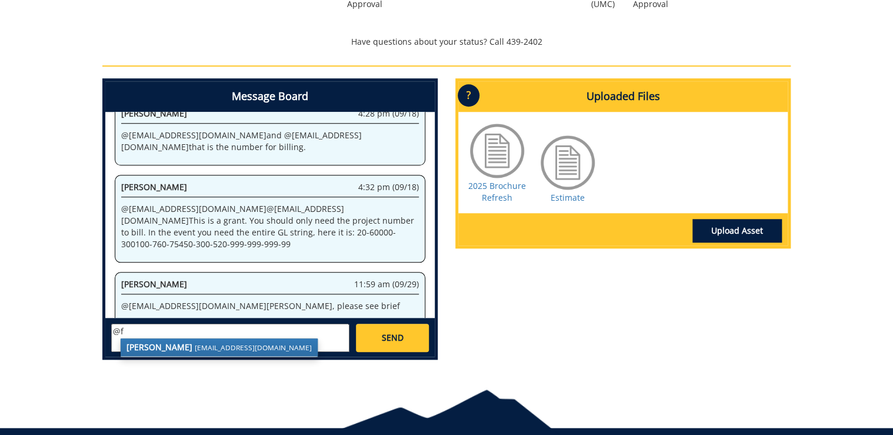
type textarea "@"
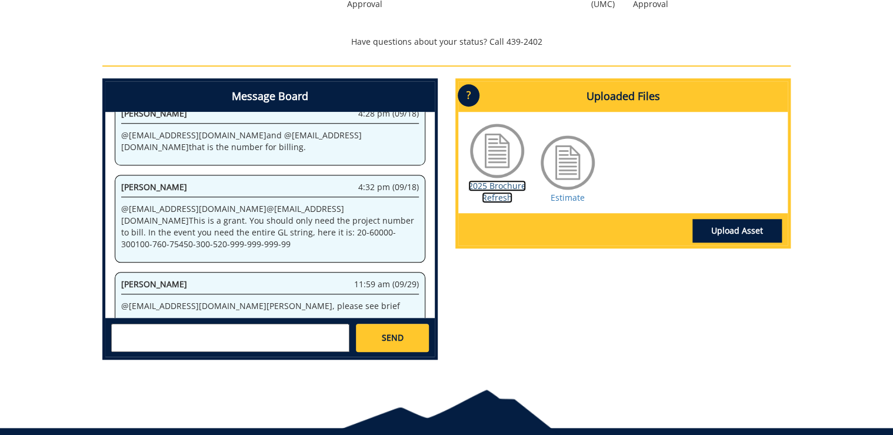
click at [503, 183] on link "2025 Brochure Refresh" at bounding box center [497, 191] width 58 height 23
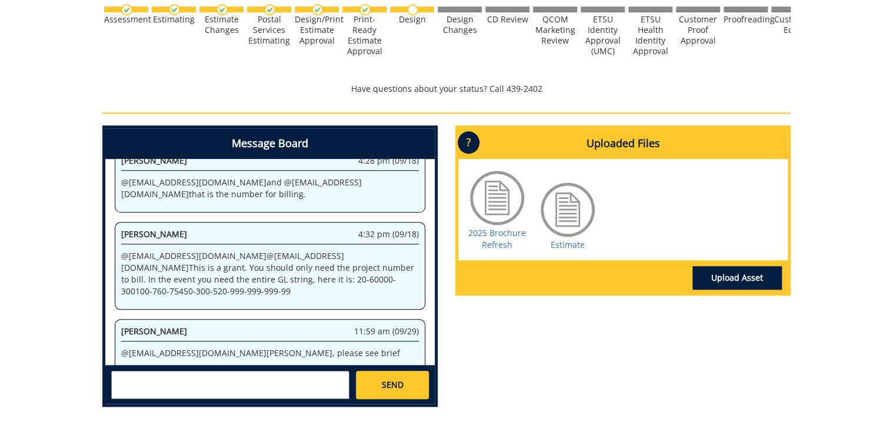
scroll to position [442, 0]
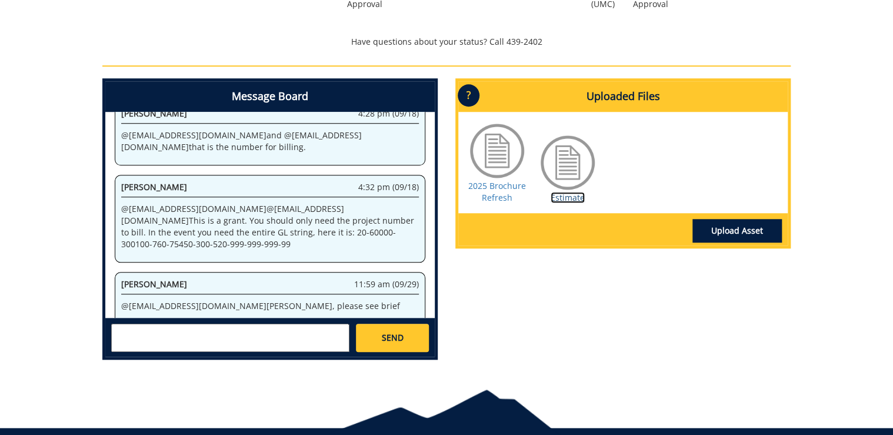
click at [574, 198] on link "Estimate" at bounding box center [567, 197] width 34 height 11
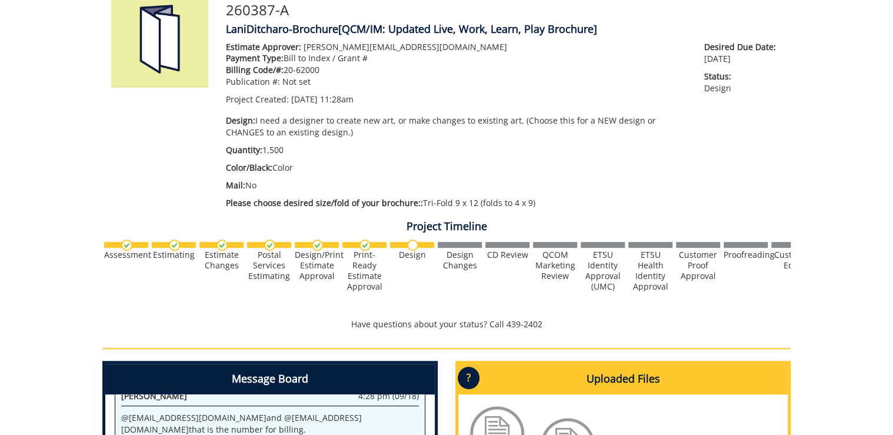
scroll to position [0, 0]
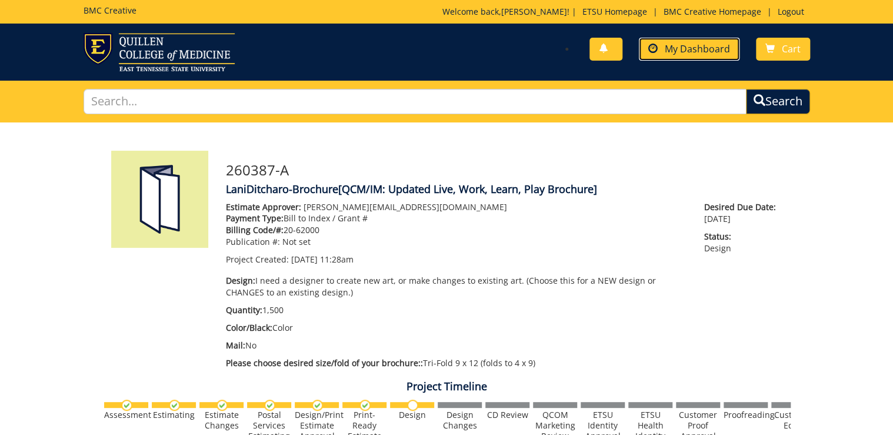
click at [723, 54] on span "My Dashboard" at bounding box center [697, 48] width 65 height 13
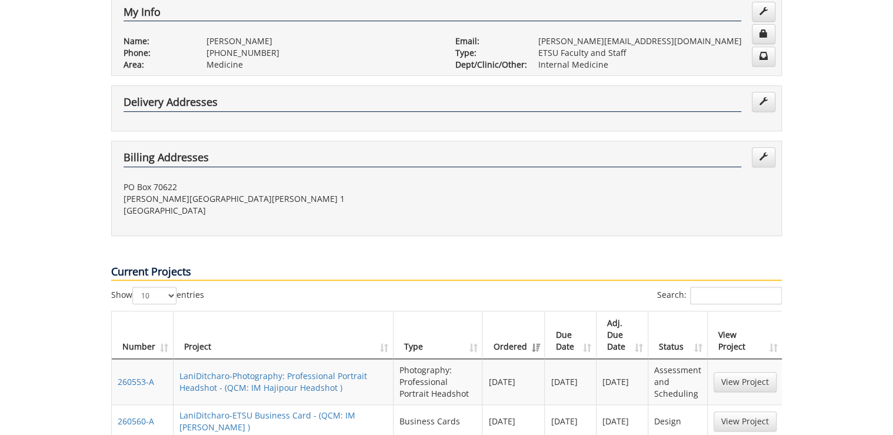
scroll to position [423, 0]
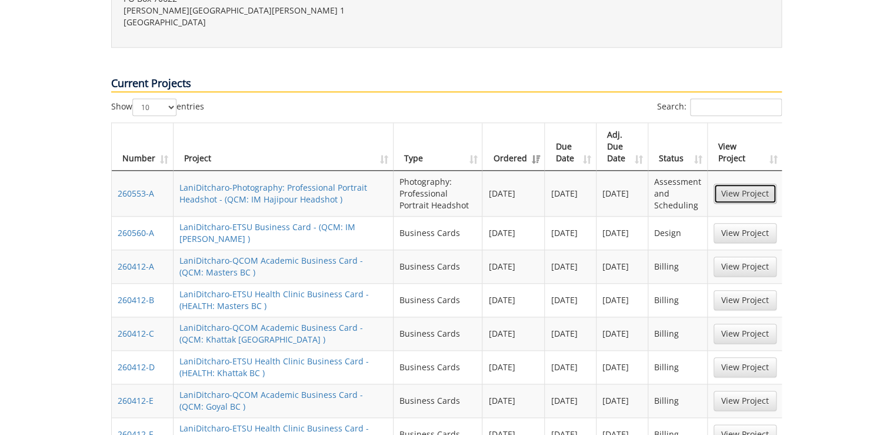
click at [745, 183] on link "View Project" at bounding box center [744, 193] width 63 height 20
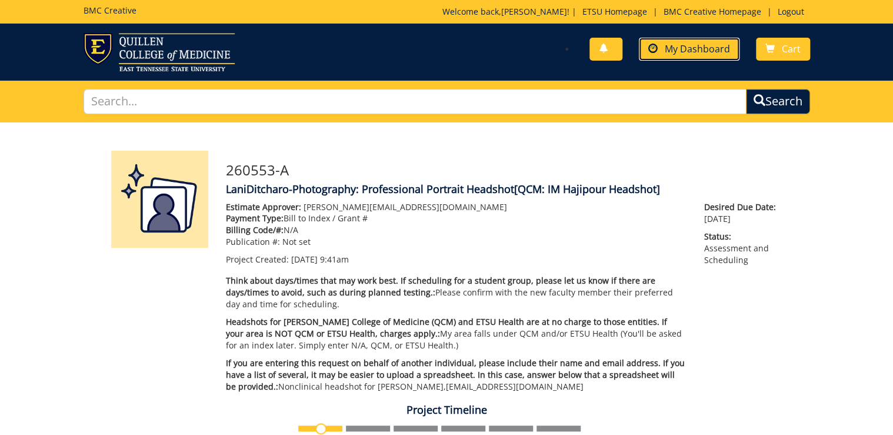
click at [709, 45] on span "My Dashboard" at bounding box center [697, 48] width 65 height 13
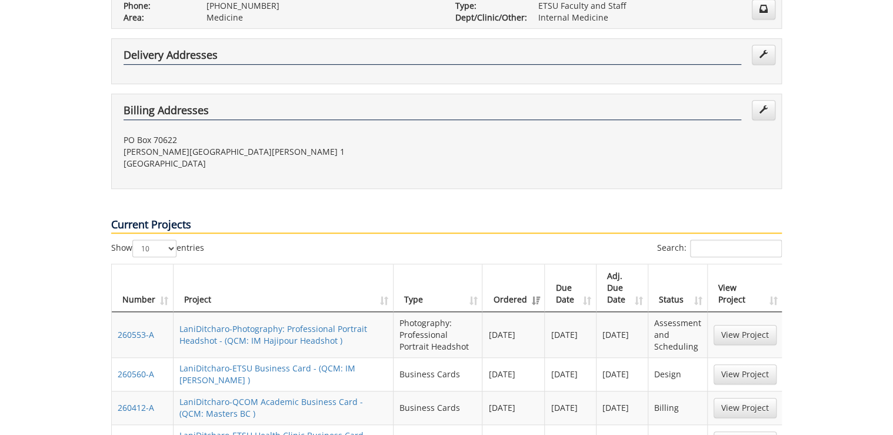
scroll to position [376, 0]
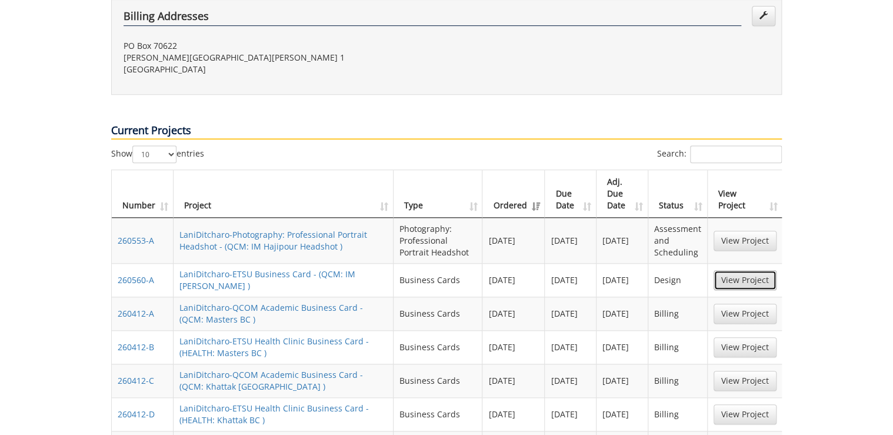
click at [741, 270] on link "View Project" at bounding box center [744, 280] width 63 height 20
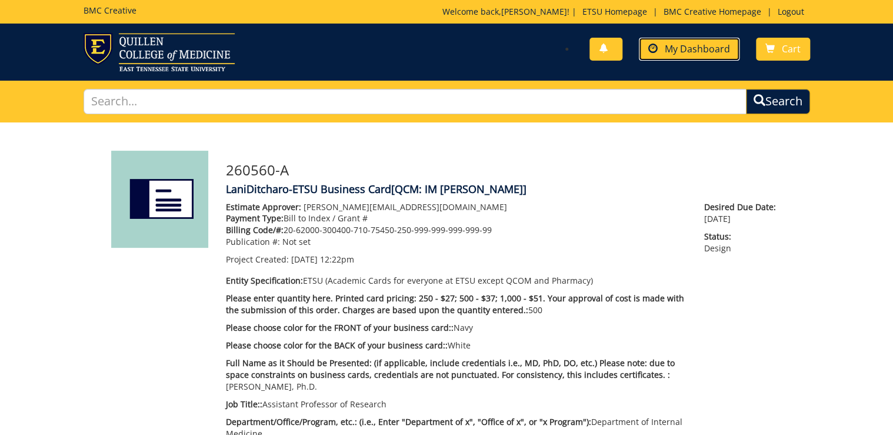
click at [698, 49] on span "My Dashboard" at bounding box center [697, 48] width 65 height 13
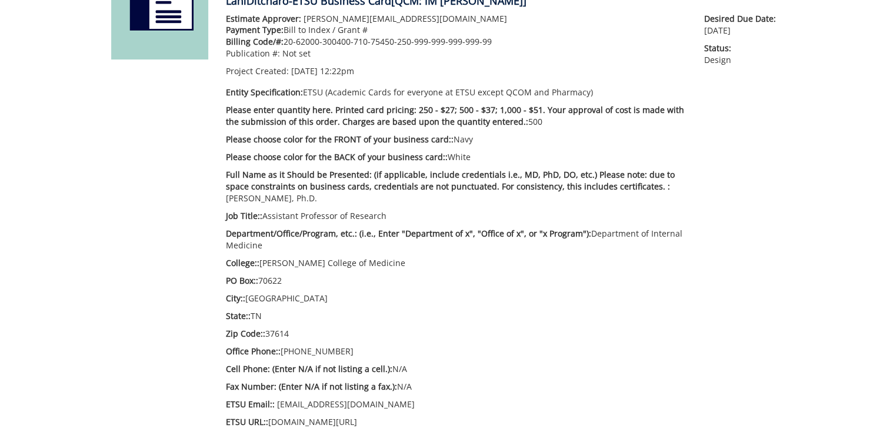
scroll to position [282, 0]
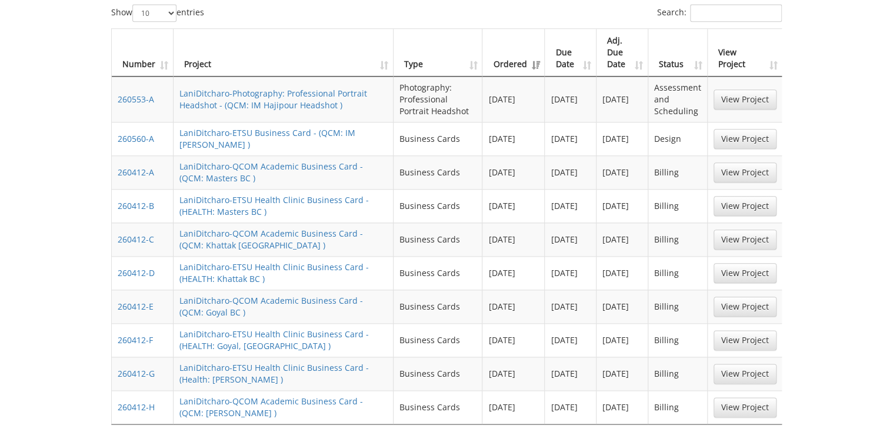
scroll to position [706, 0]
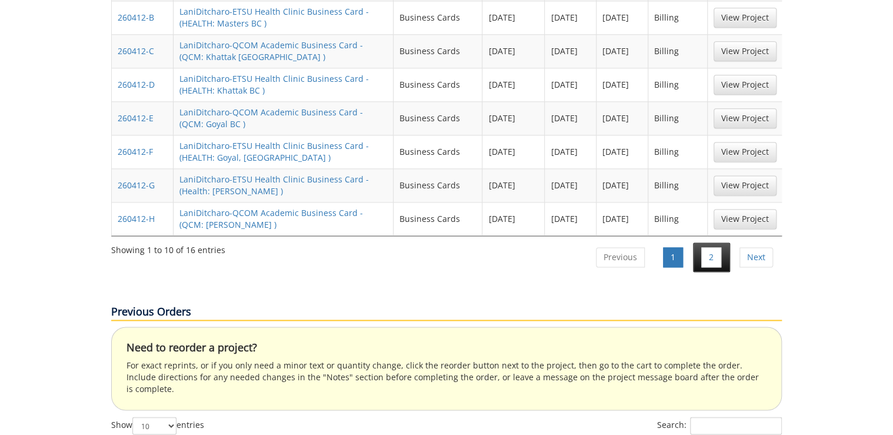
click at [701, 242] on li "2" at bounding box center [711, 256] width 37 height 29
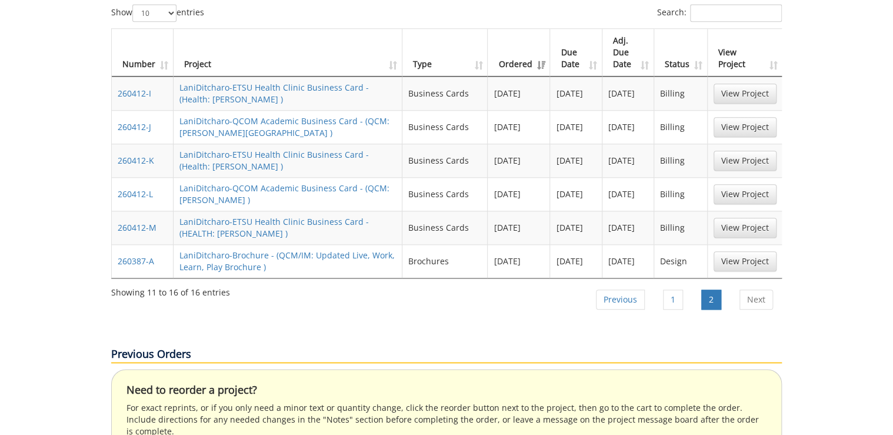
scroll to position [470, 0]
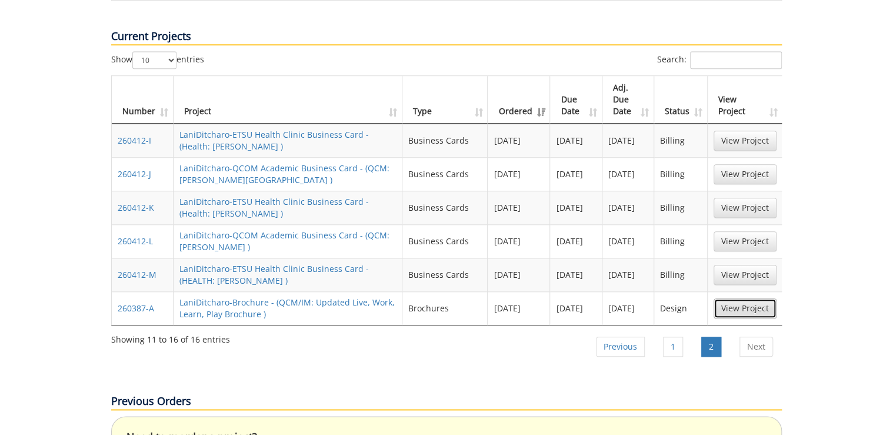
click at [733, 298] on link "View Project" at bounding box center [744, 308] width 63 height 20
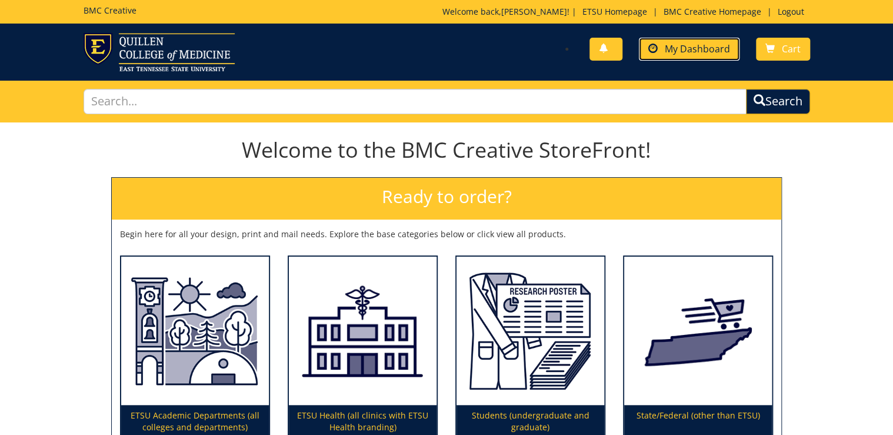
click at [710, 54] on span "My Dashboard" at bounding box center [697, 48] width 65 height 13
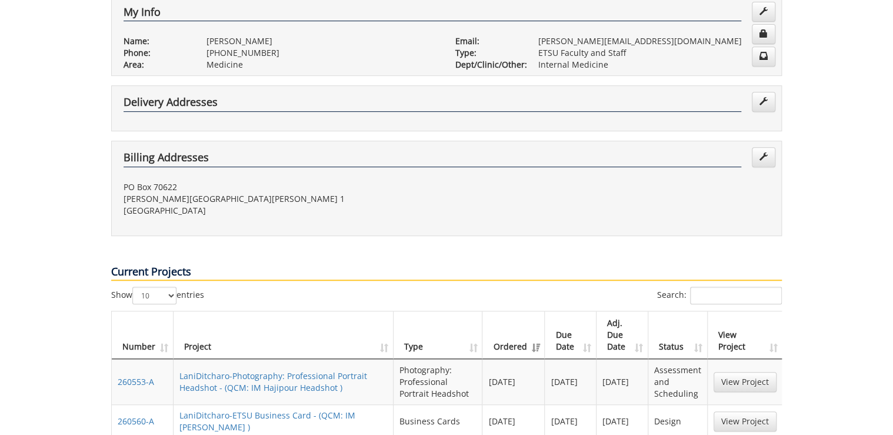
scroll to position [329, 0]
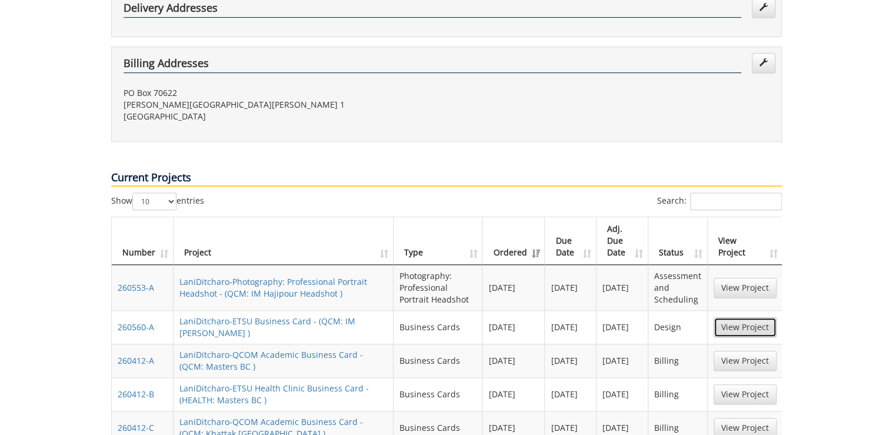
click at [743, 317] on link "View Project" at bounding box center [744, 327] width 63 height 20
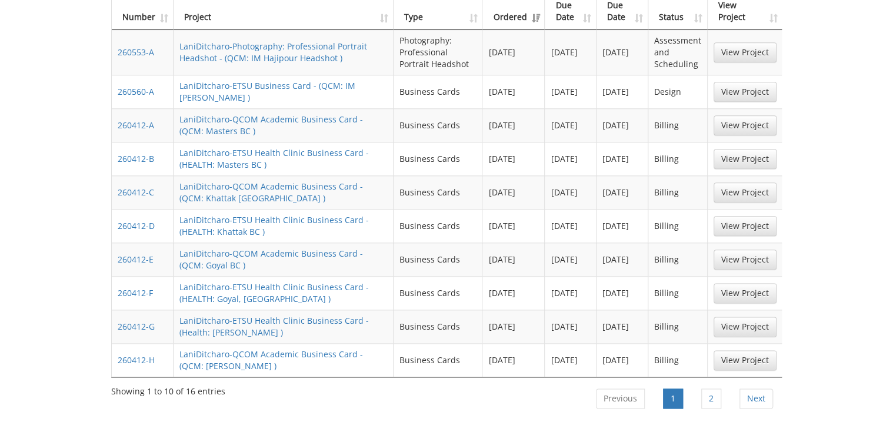
scroll to position [706, 0]
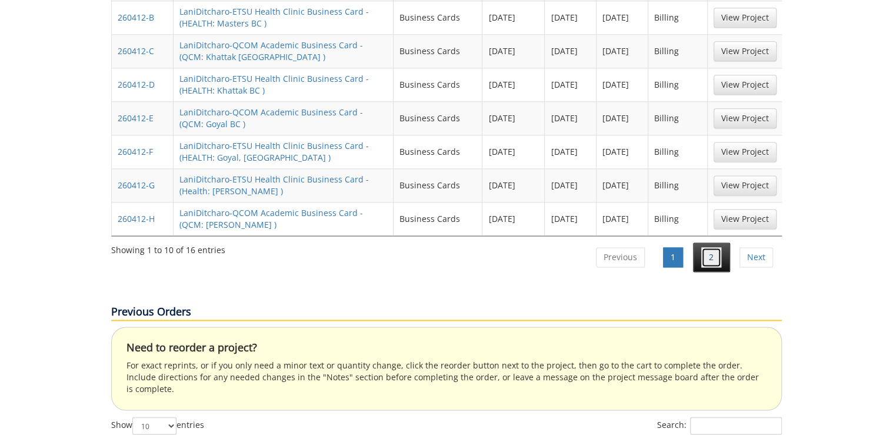
click at [712, 247] on link "2" at bounding box center [711, 257] width 20 height 20
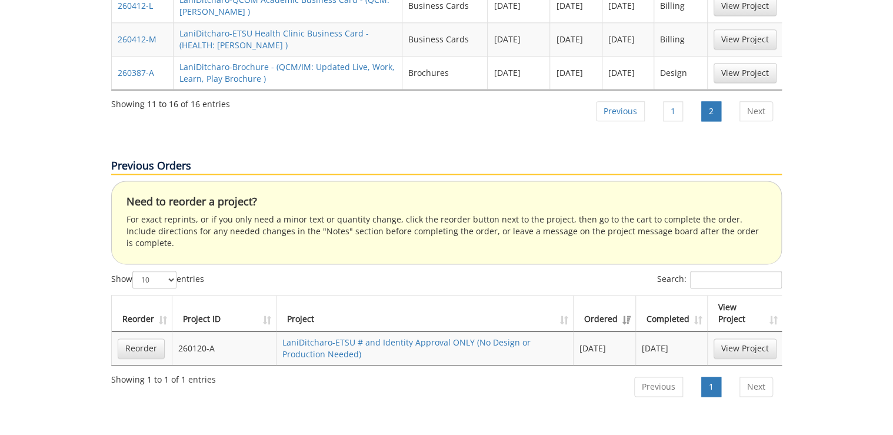
scroll to position [518, 0]
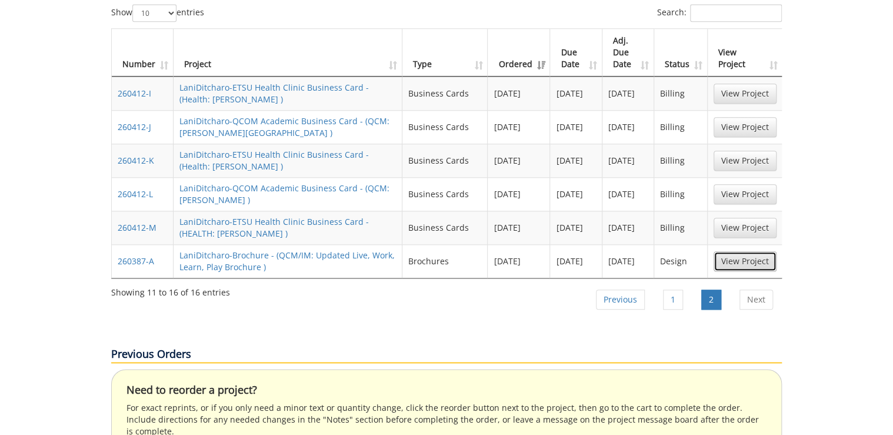
click at [754, 251] on link "View Project" at bounding box center [744, 261] width 63 height 20
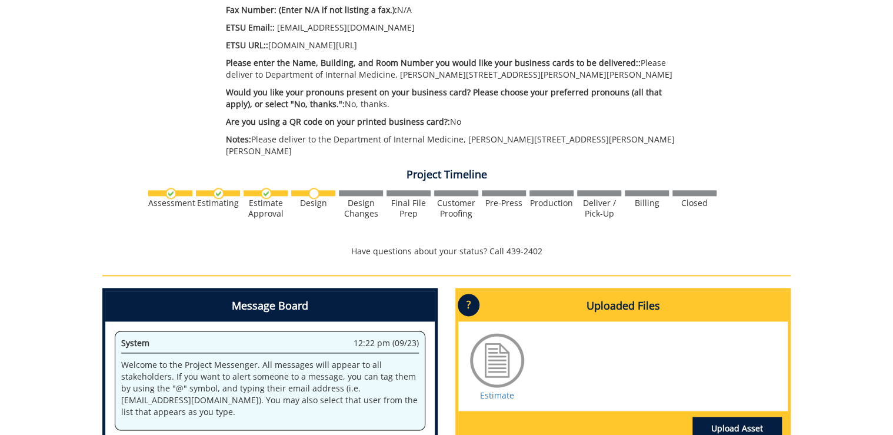
scroll to position [612, 0]
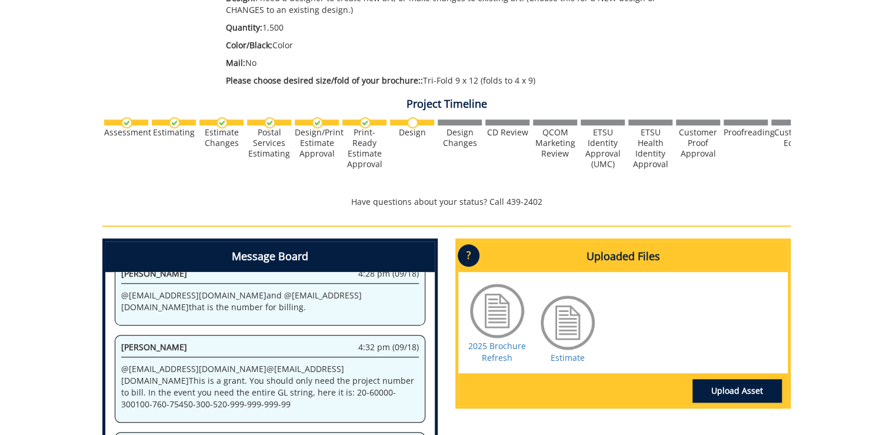
scroll to position [470, 0]
